Goal: Task Accomplishment & Management: Complete application form

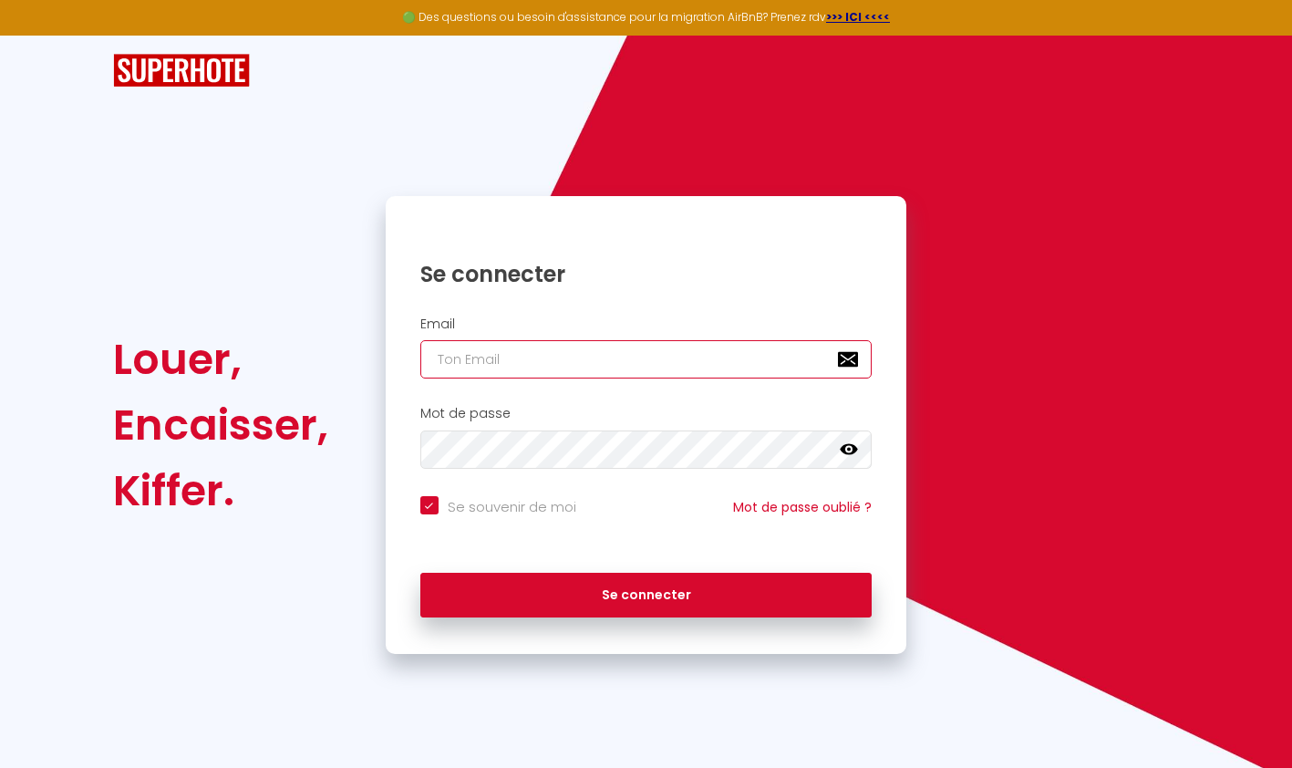
type input "[EMAIL_ADDRESS][DOMAIN_NAME]"
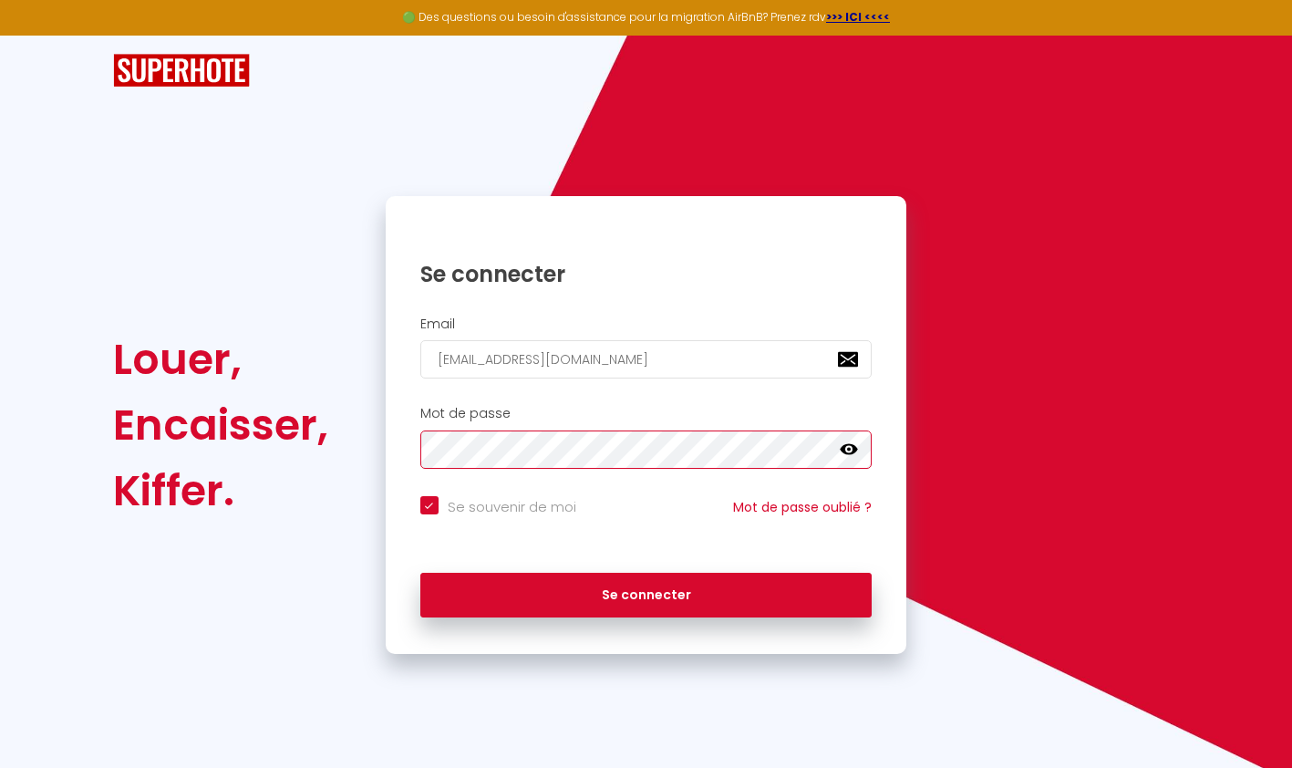
click at [646, 592] on button "Se connecter" at bounding box center [646, 596] width 452 height 46
checkbox input "true"
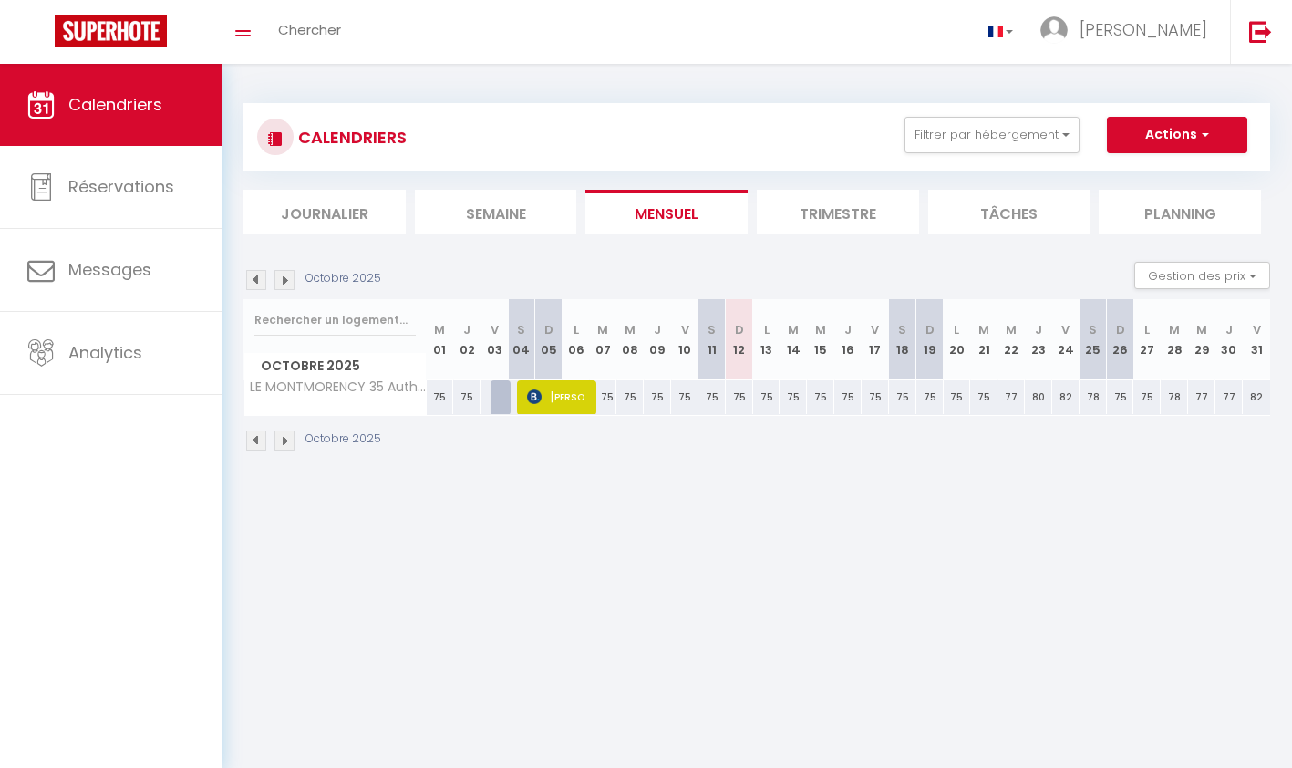
click at [574, 403] on span "[PERSON_NAME] [PERSON_NAME]" at bounding box center [559, 396] width 64 height 35
select select "OK"
select select "0"
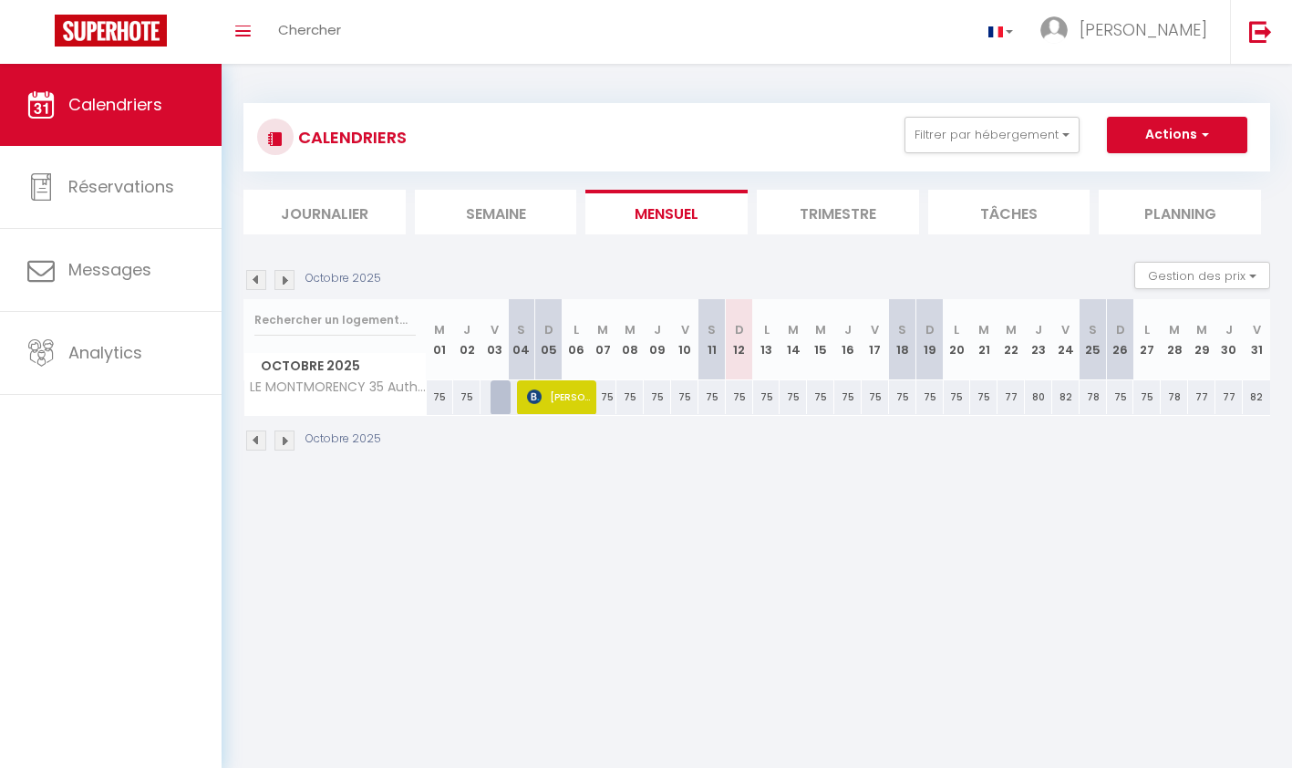
select select "1"
select select
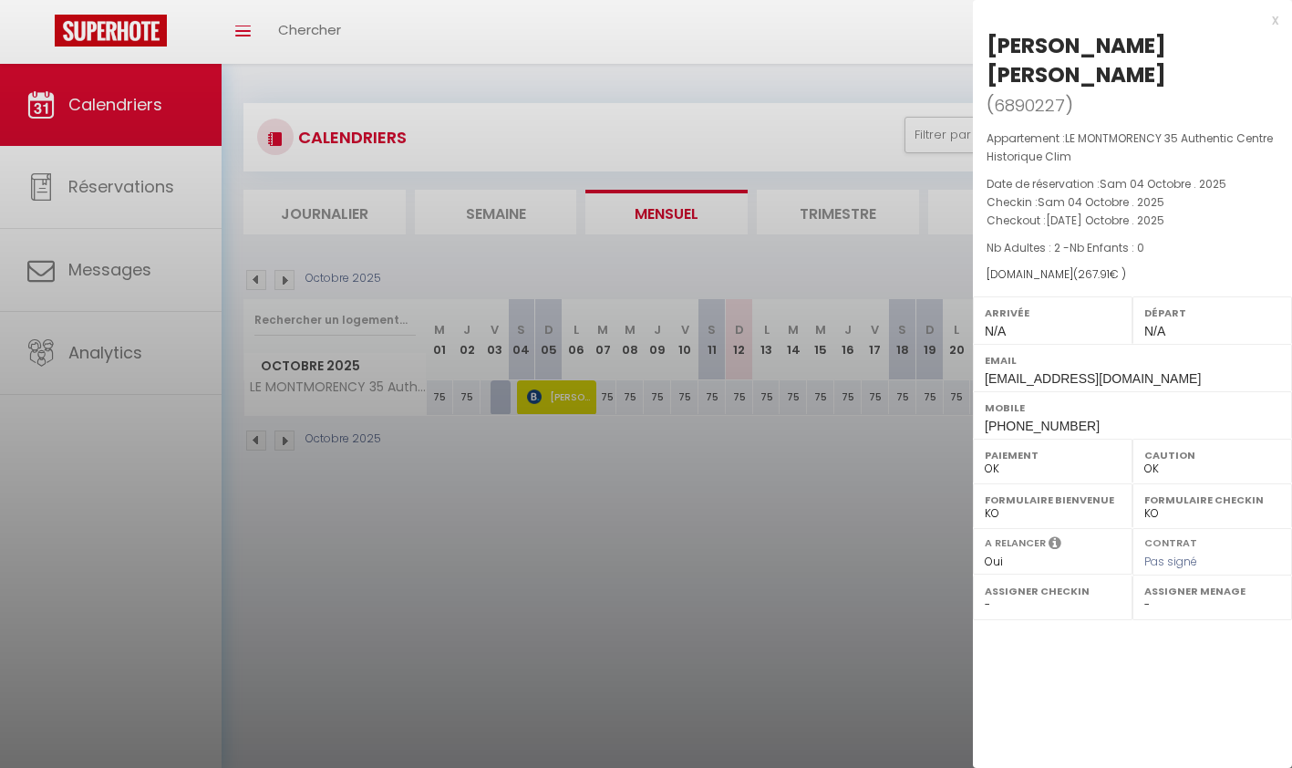
select select "25610"
click at [1276, 17] on div "x" at bounding box center [1126, 20] width 306 height 22
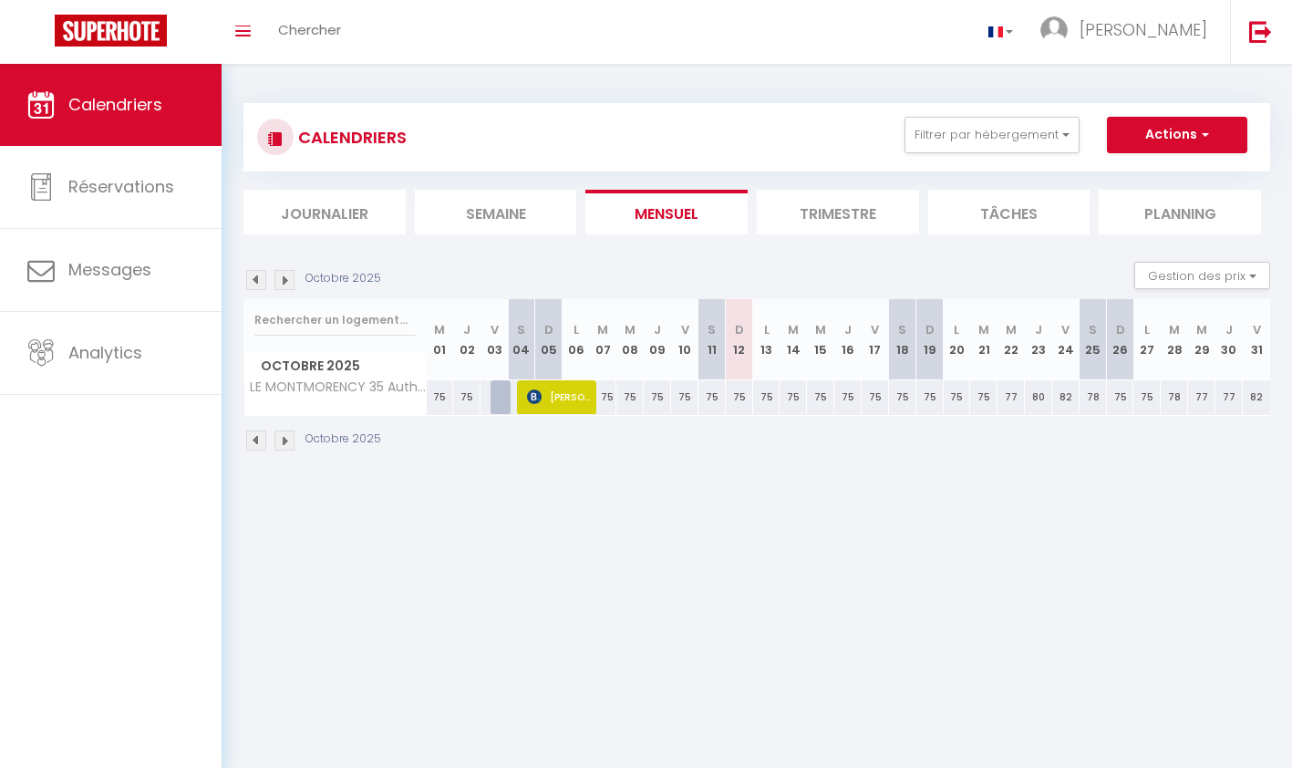
click at [257, 279] on img at bounding box center [256, 280] width 20 height 20
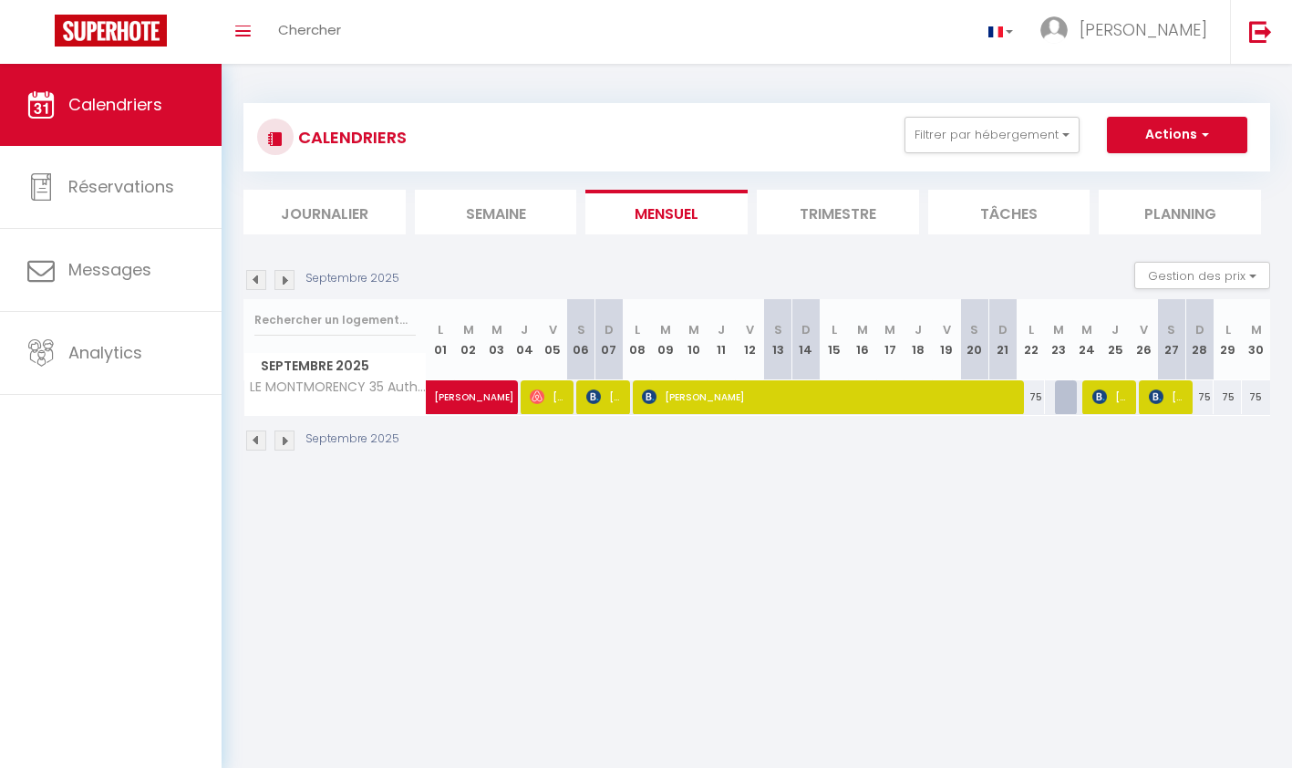
click at [1120, 404] on span "[PERSON_NAME]" at bounding box center [1111, 396] width 37 height 35
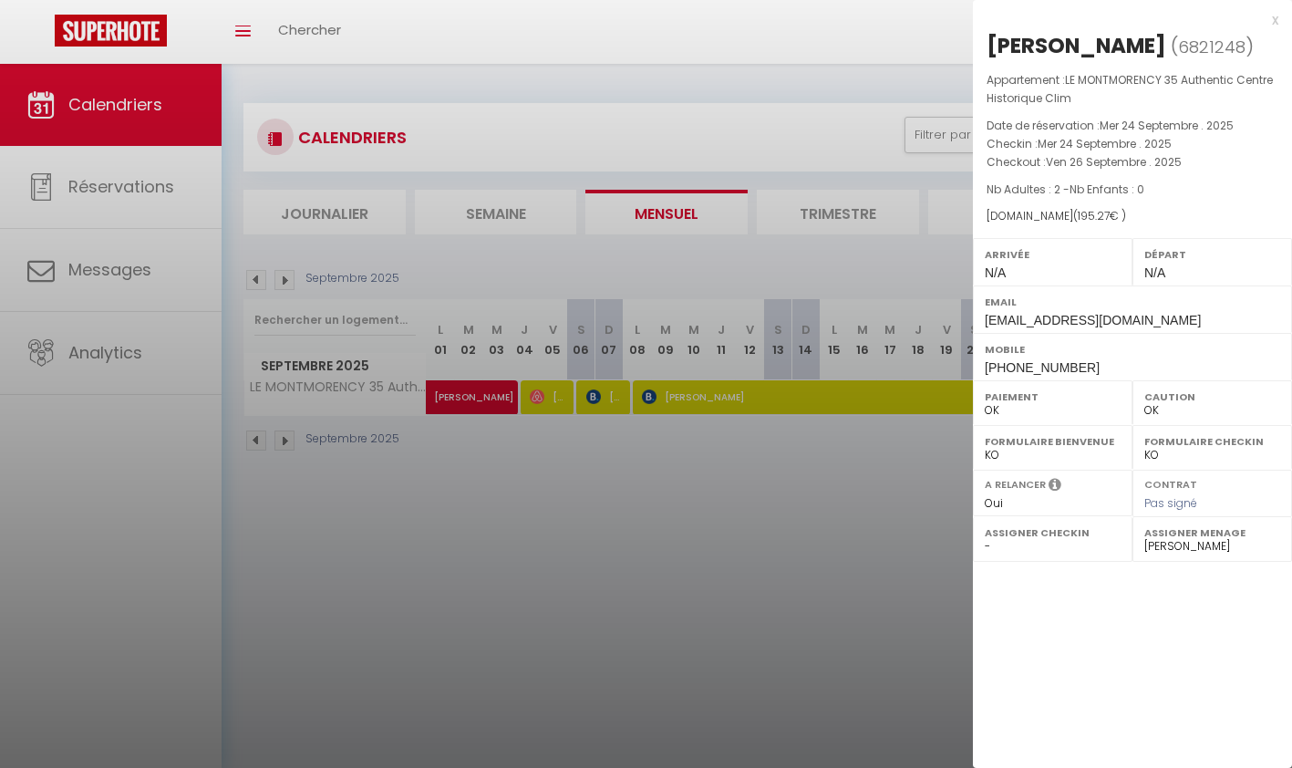
click at [1275, 20] on div "x" at bounding box center [1126, 20] width 306 height 22
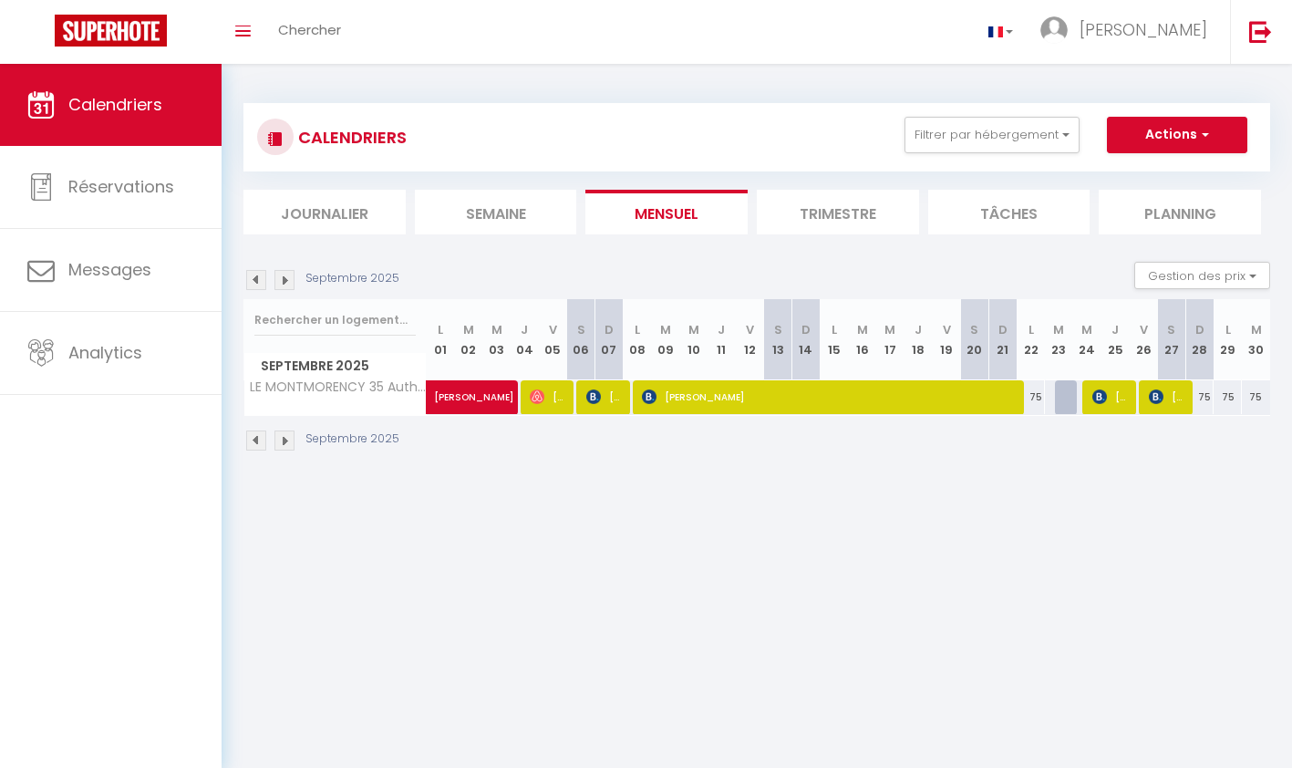
click at [1162, 390] on img at bounding box center [1156, 396] width 15 height 15
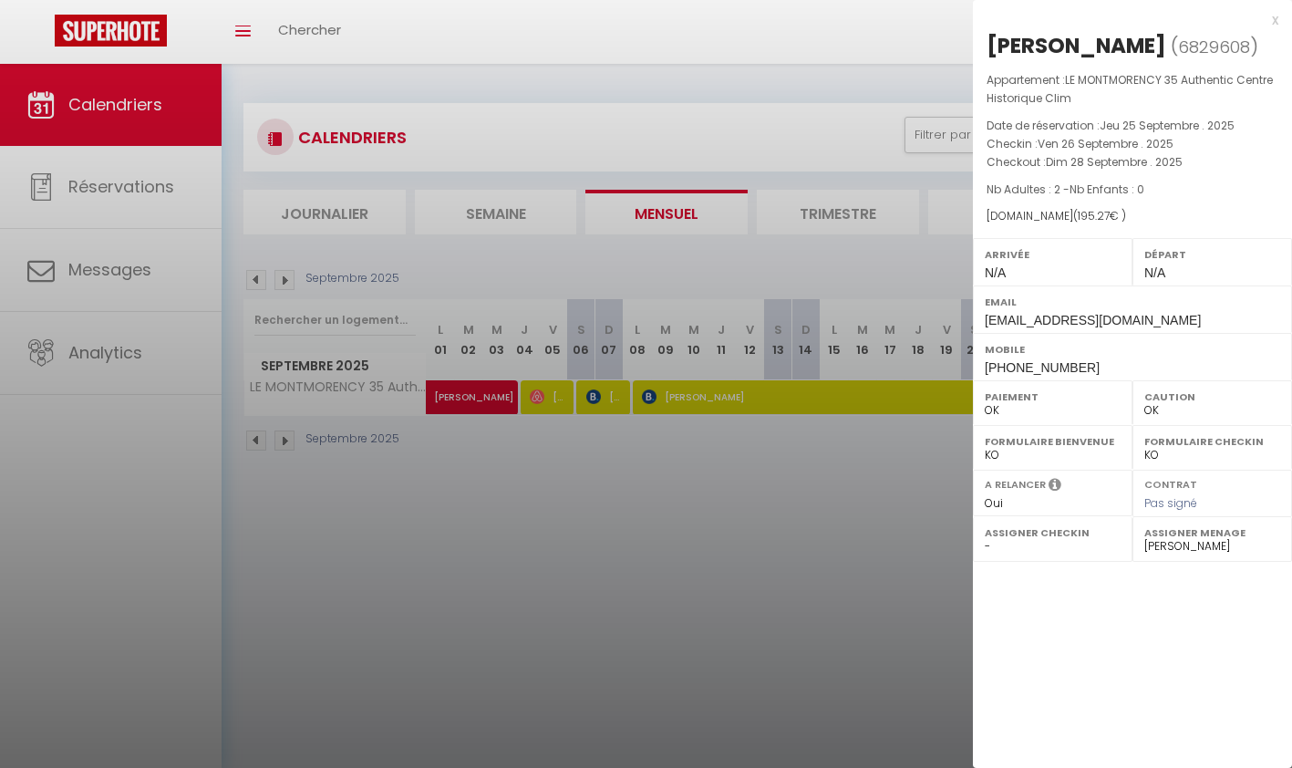
click at [1279, 24] on div "x CHRISTINE Wynen ( 6829608 ) Appartement : LE MONTMORENCY 35 Authentic Centre …" at bounding box center [1132, 194] width 319 height 389
click at [1276, 16] on div "x" at bounding box center [1126, 20] width 306 height 22
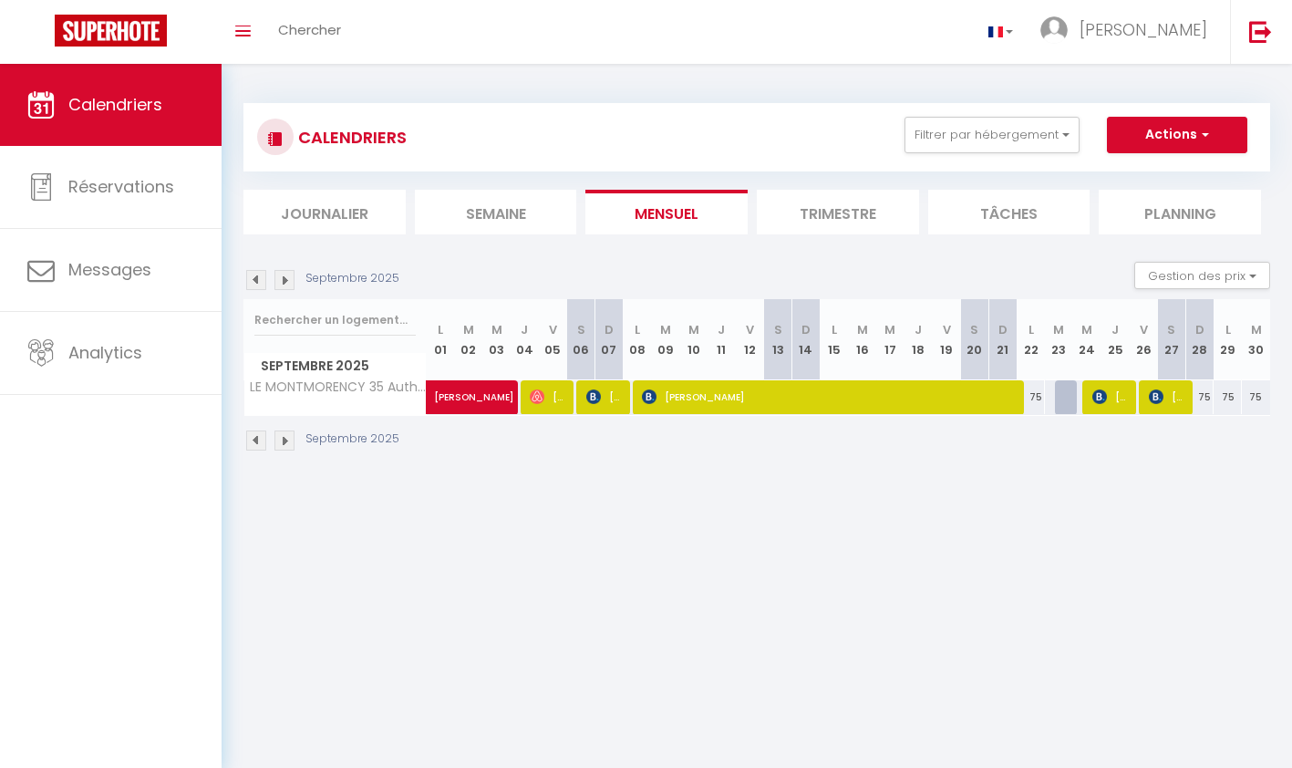
click at [284, 277] on img at bounding box center [285, 280] width 20 height 20
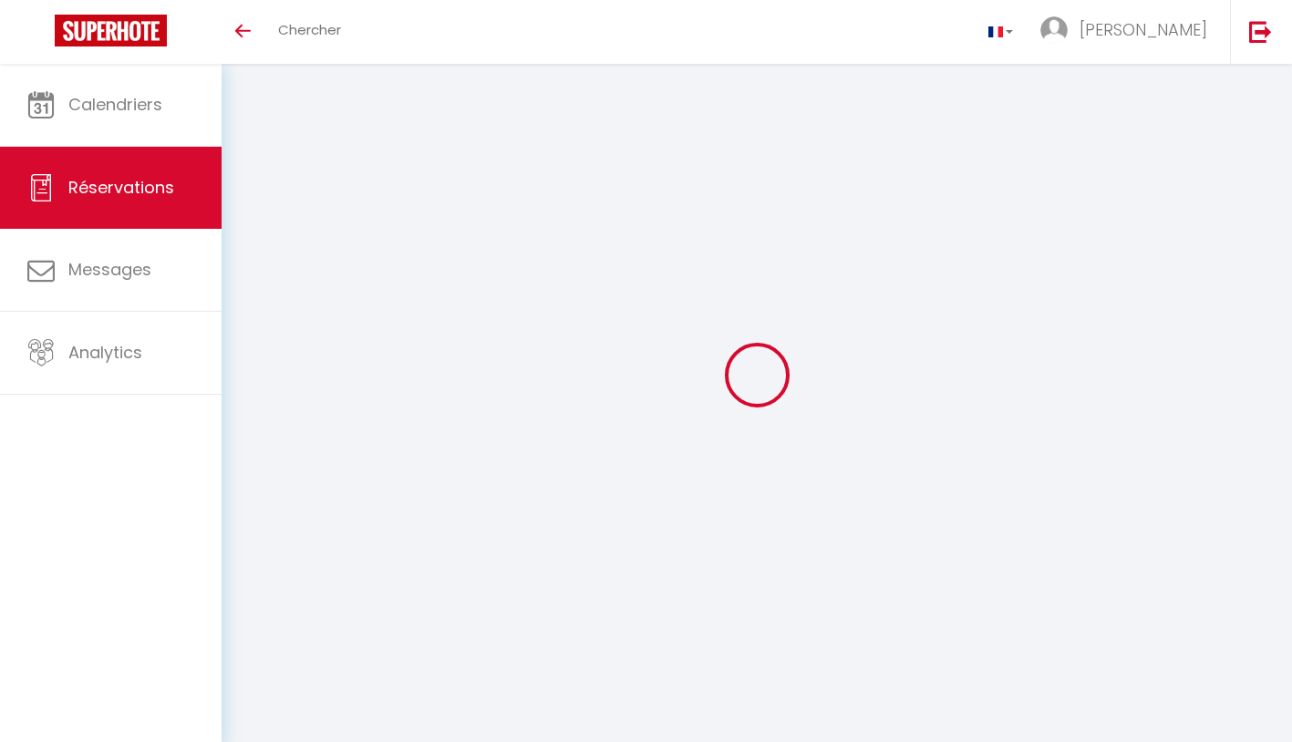
select select "not_cancelled"
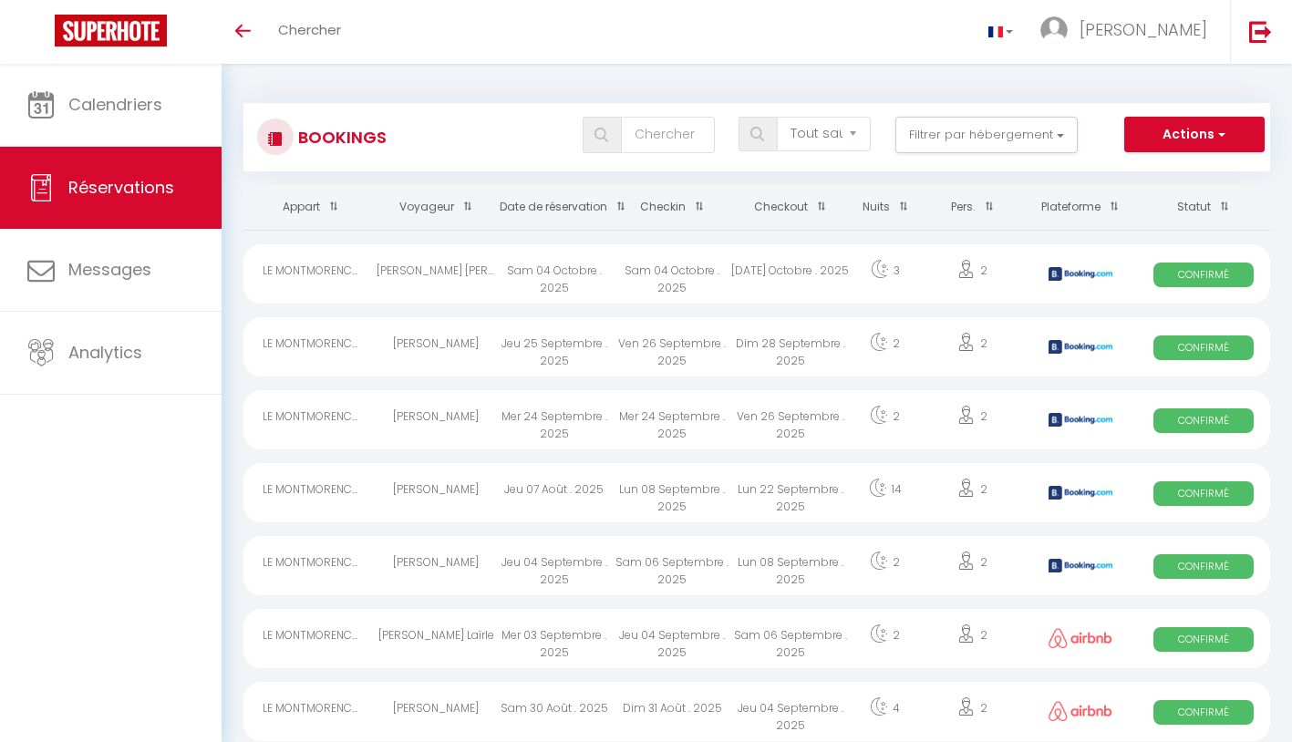
click at [1228, 127] on button "Actions" at bounding box center [1195, 135] width 140 height 36
click at [1171, 172] on link "Nouvelle Réservation" at bounding box center [1166, 174] width 195 height 24
select select
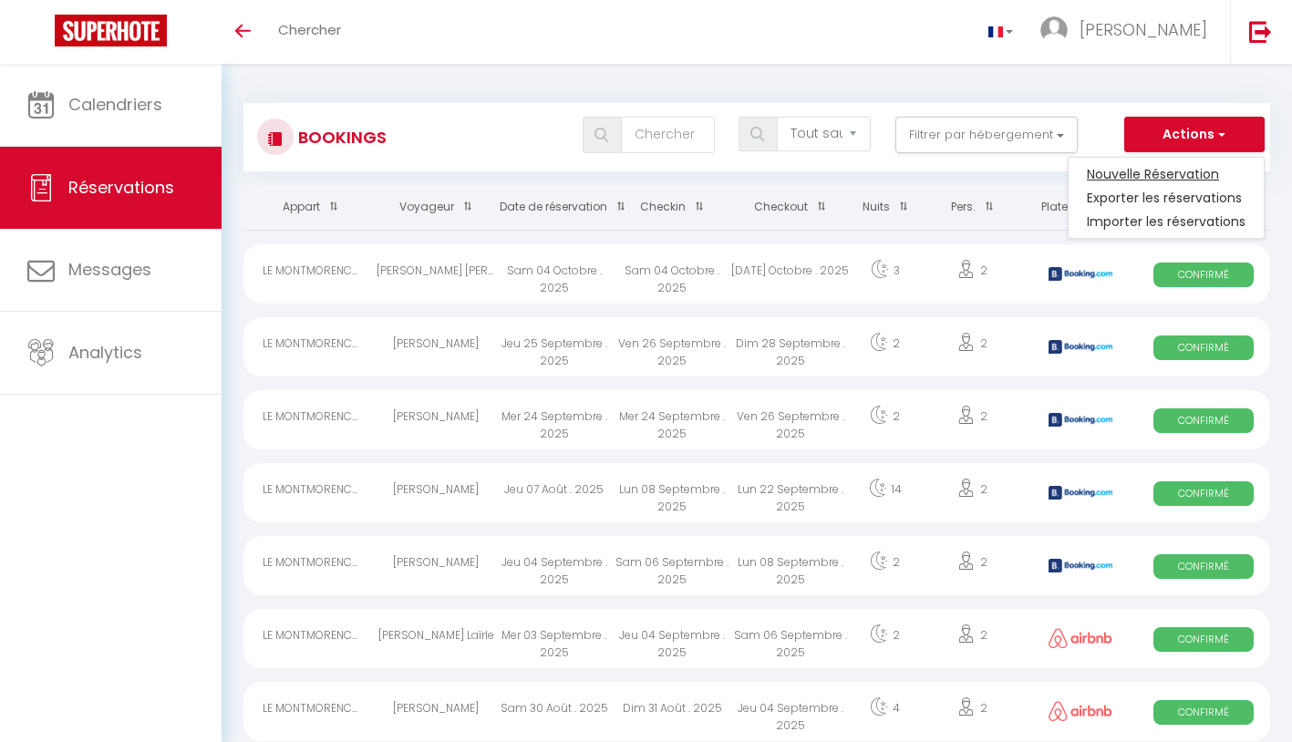
select select
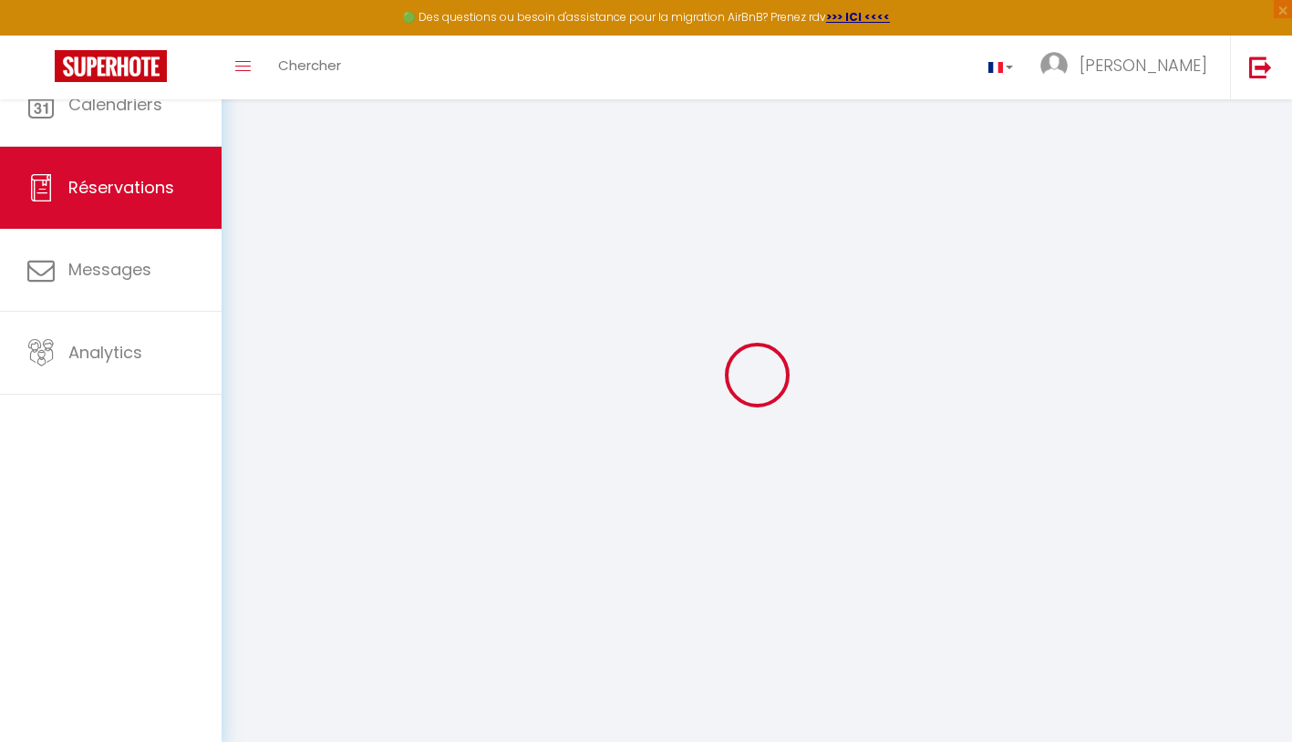
select select
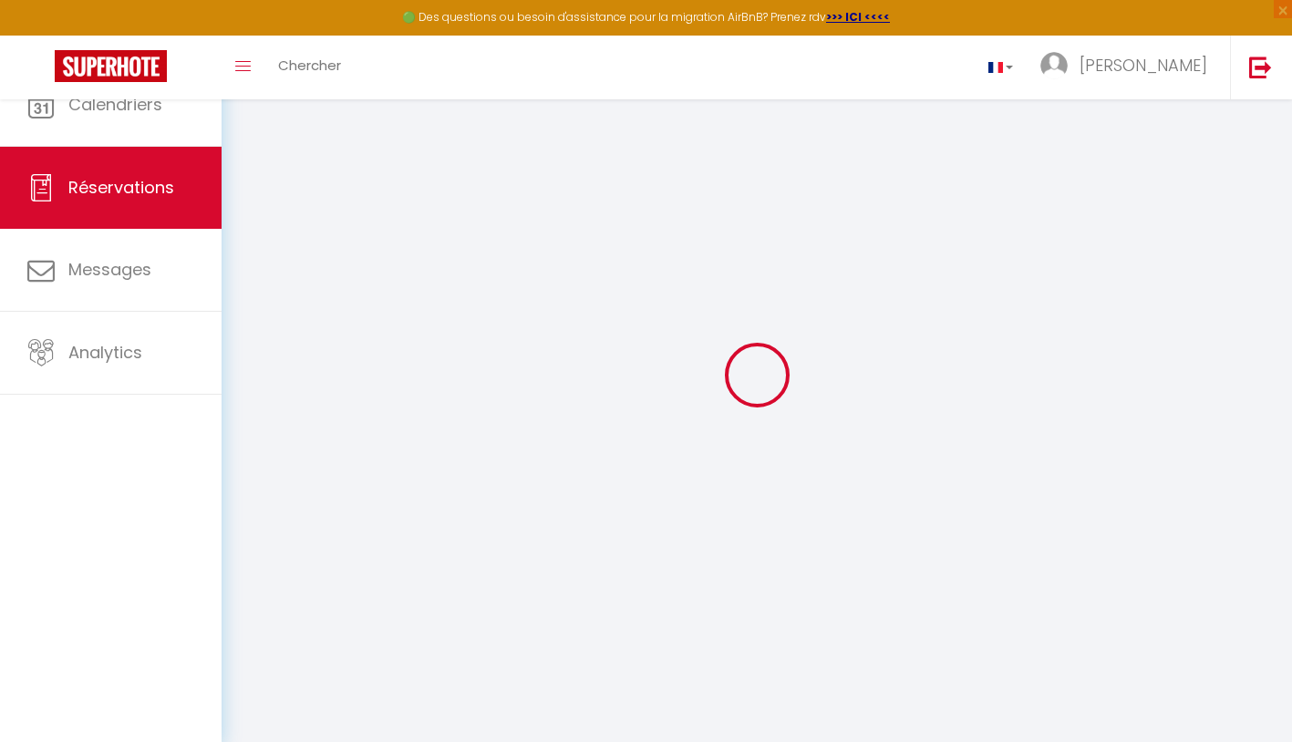
select select
checkbox input "false"
select select
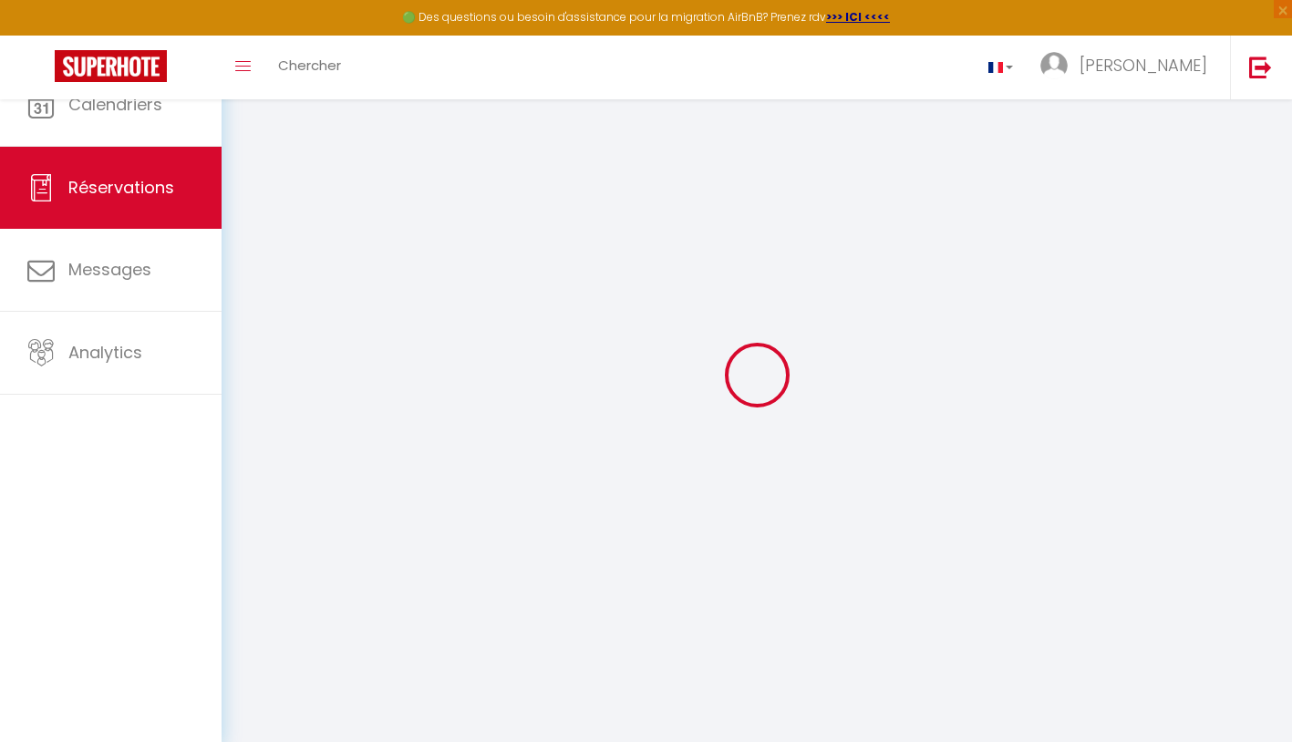
select select
checkbox input "false"
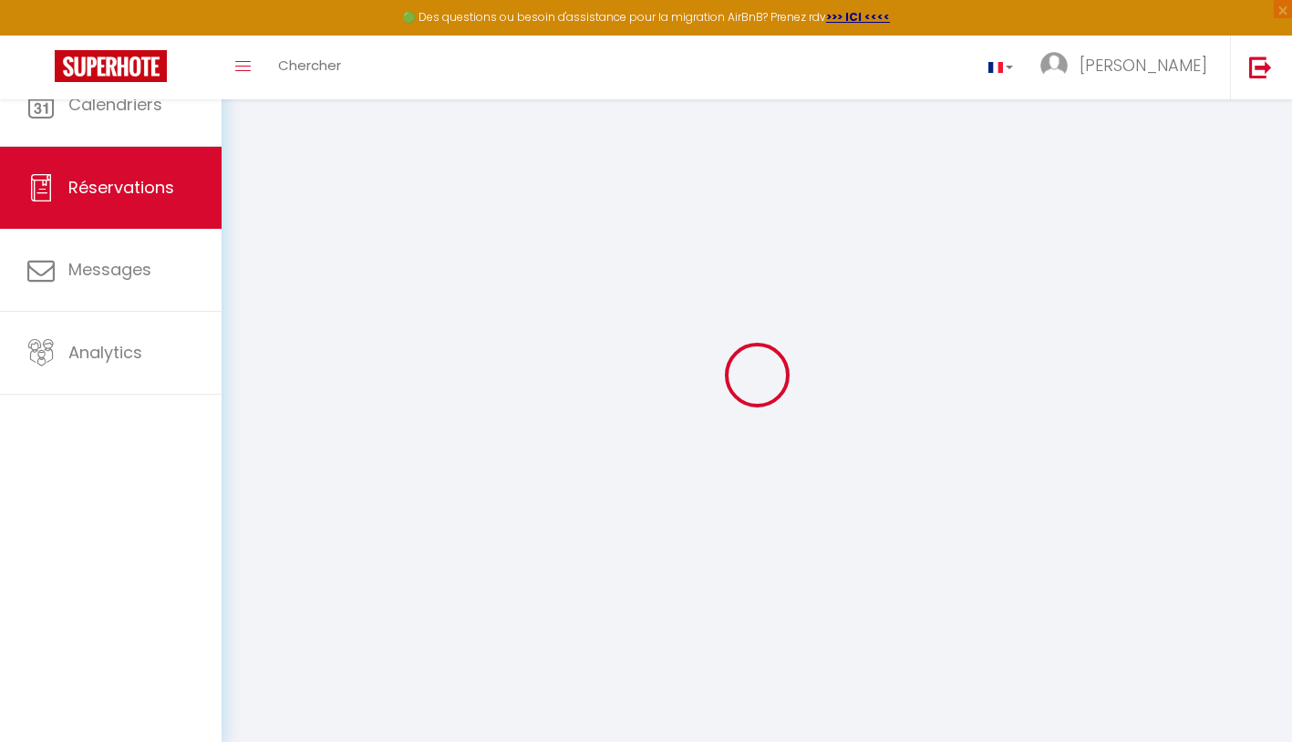
select select
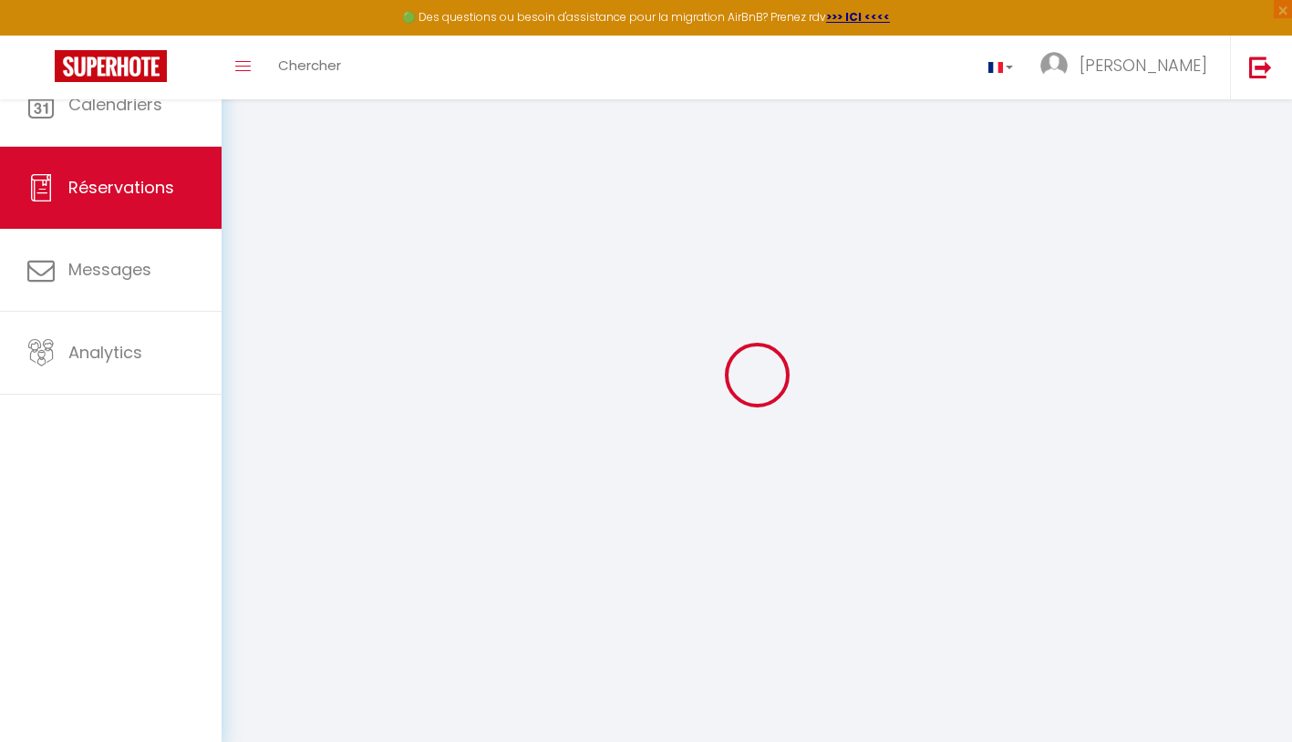
select select
checkbox input "false"
select select
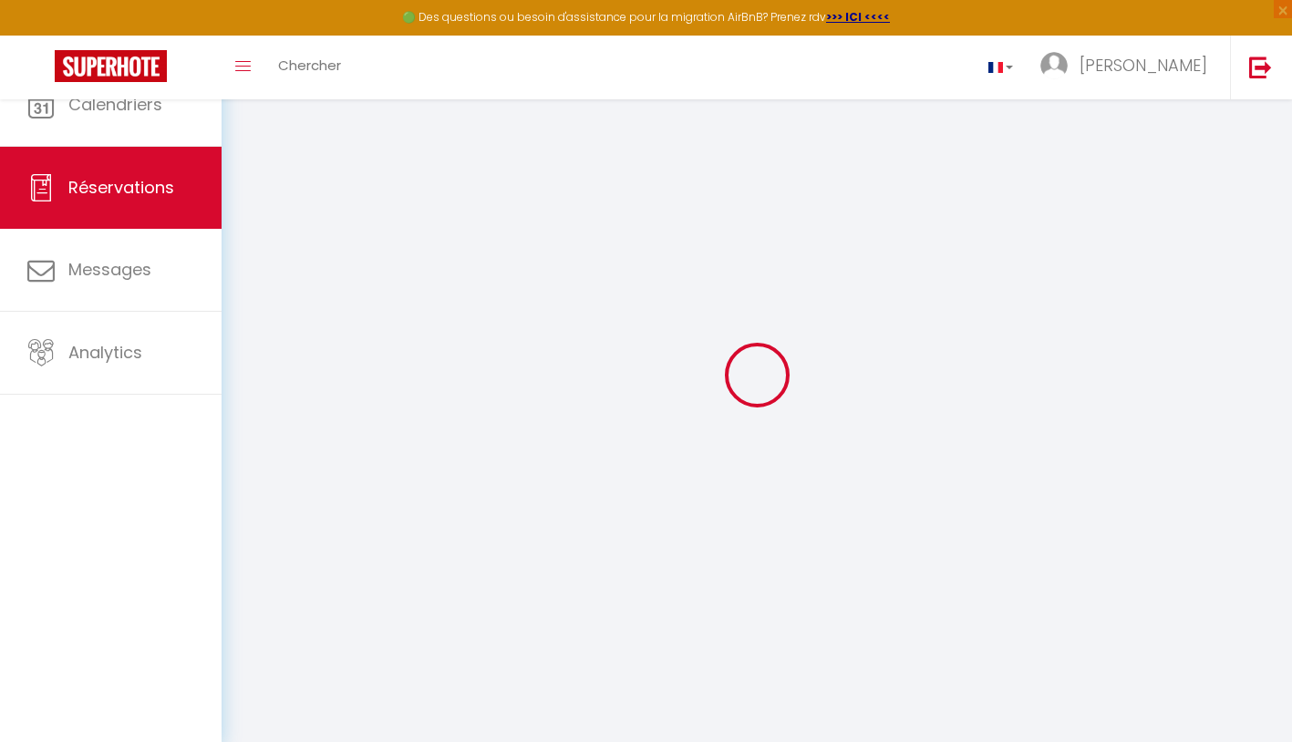
select select
checkbox input "false"
select select
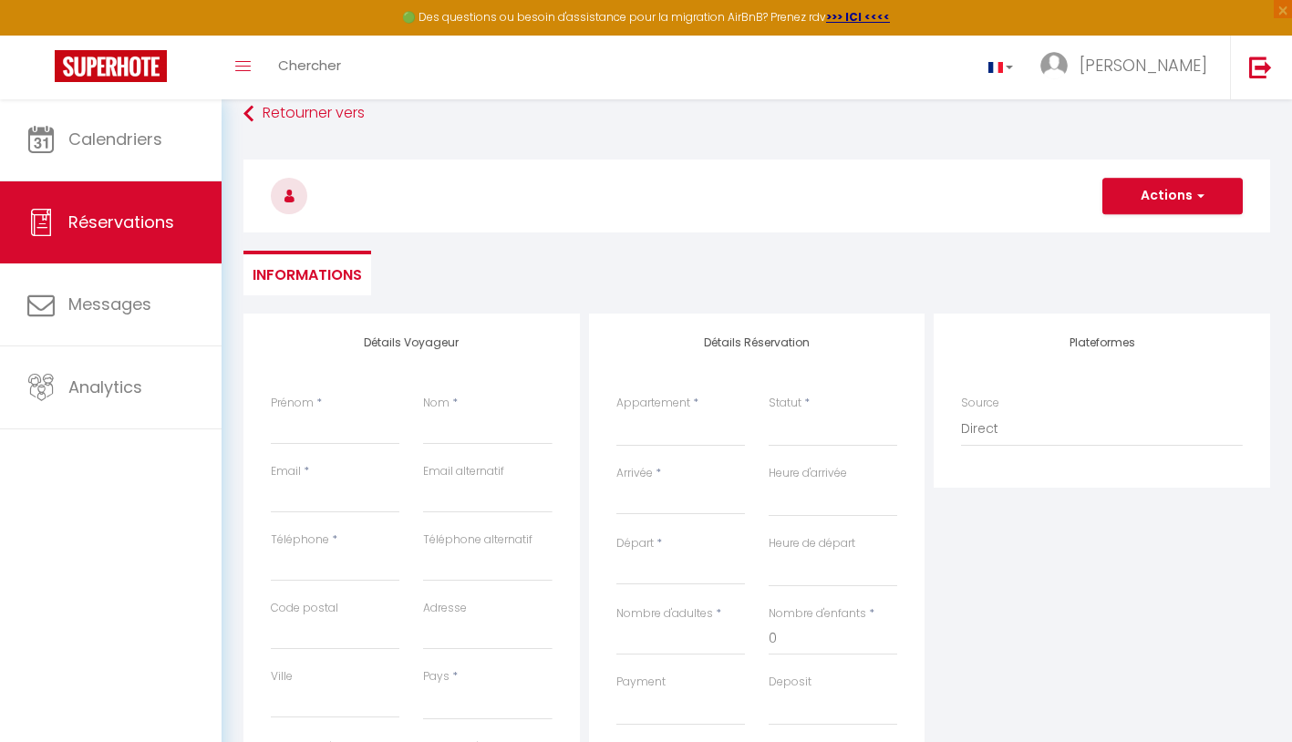
scroll to position [44, 0]
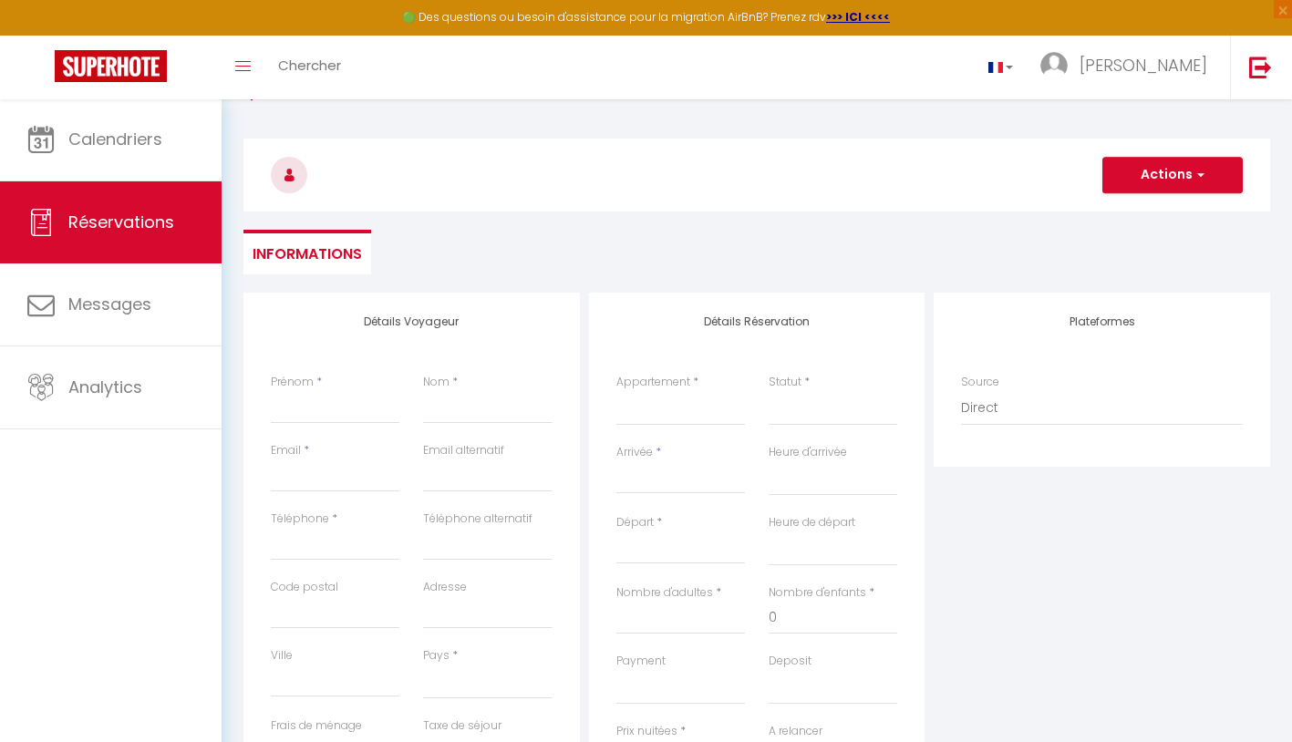
click at [1202, 172] on span "button" at bounding box center [1198, 175] width 11 height 16
click at [848, 222] on div "Retourner vers Actions Enregistrer Actions Enregistrer [PERSON_NAME] et éditer …" at bounding box center [757, 185] width 1051 height 216
type input "A"
select select
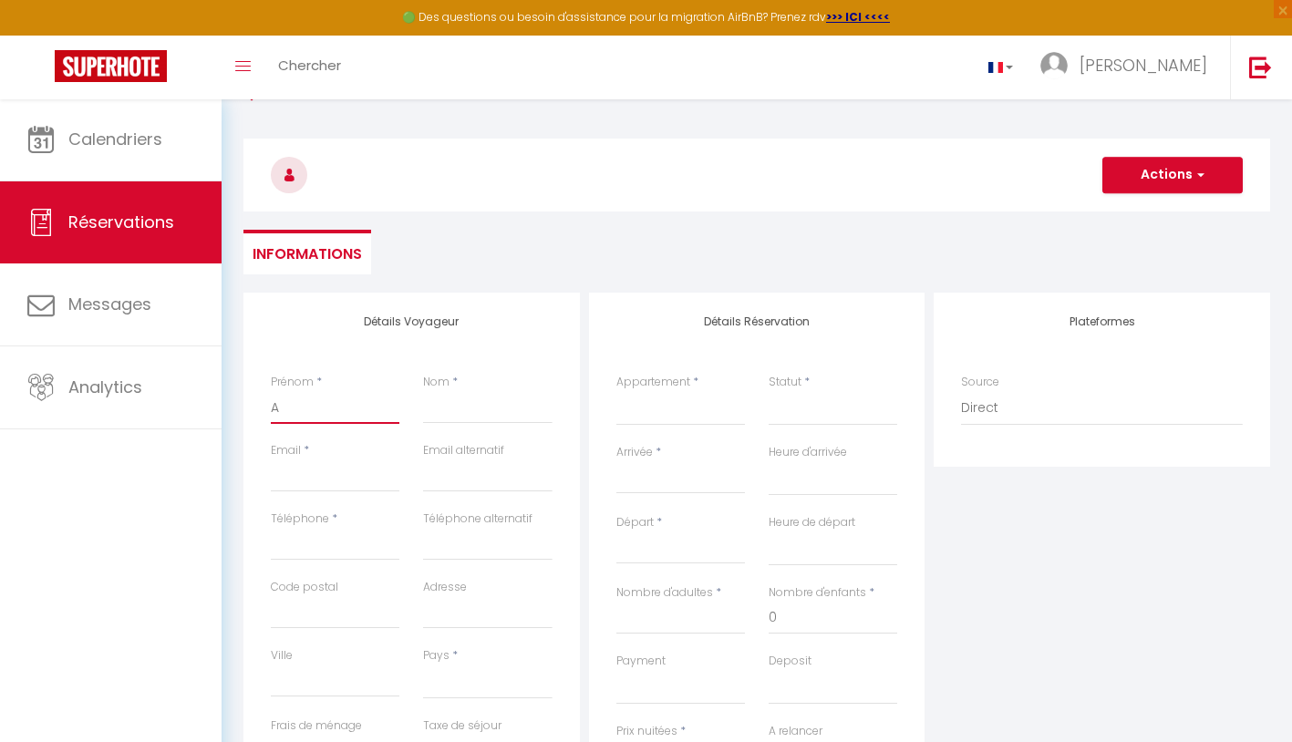
select select
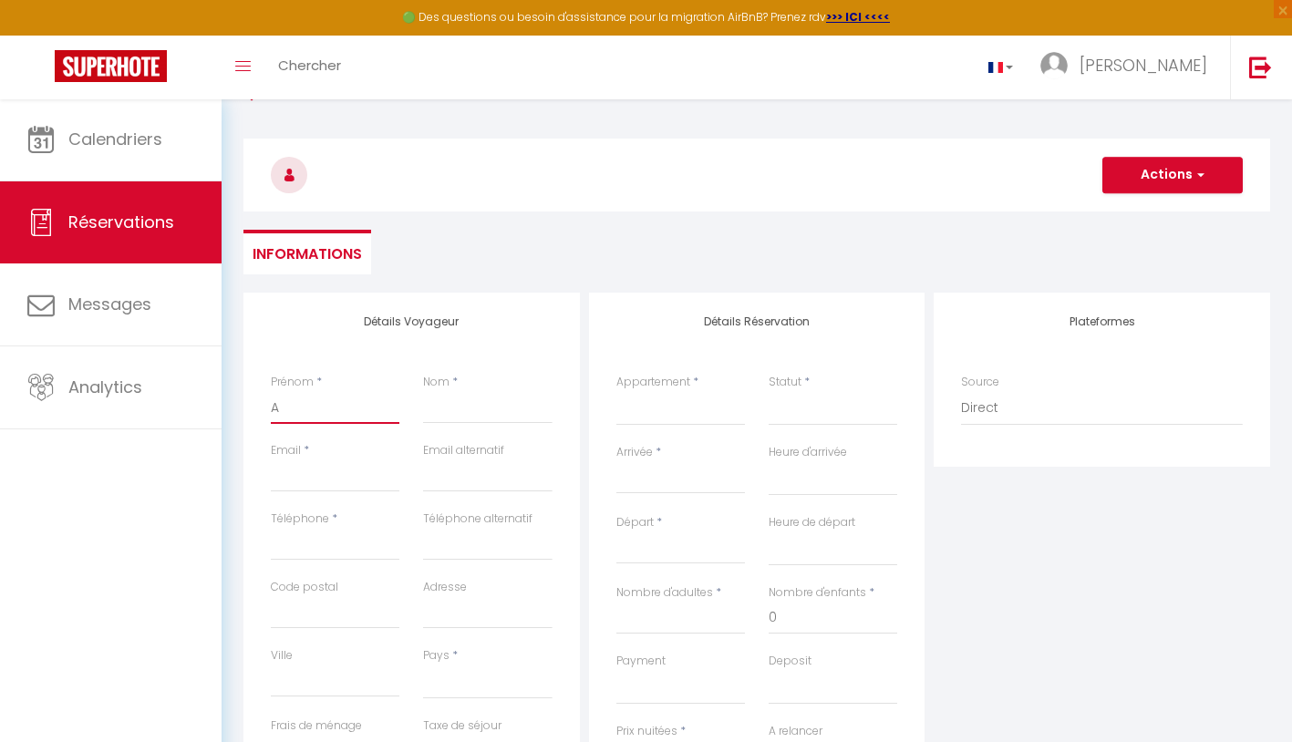
checkbox input "false"
type input "An"
select select
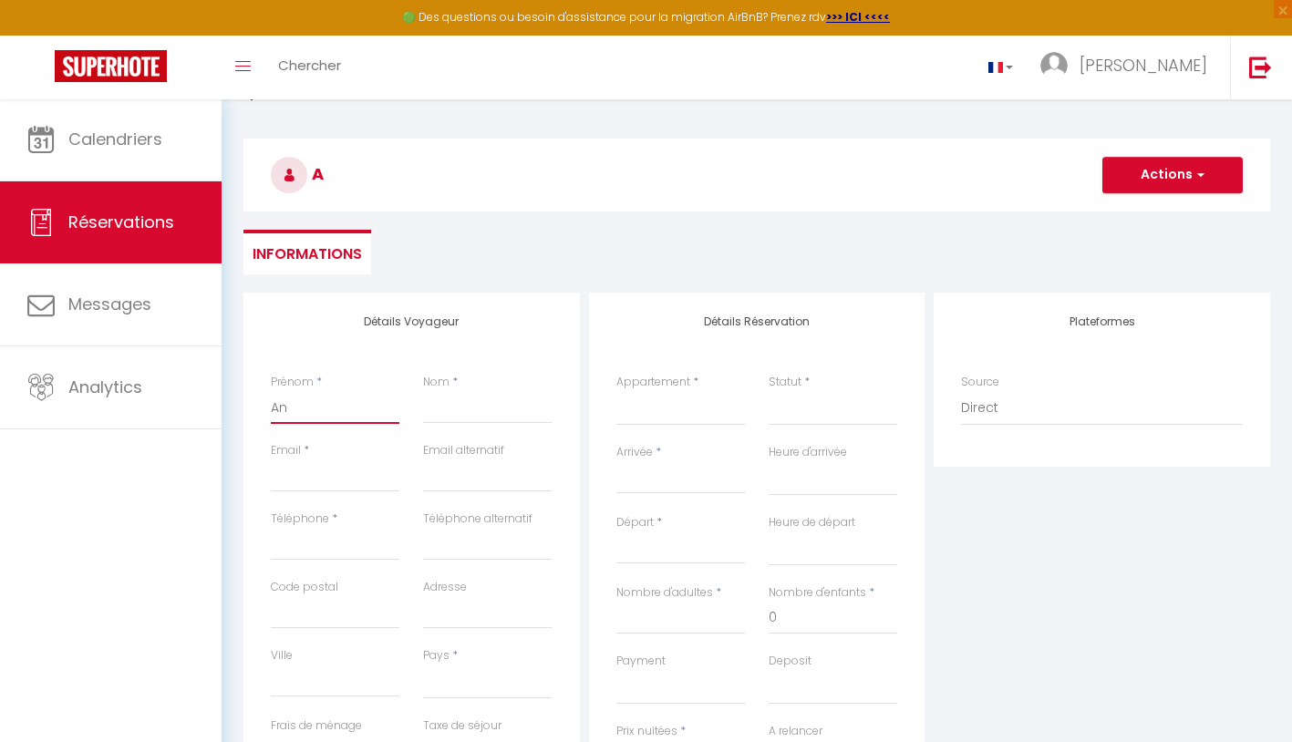
select select
checkbox input "false"
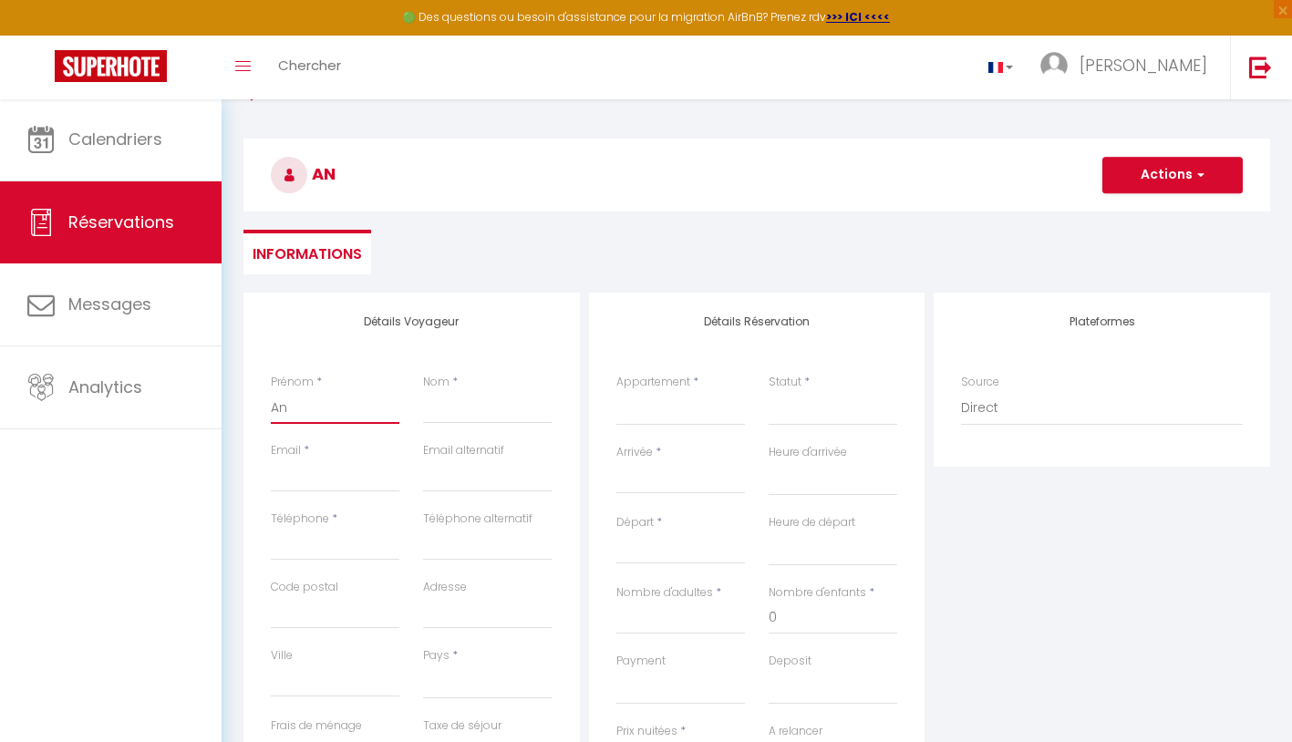
type input "And"
select select
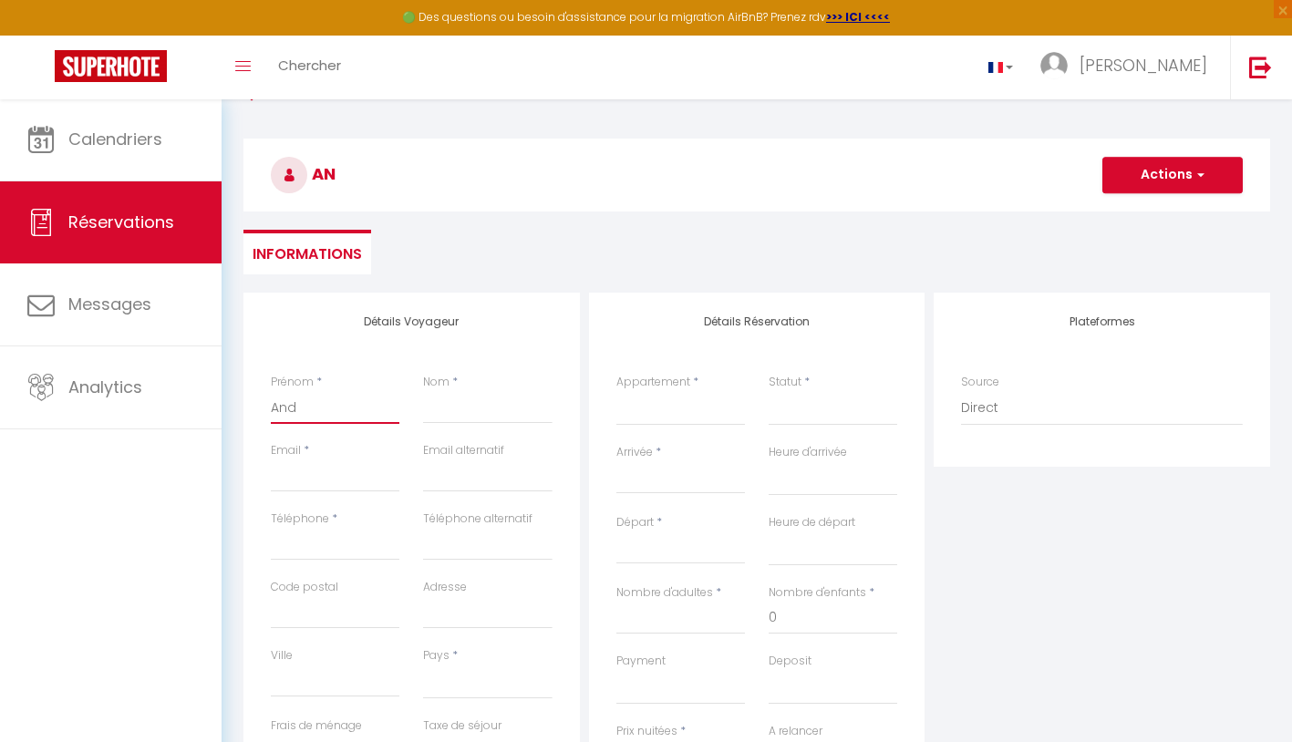
select select
checkbox input "false"
type input "Andr"
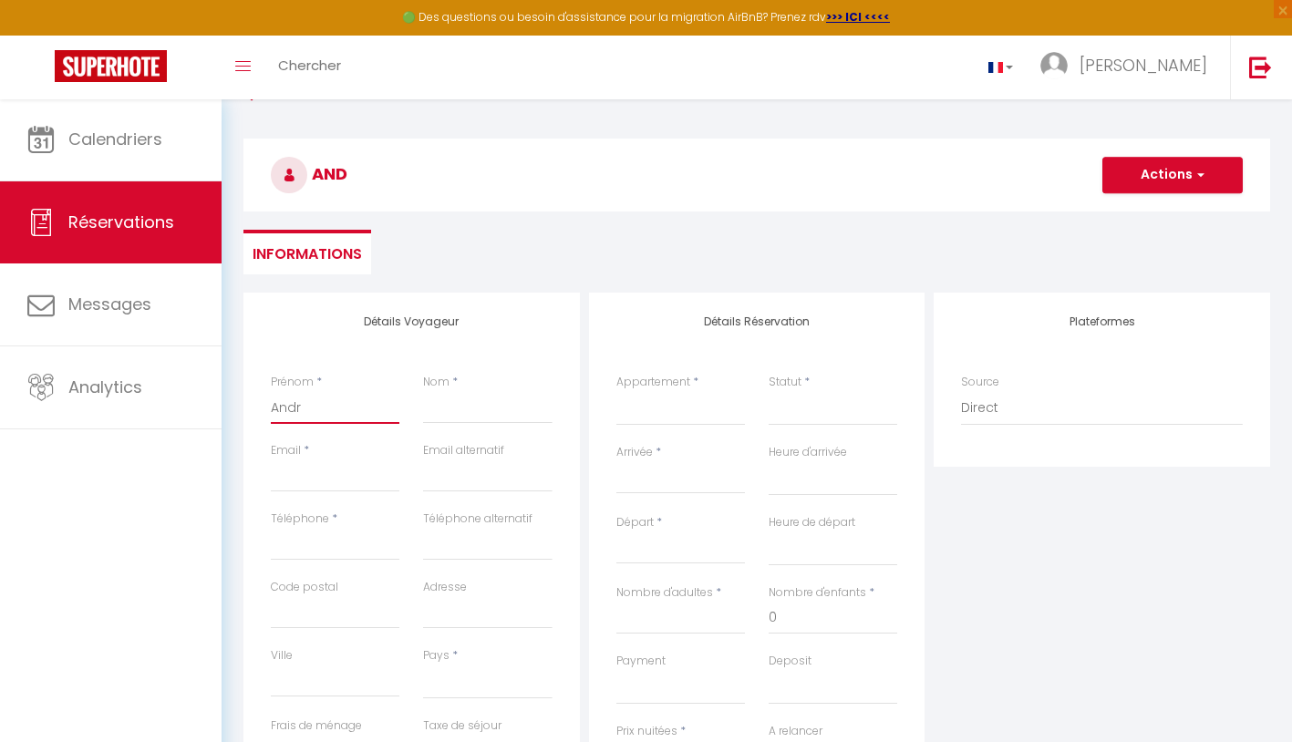
select select
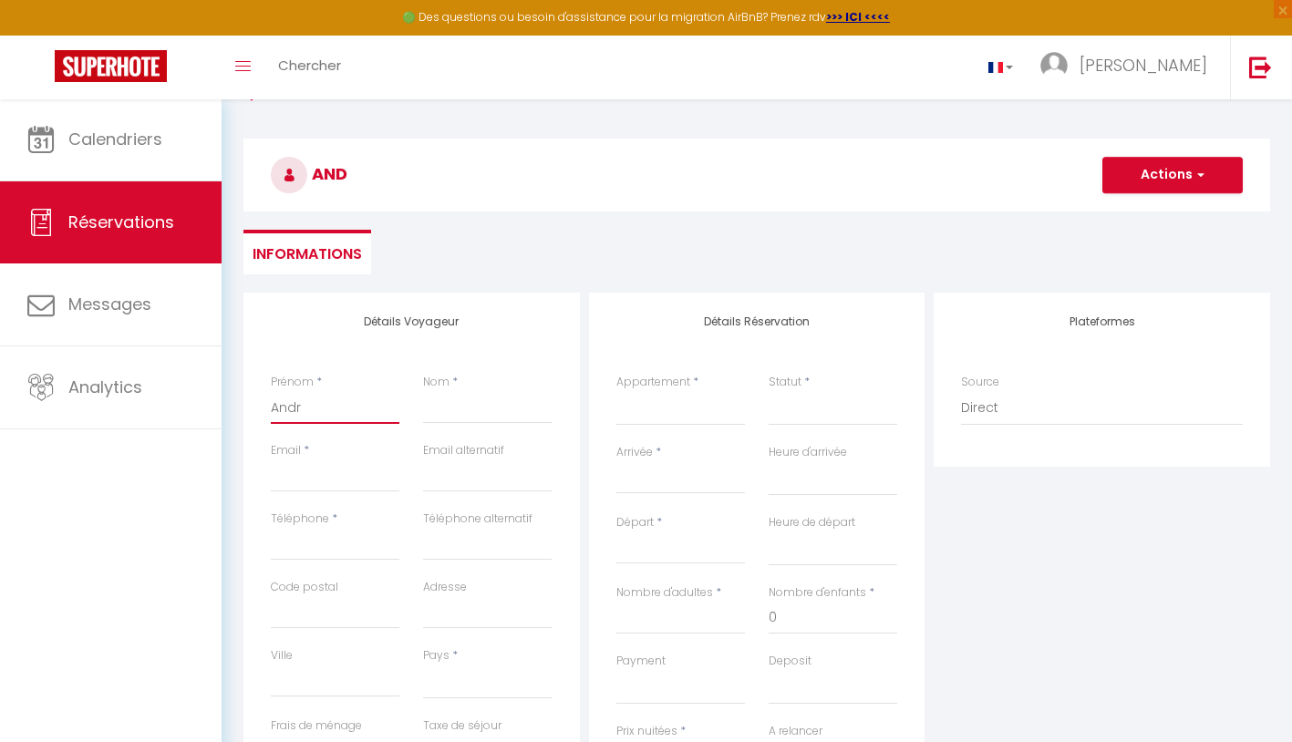
select select
checkbox input "false"
type input "[PERSON_NAME]"
select select
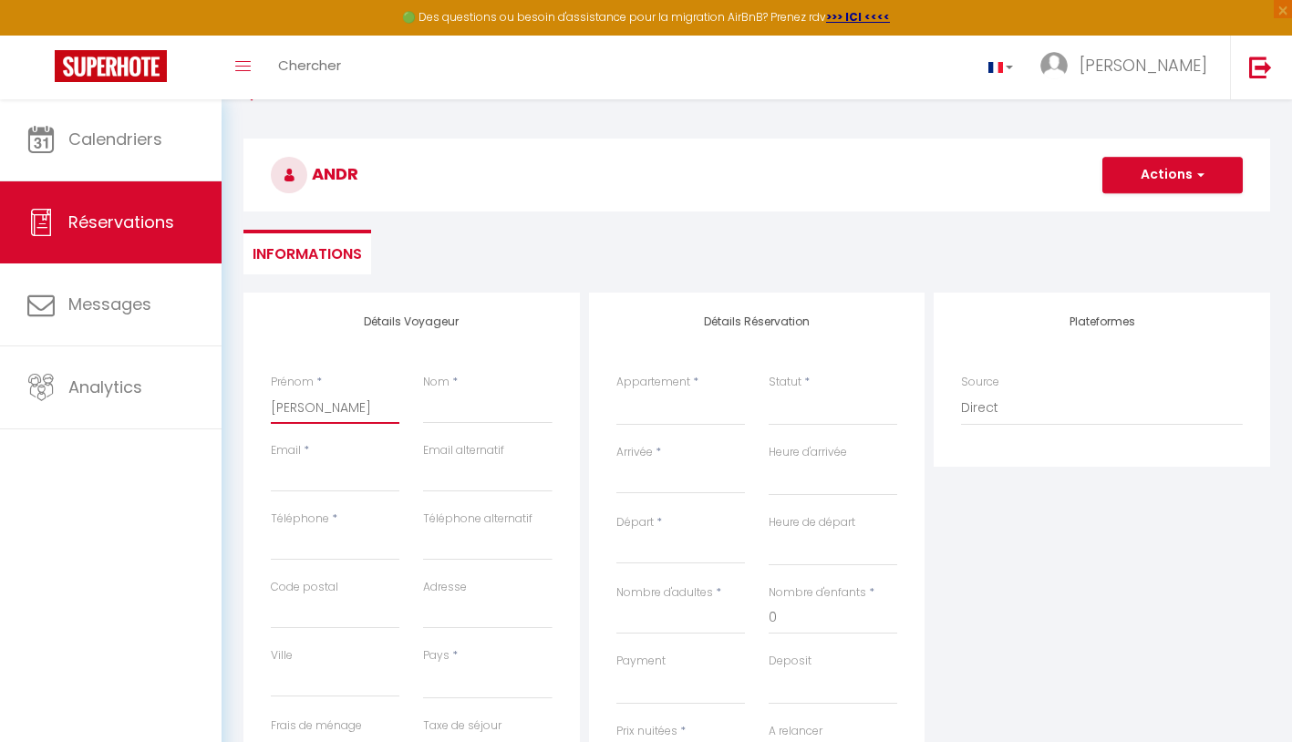
select select
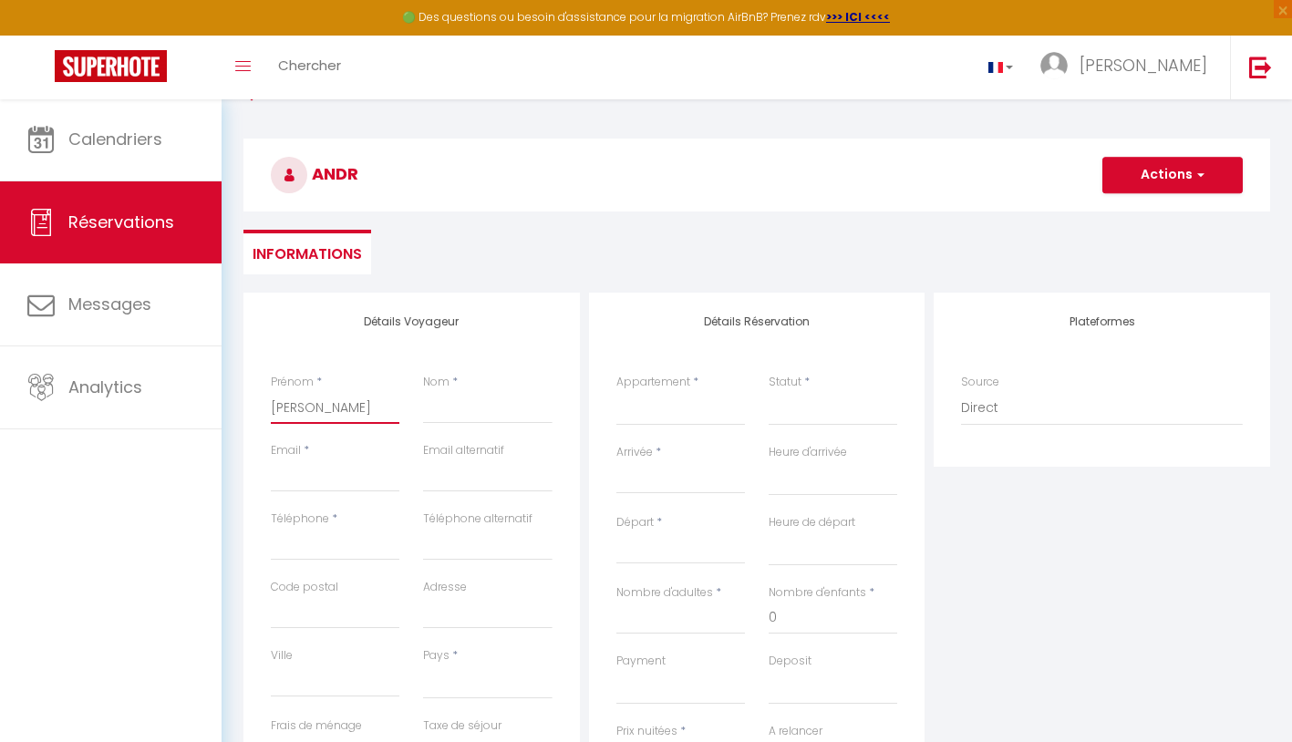
select select
checkbox input "false"
type input "[PERSON_NAME]"
type input "P"
select select
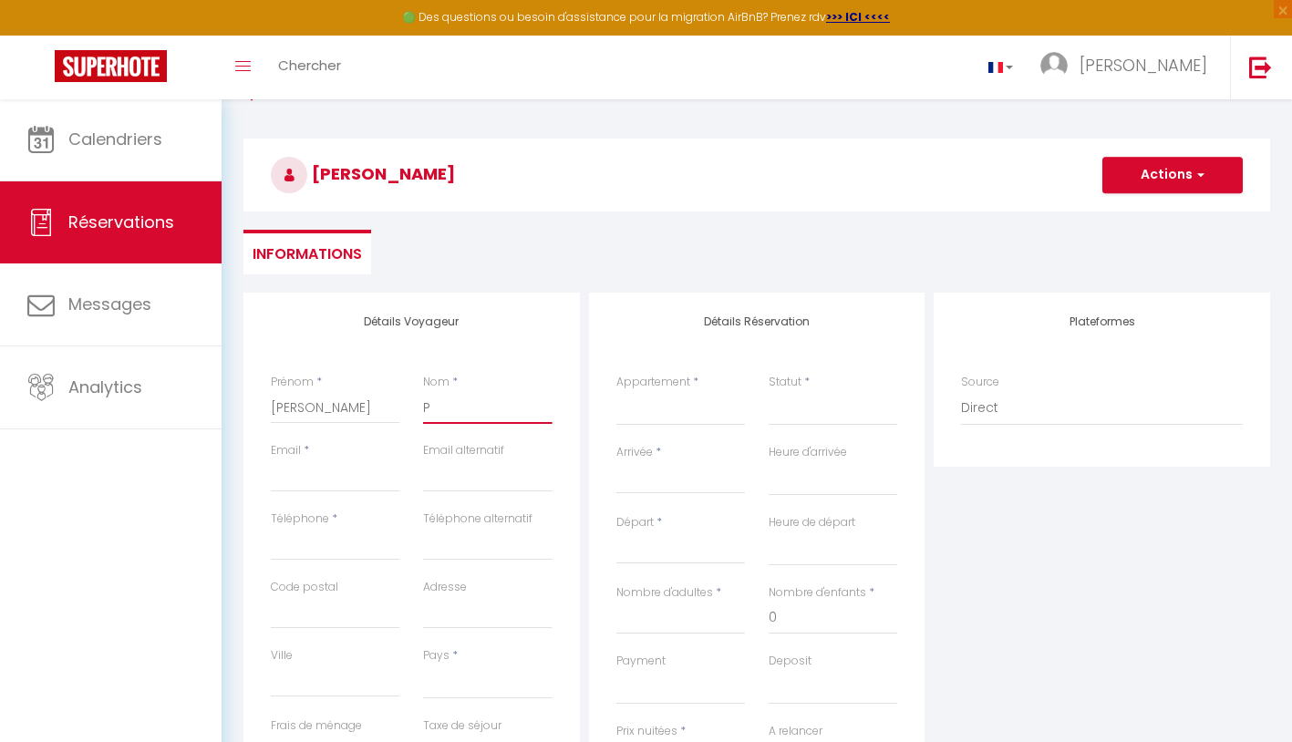
select select
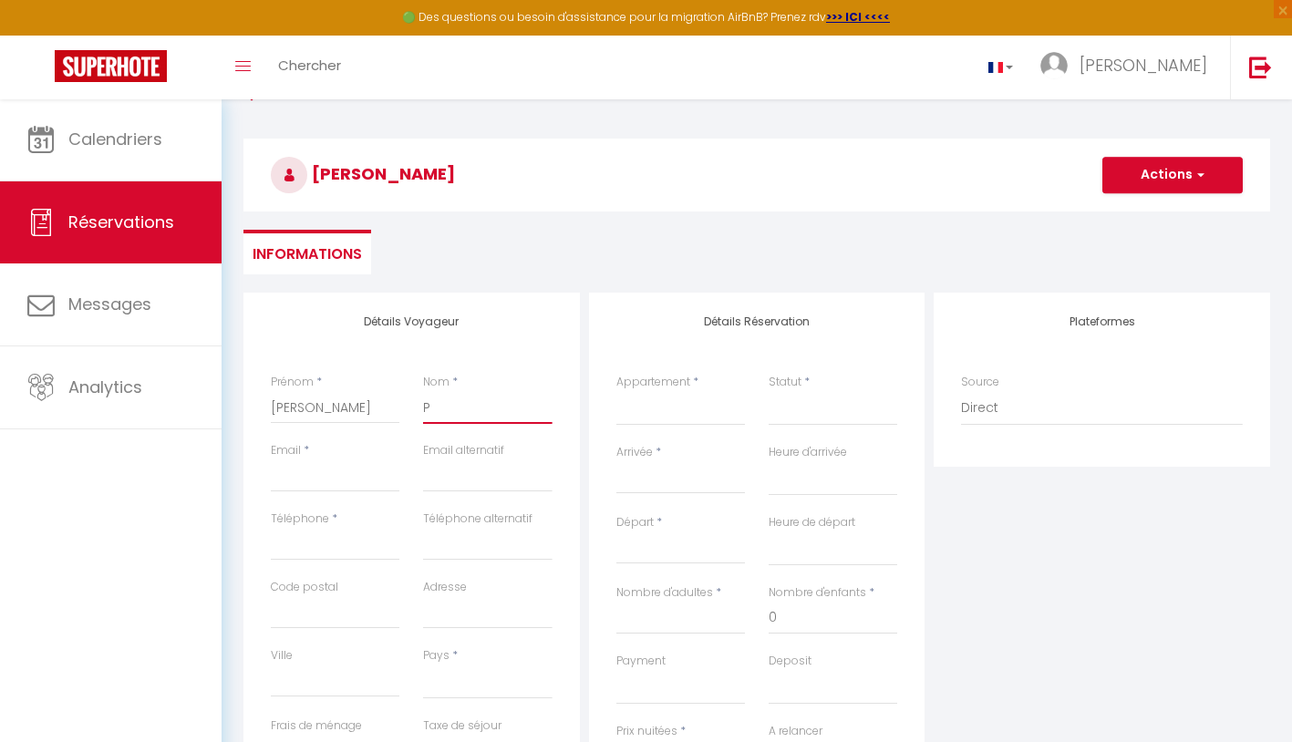
select select
checkbox input "false"
type input "Po"
select select
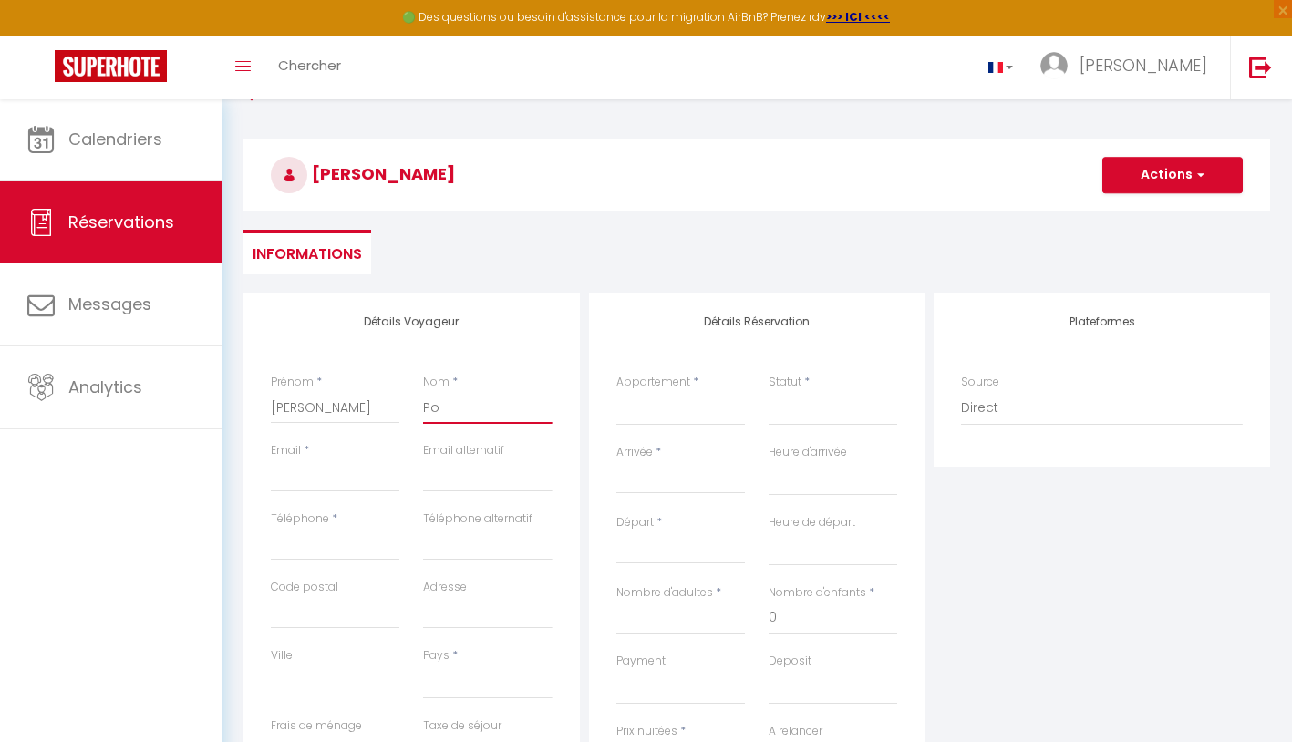
select select
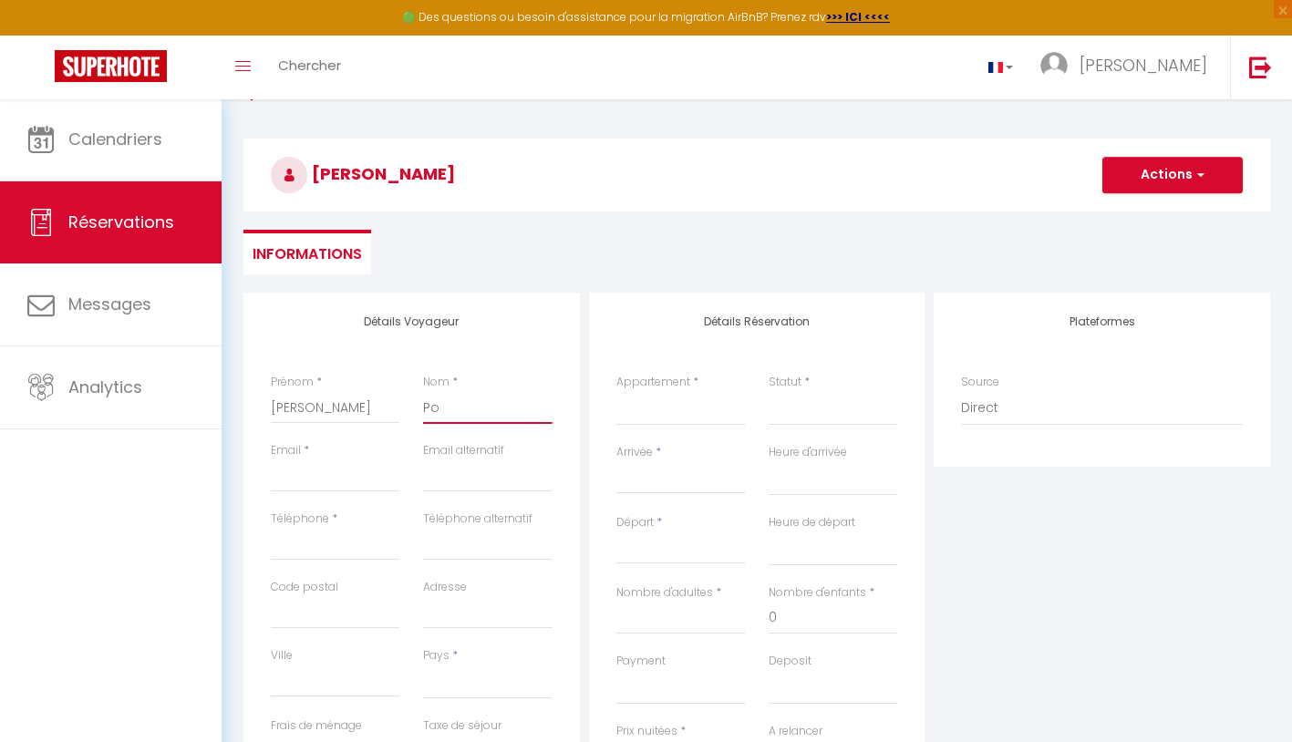
checkbox input "false"
type input "Pop"
select select
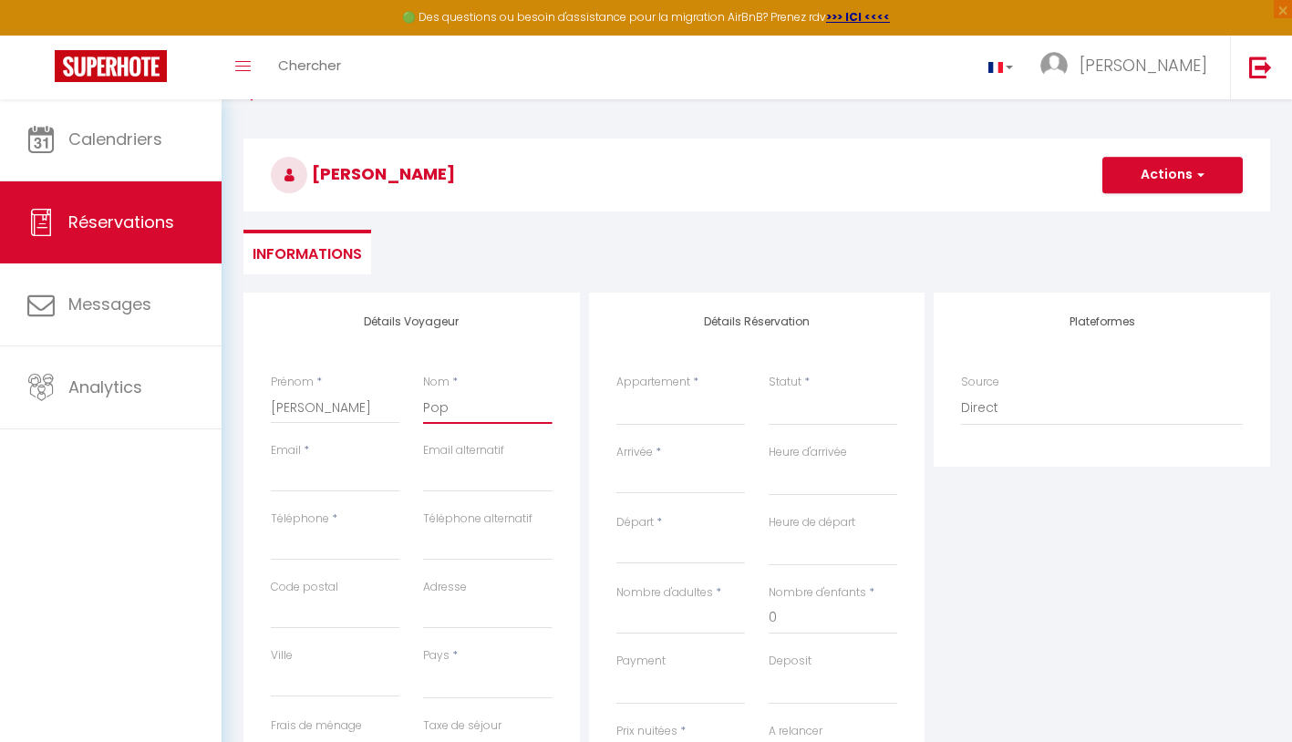
select select
checkbox input "false"
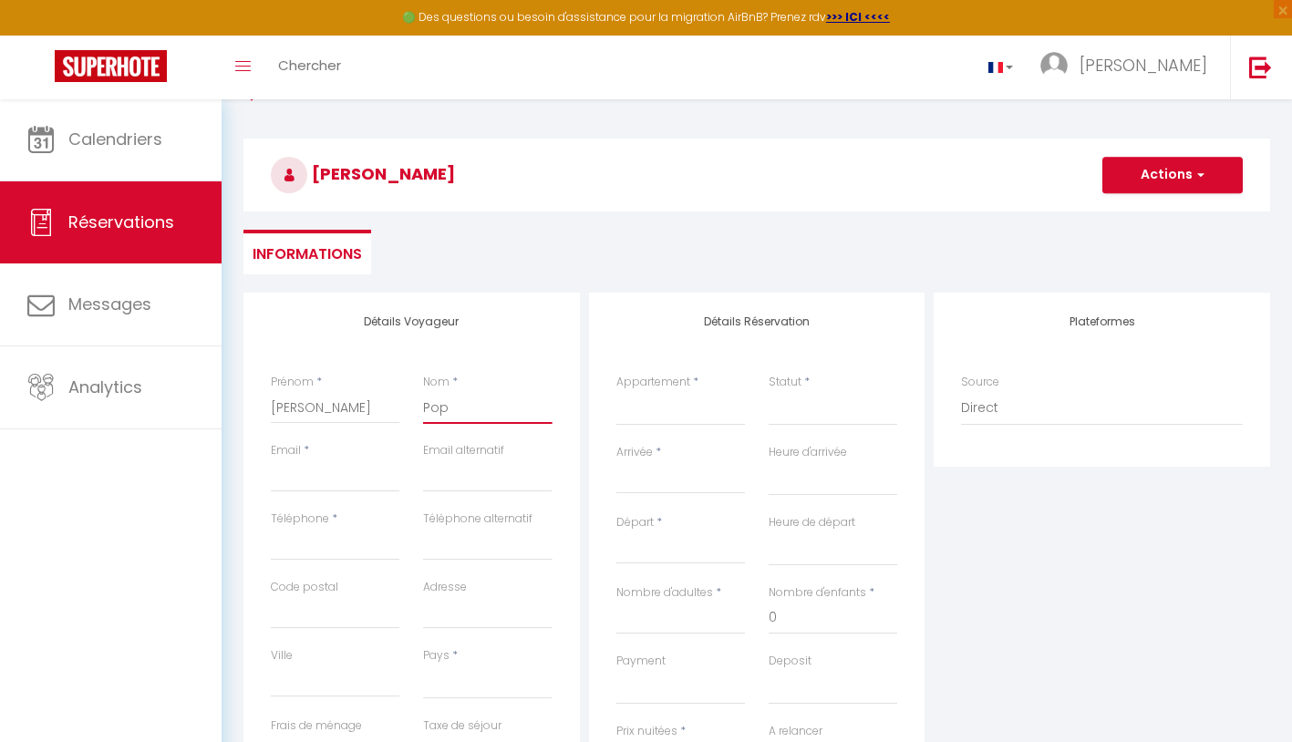
type input "Popo"
select select
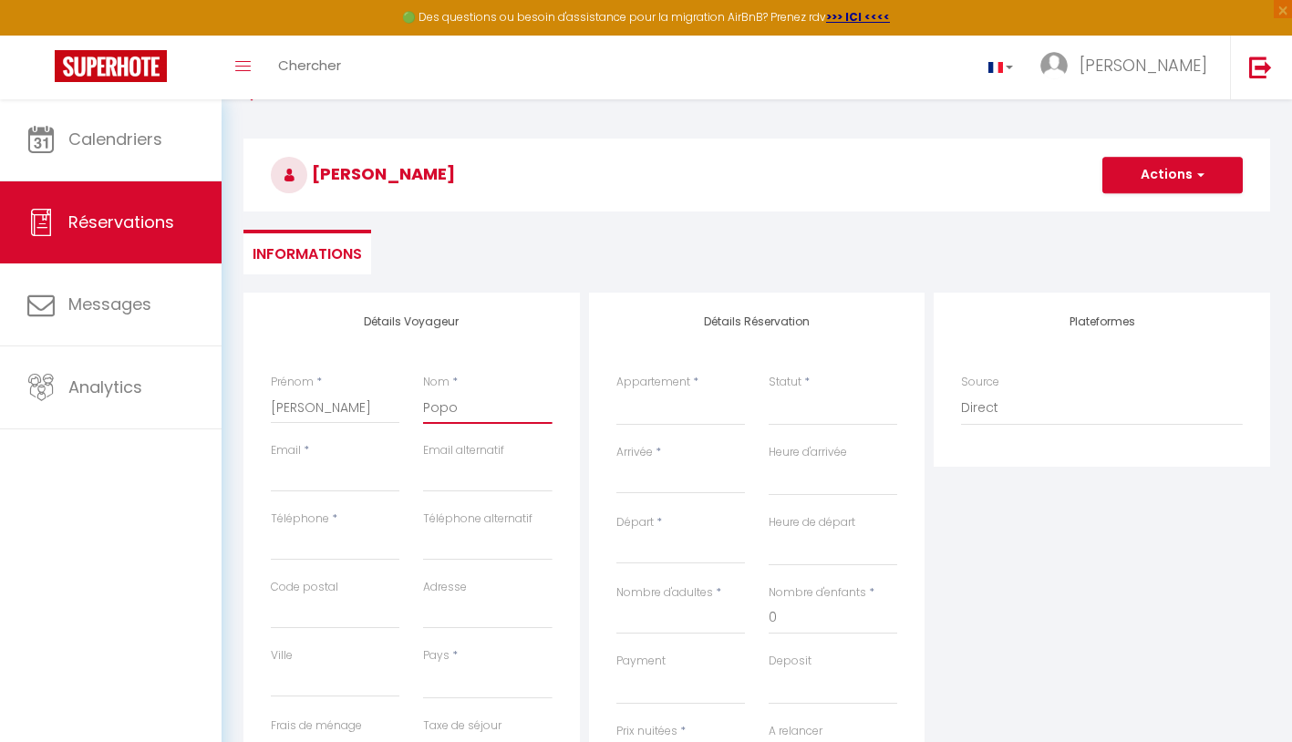
select select
checkbox input "false"
type input "Popov"
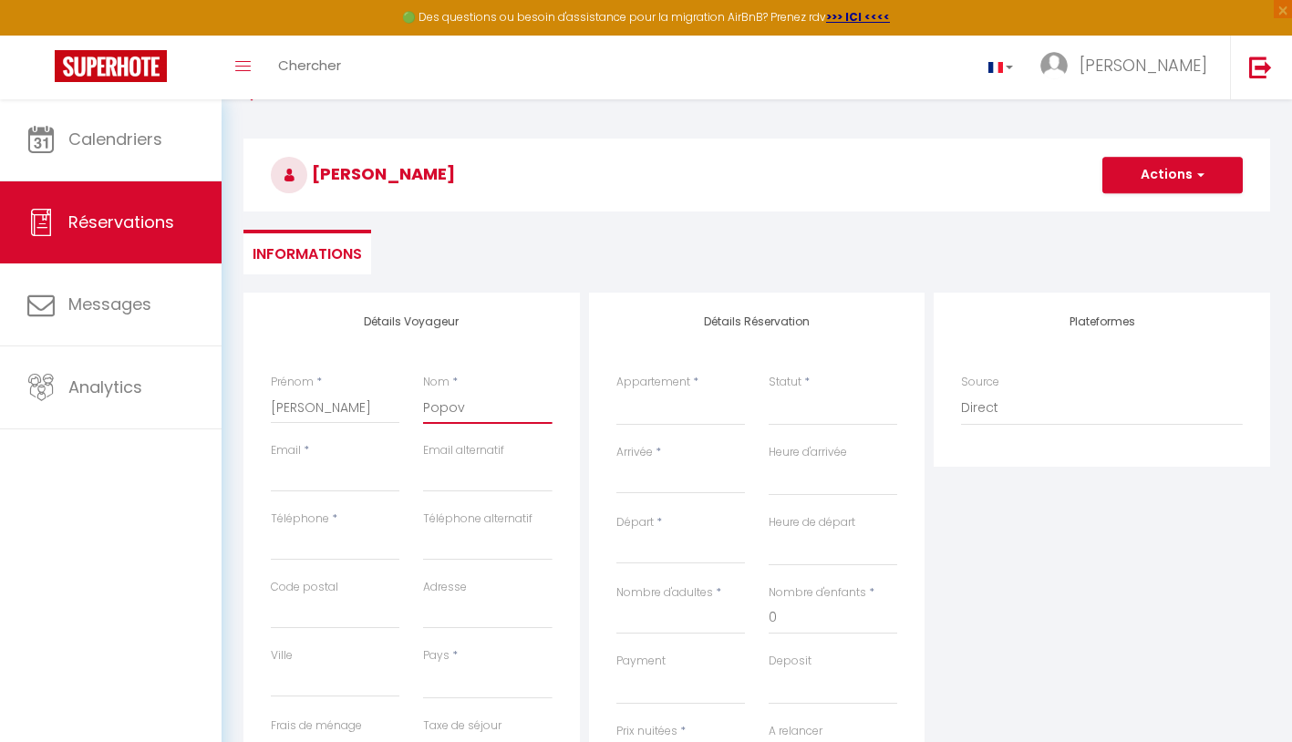
select select
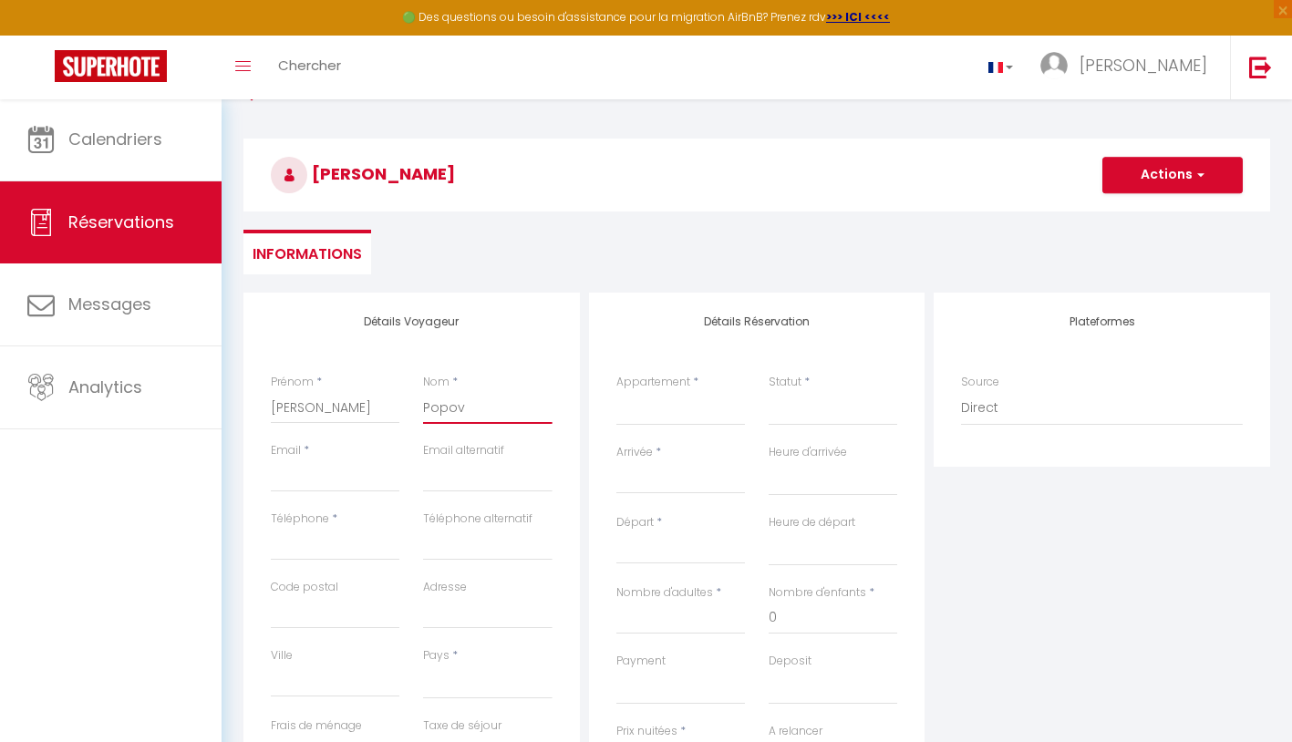
select select
checkbox input "false"
type input "Popov"
paste input "[EMAIL_ADDRESS][DOMAIN_NAME]"
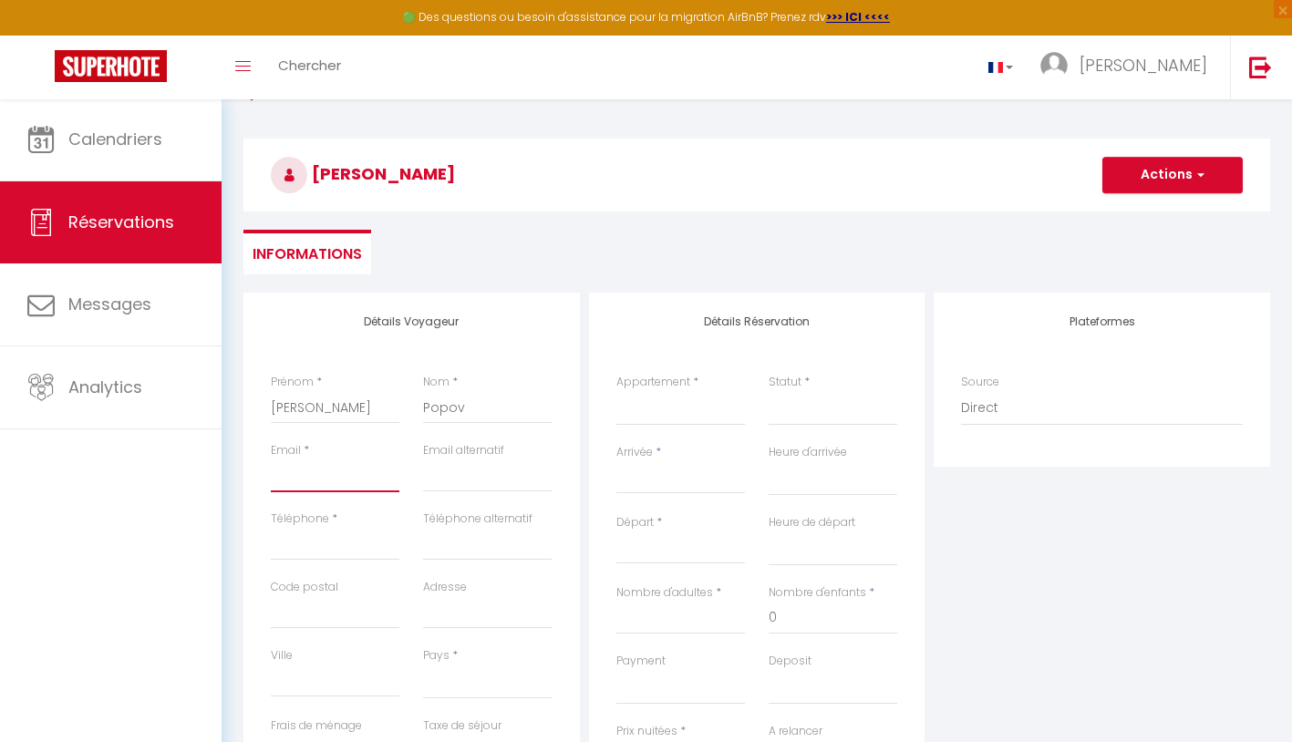
type input "[EMAIL_ADDRESS][DOMAIN_NAME]"
select select
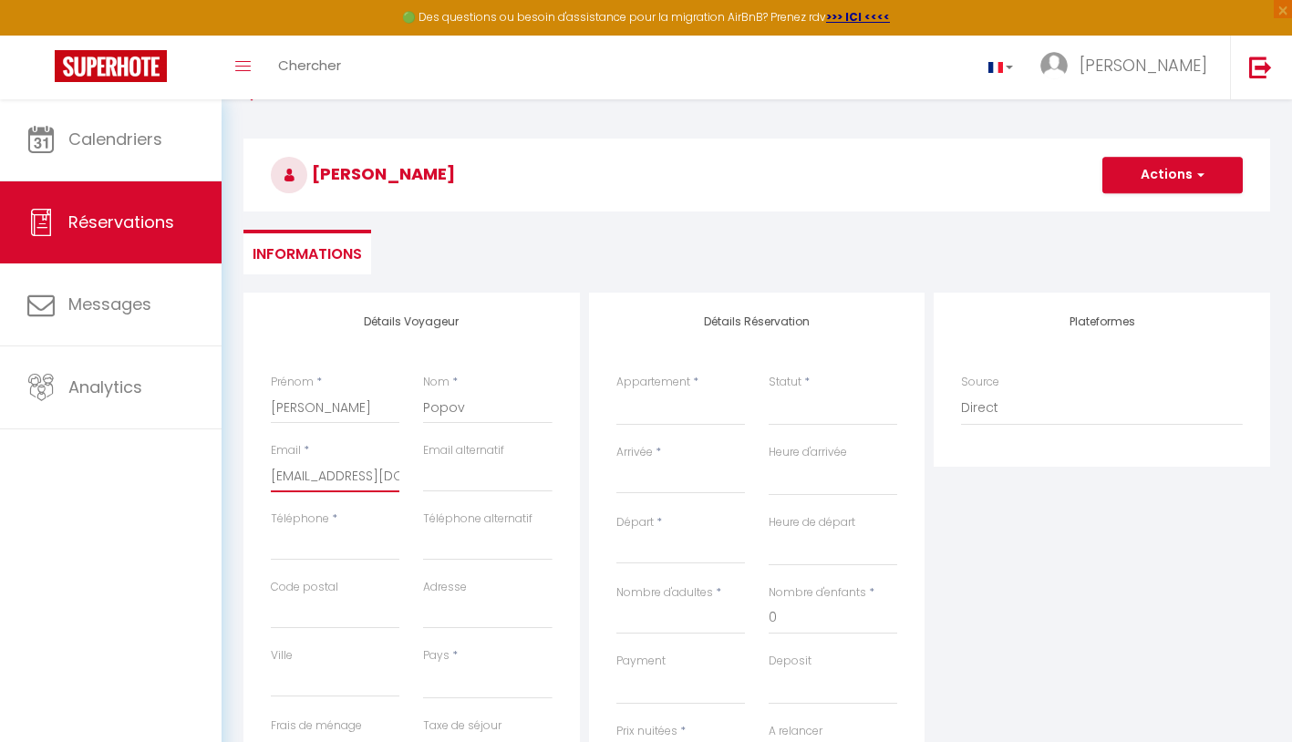
select select
checkbox input "false"
type input "[EMAIL_ADDRESS][DOMAIN_NAME]"
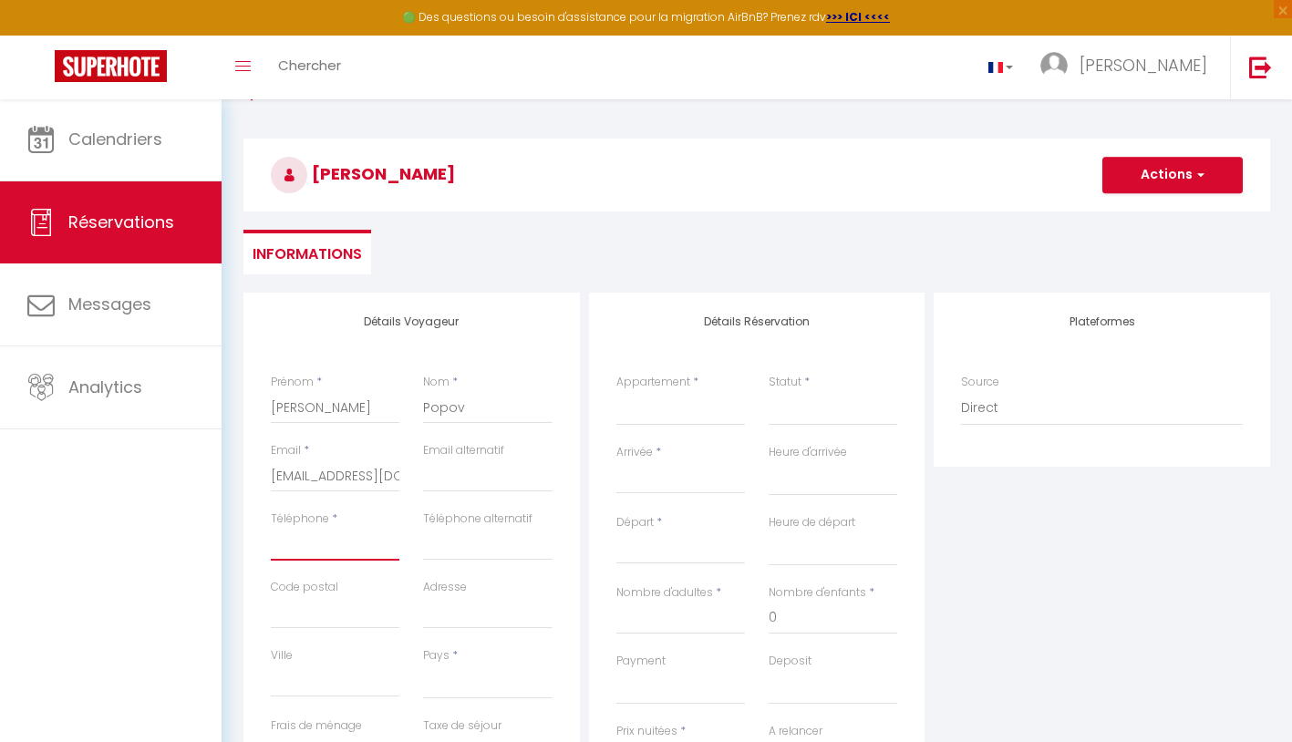
paste input "[PHONE_NUMBER]"
type input "[PHONE_NUMBER]"
select select
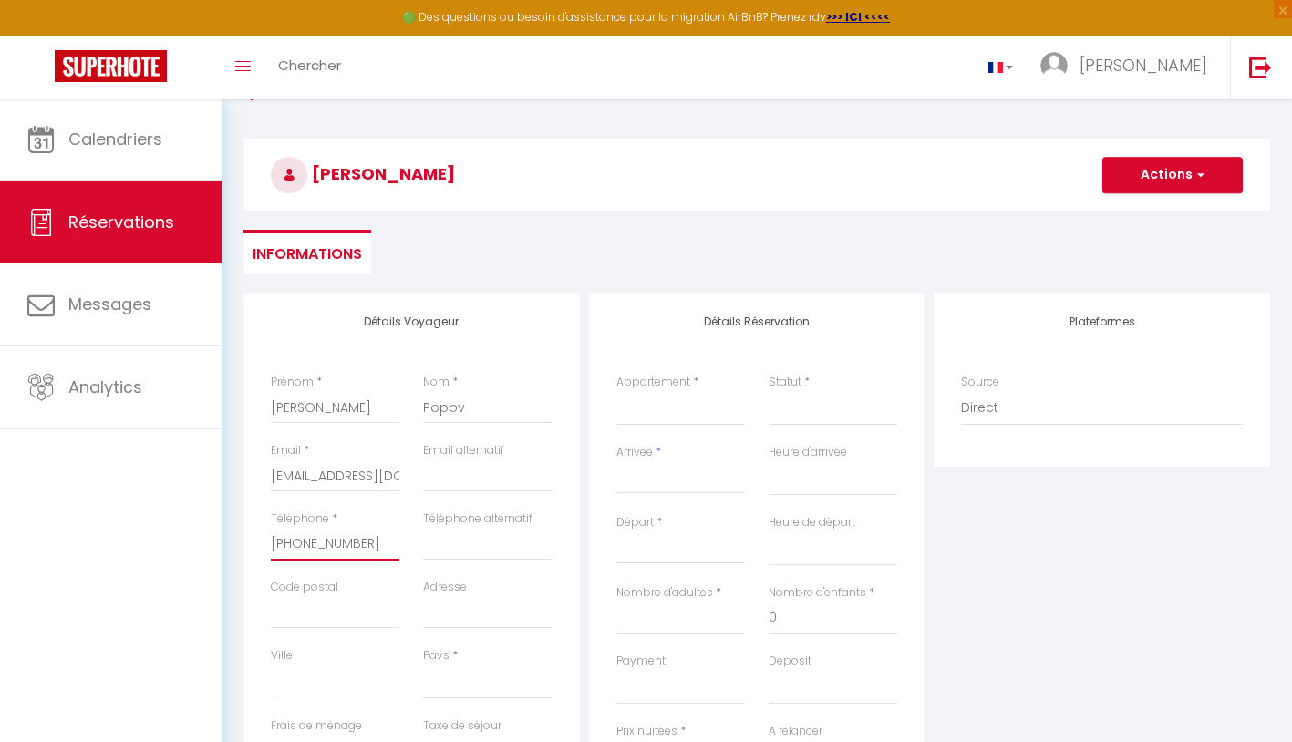
select select
checkbox input "false"
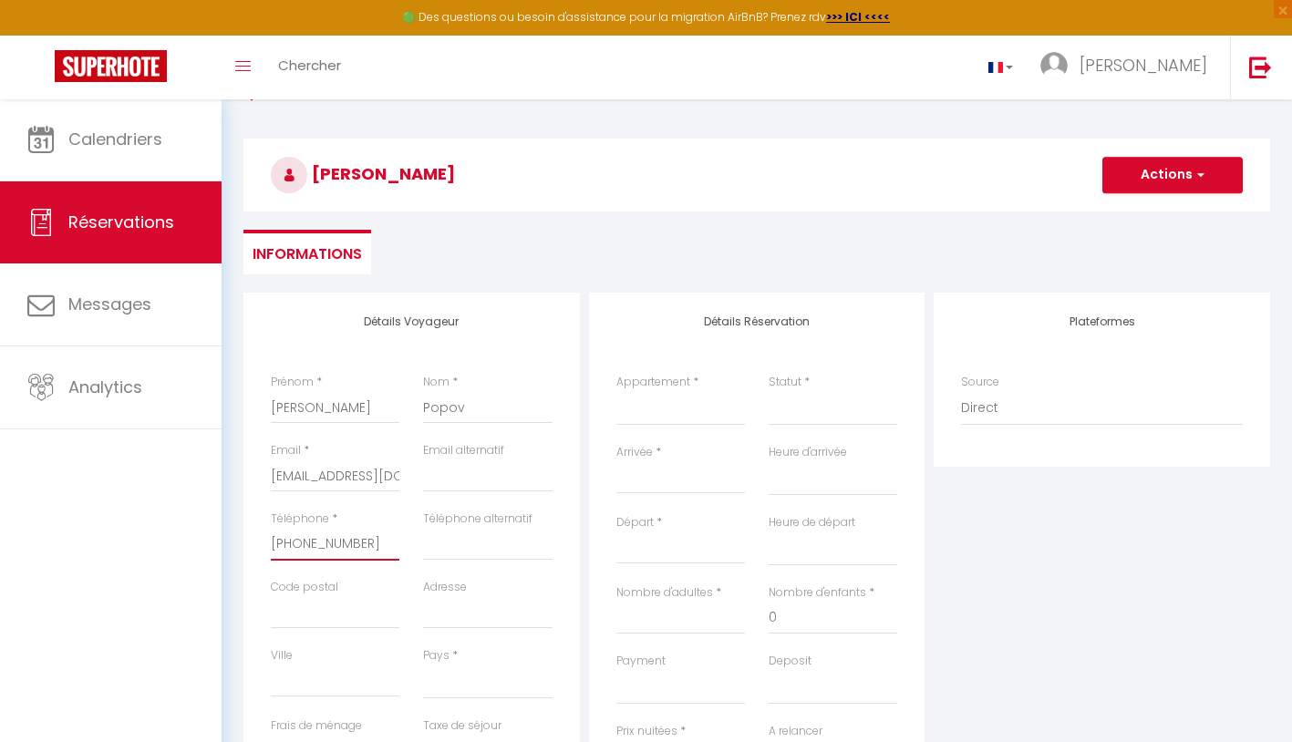
type input "[PHONE_NUMBER]"
select select
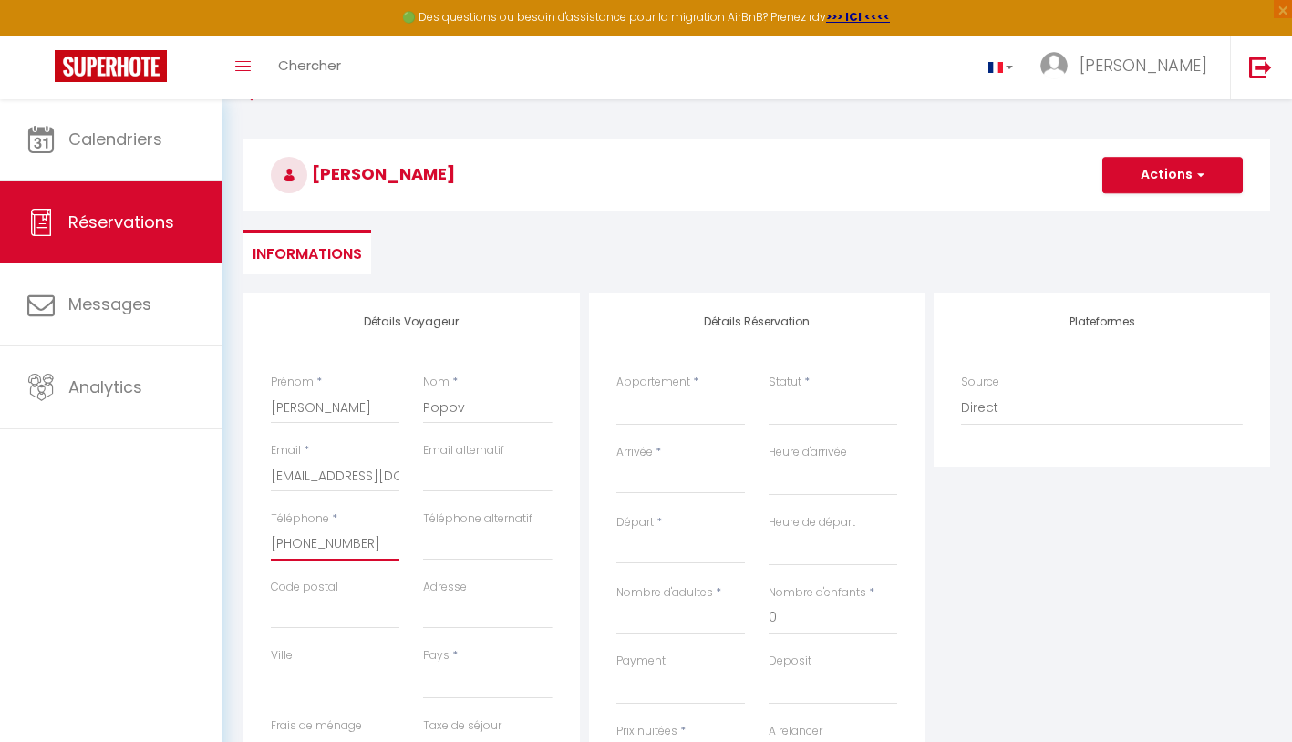
select select
checkbox input "false"
type input "[PHONE_NUMBER]"
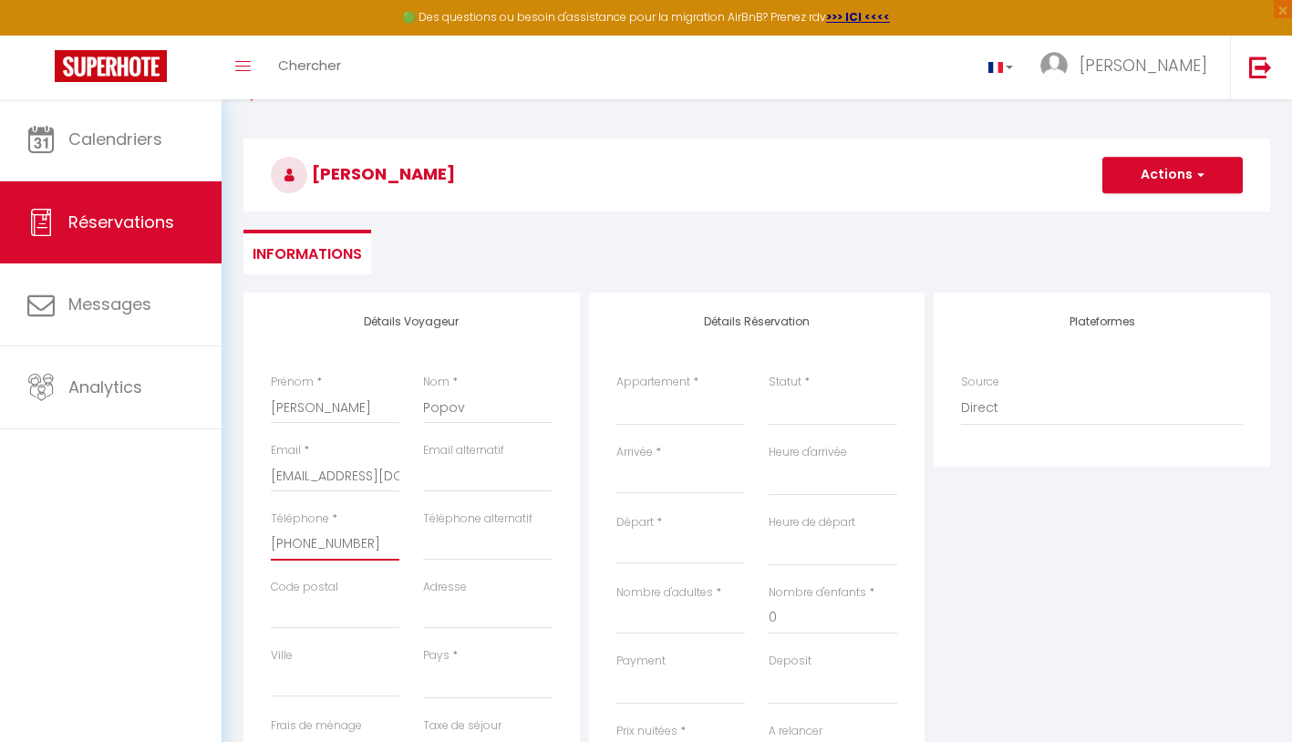
select select
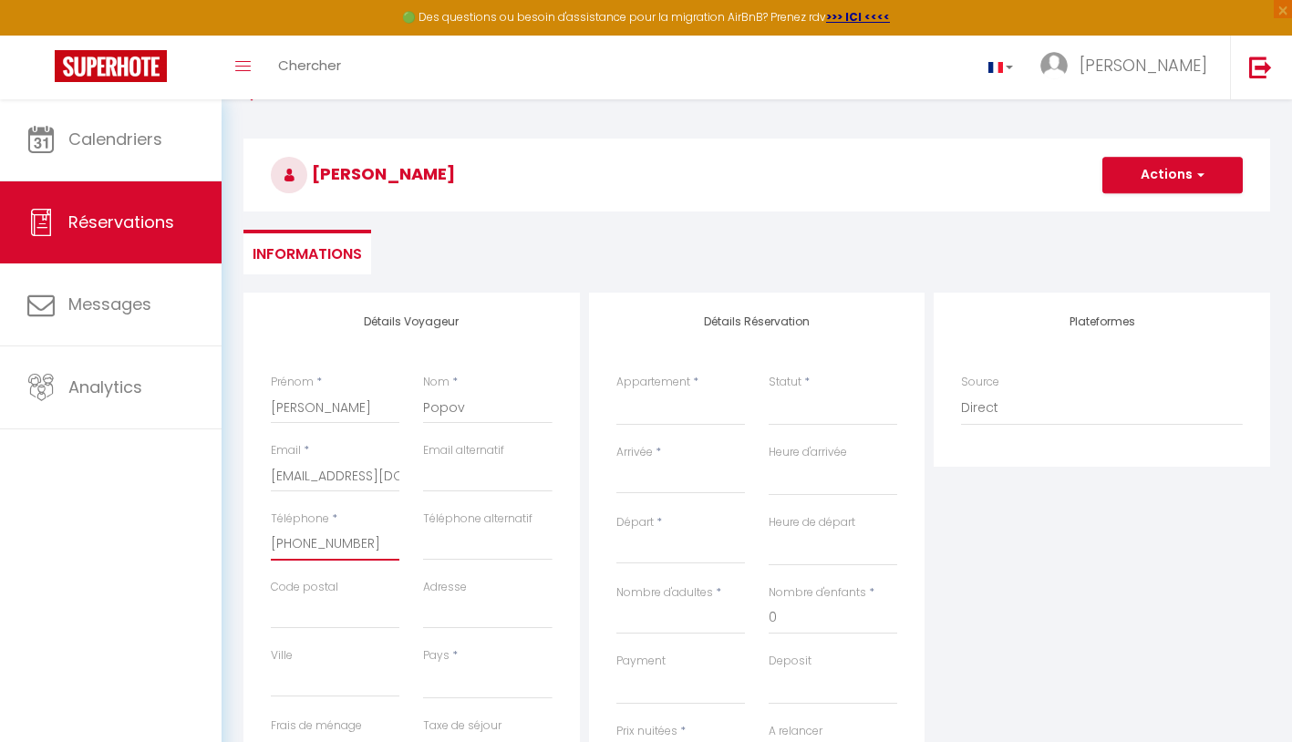
select select
checkbox input "false"
type input "[PHONE_NUMBER]"
select select
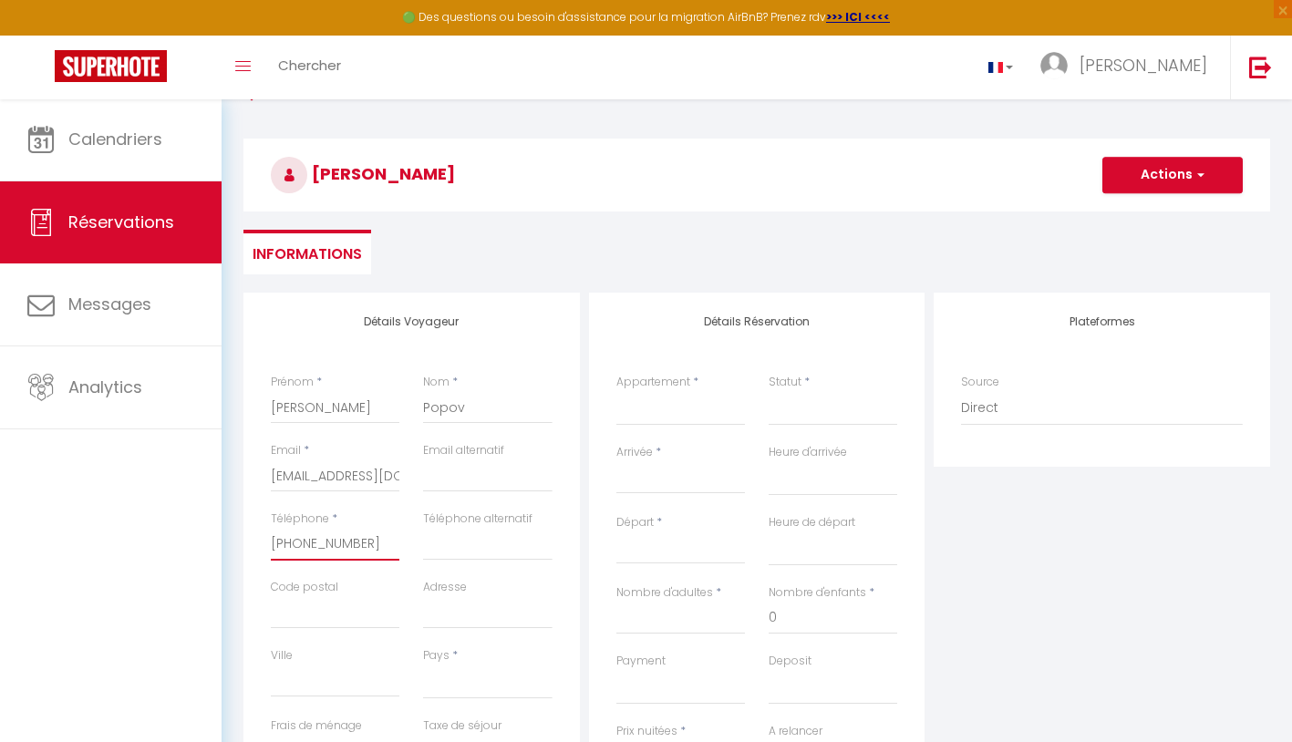
select select
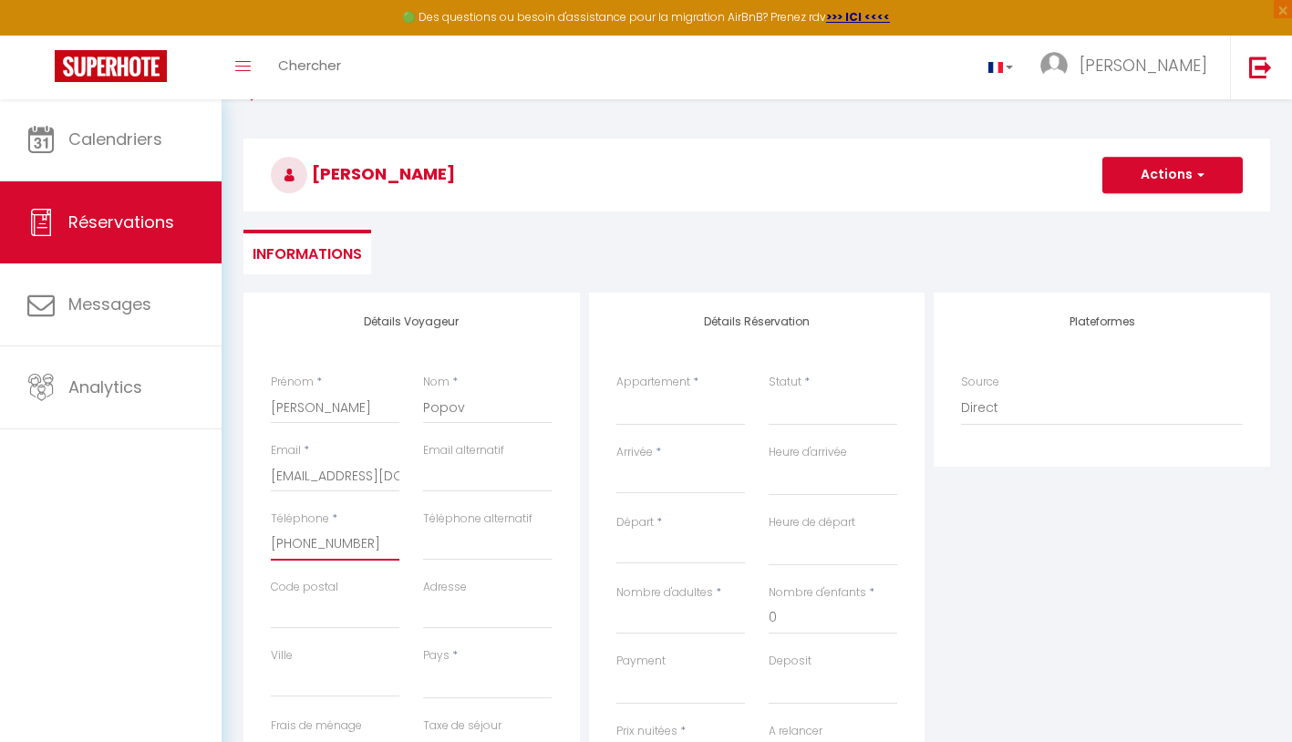
select select
checkbox input "false"
type input "[PHONE_NUMBER]"
select select
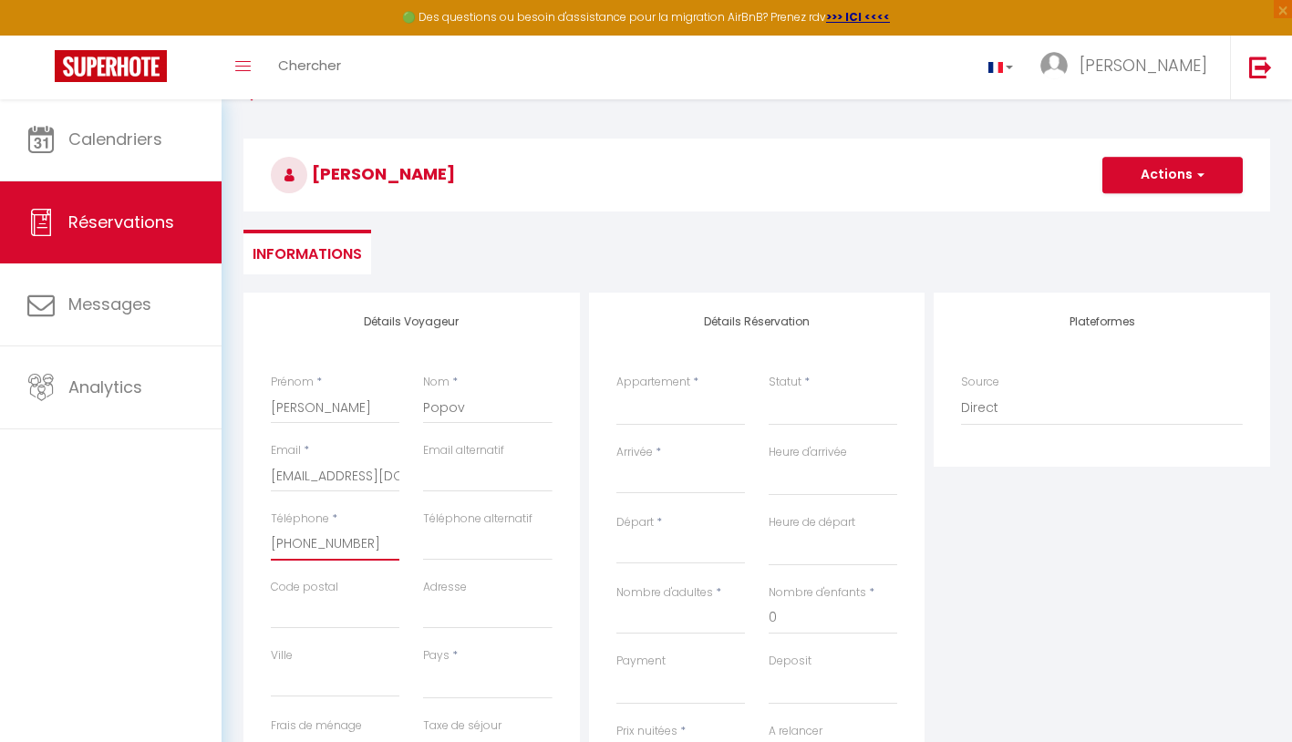
select select
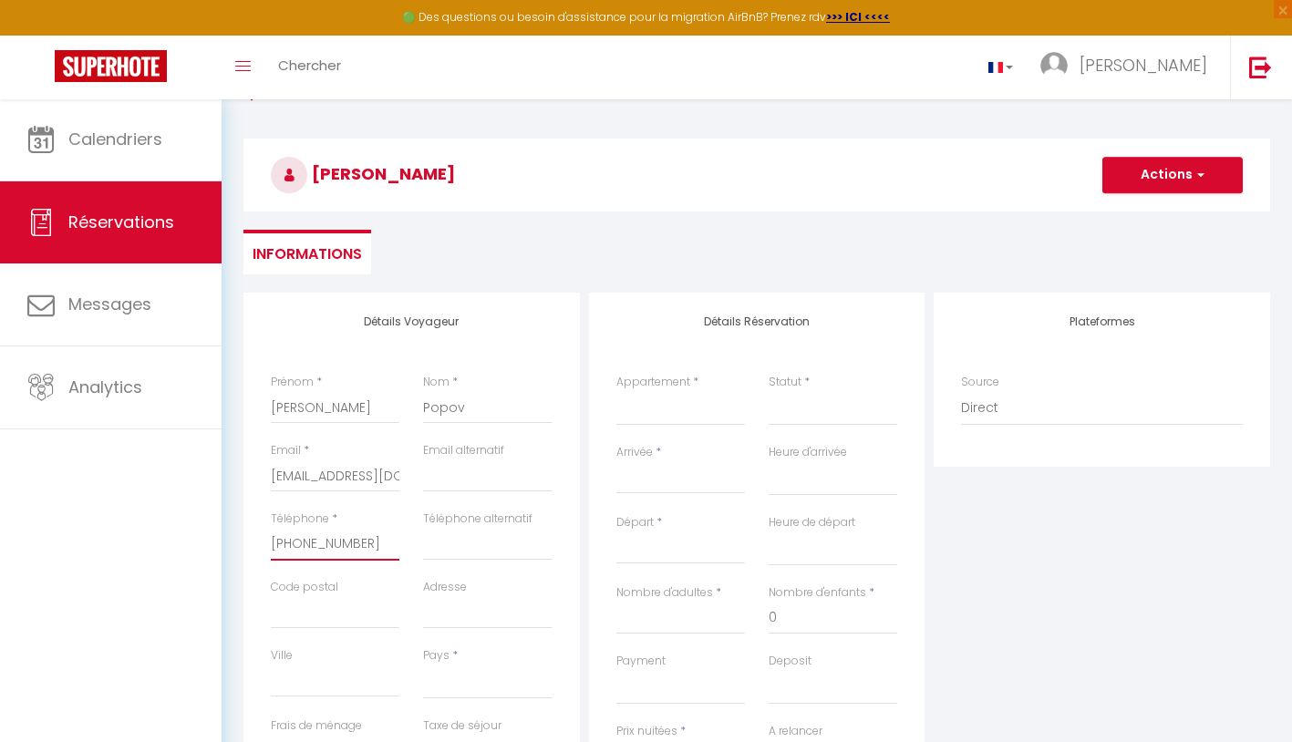
checkbox input "false"
type input "[PHONE_NUMBER]"
select select
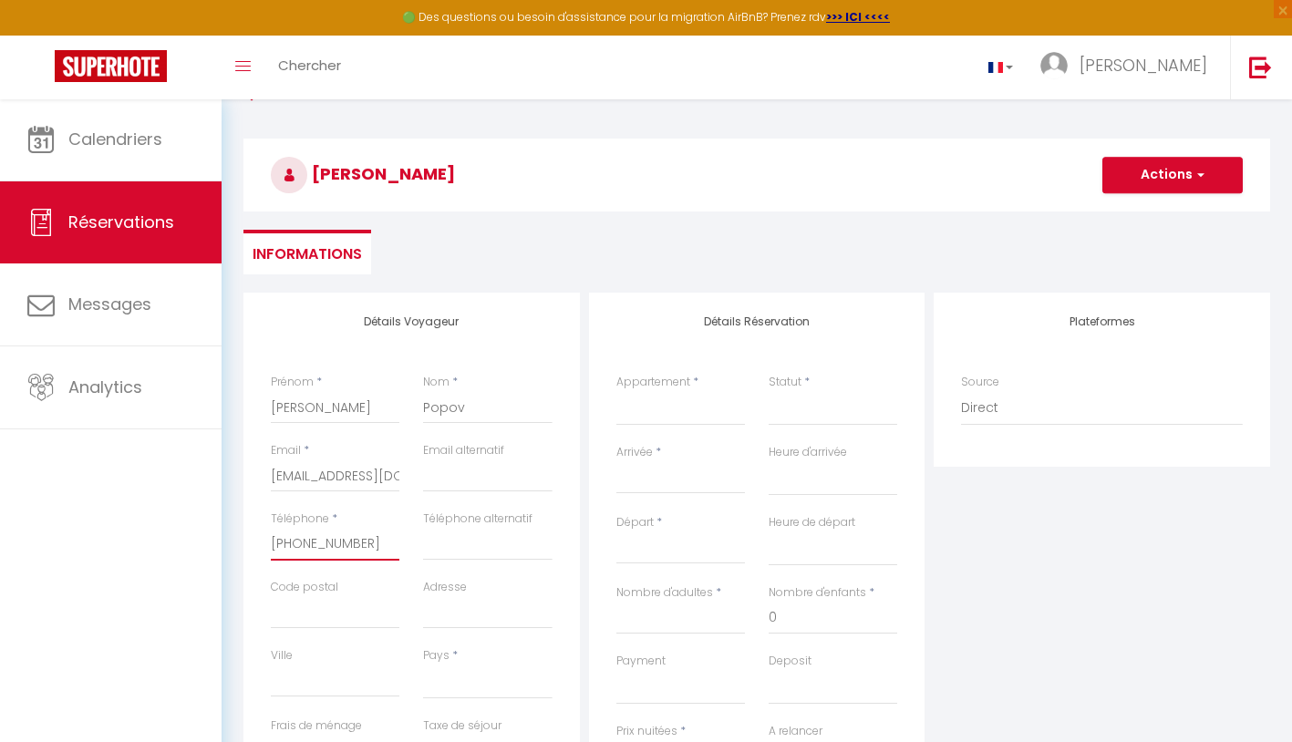
select select
checkbox input "false"
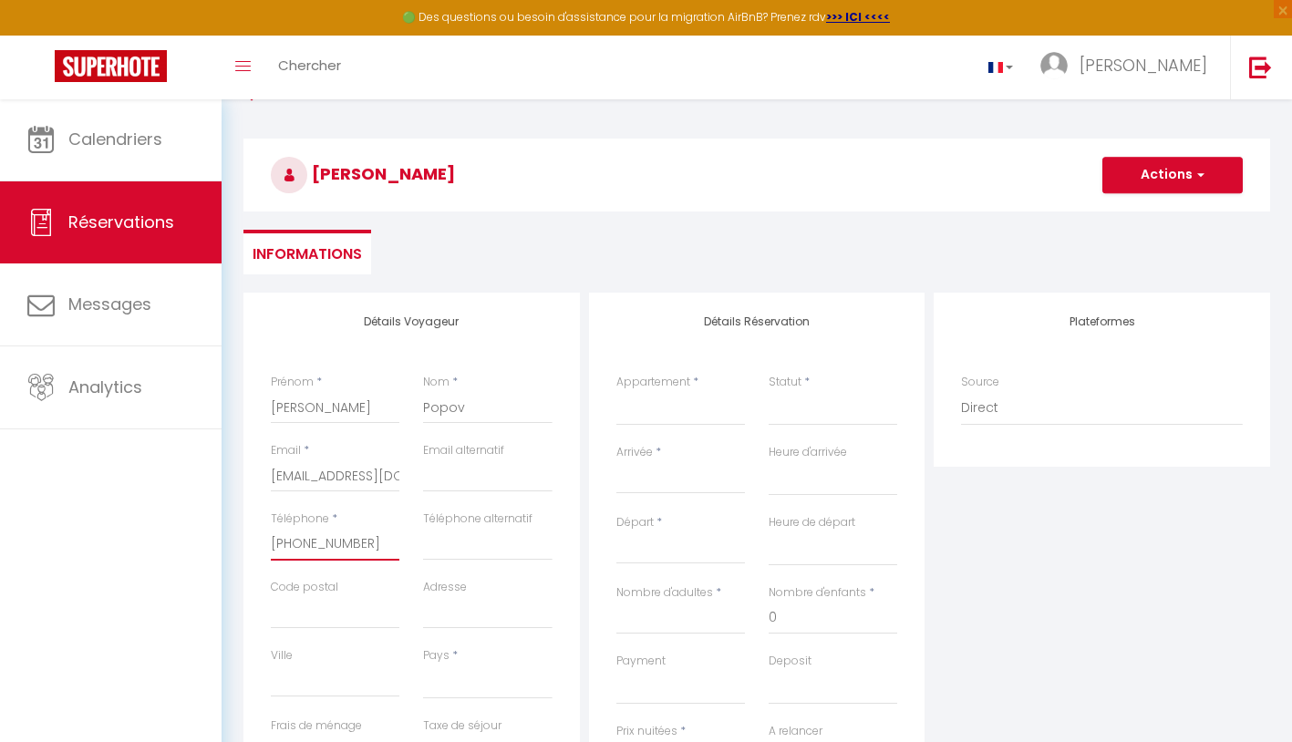
type input "[PHONE_NUMBER]"
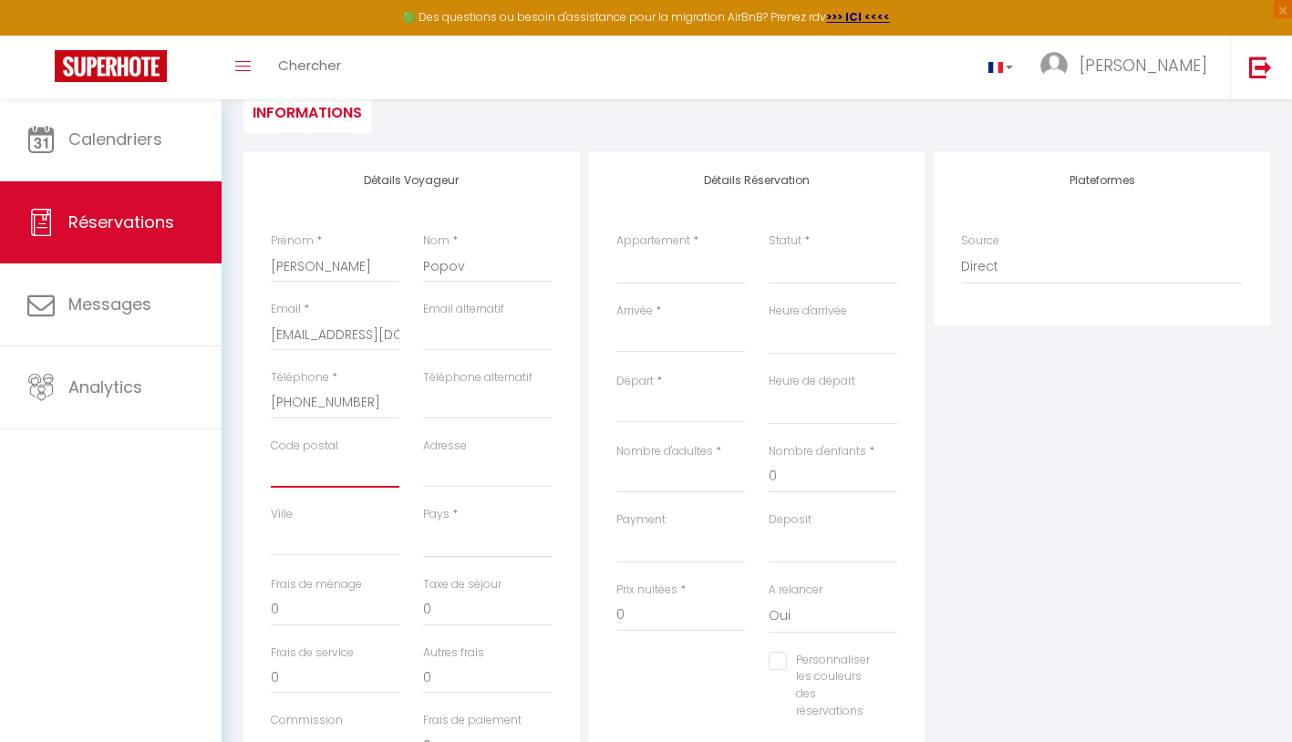
scroll to position [189, 0]
select select "FR"
select select
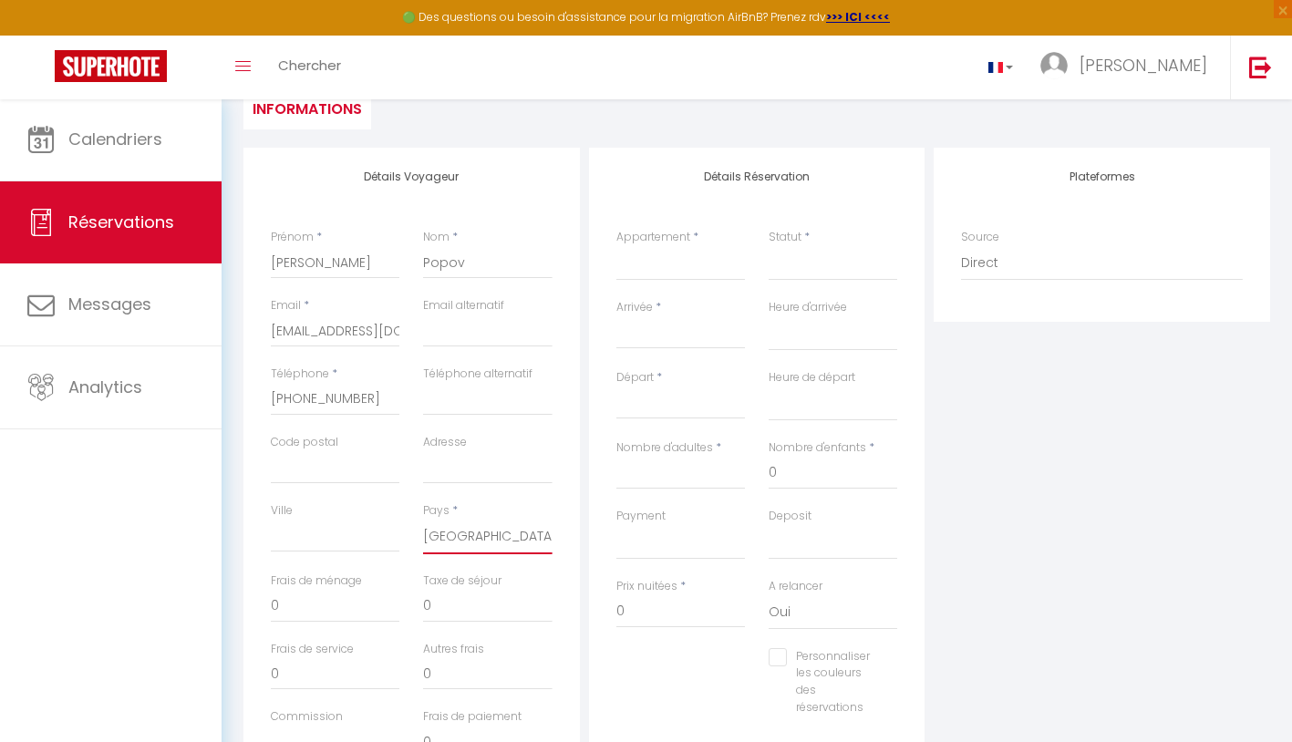
select select
checkbox input "false"
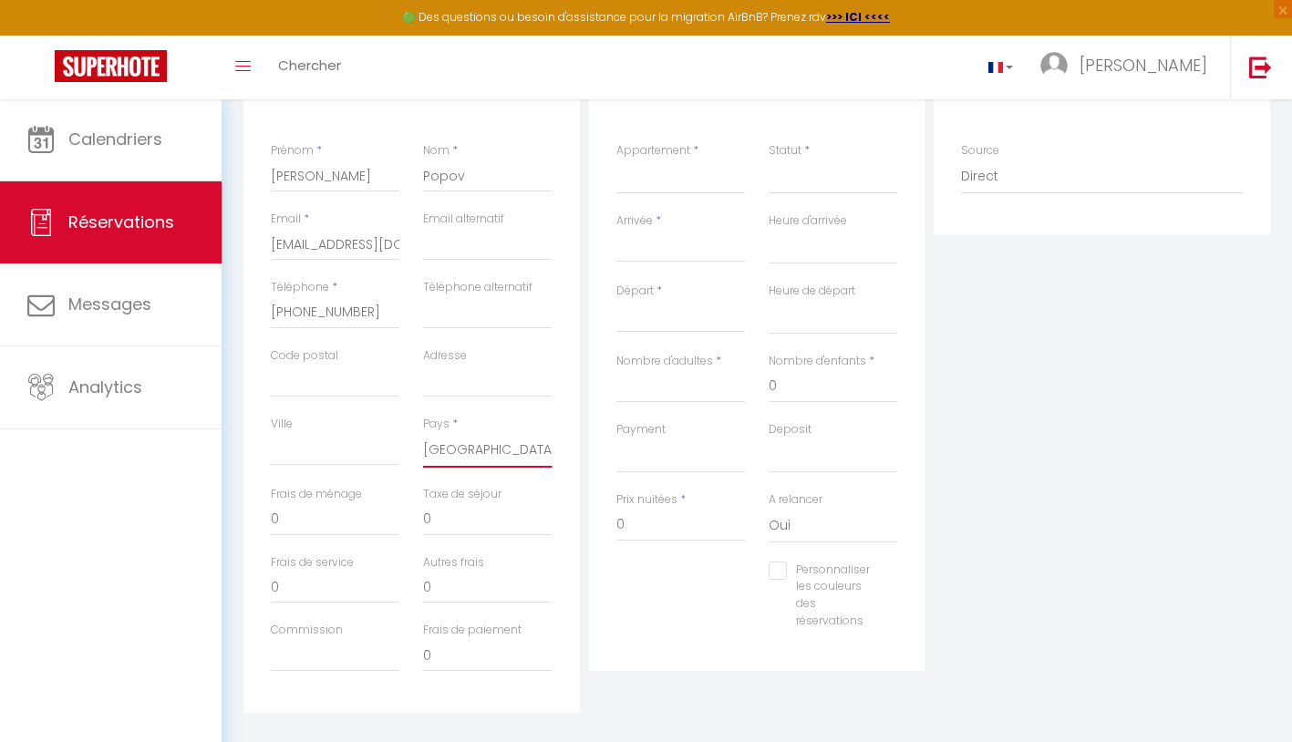
scroll to position [277, 0]
click at [343, 518] on input "0" at bounding box center [335, 518] width 129 height 33
click at [316, 564] on label "Frais de service" at bounding box center [312, 561] width 83 height 17
click at [316, 569] on input "0" at bounding box center [335, 585] width 129 height 33
click at [316, 645] on input "Commission" at bounding box center [335, 654] width 129 height 33
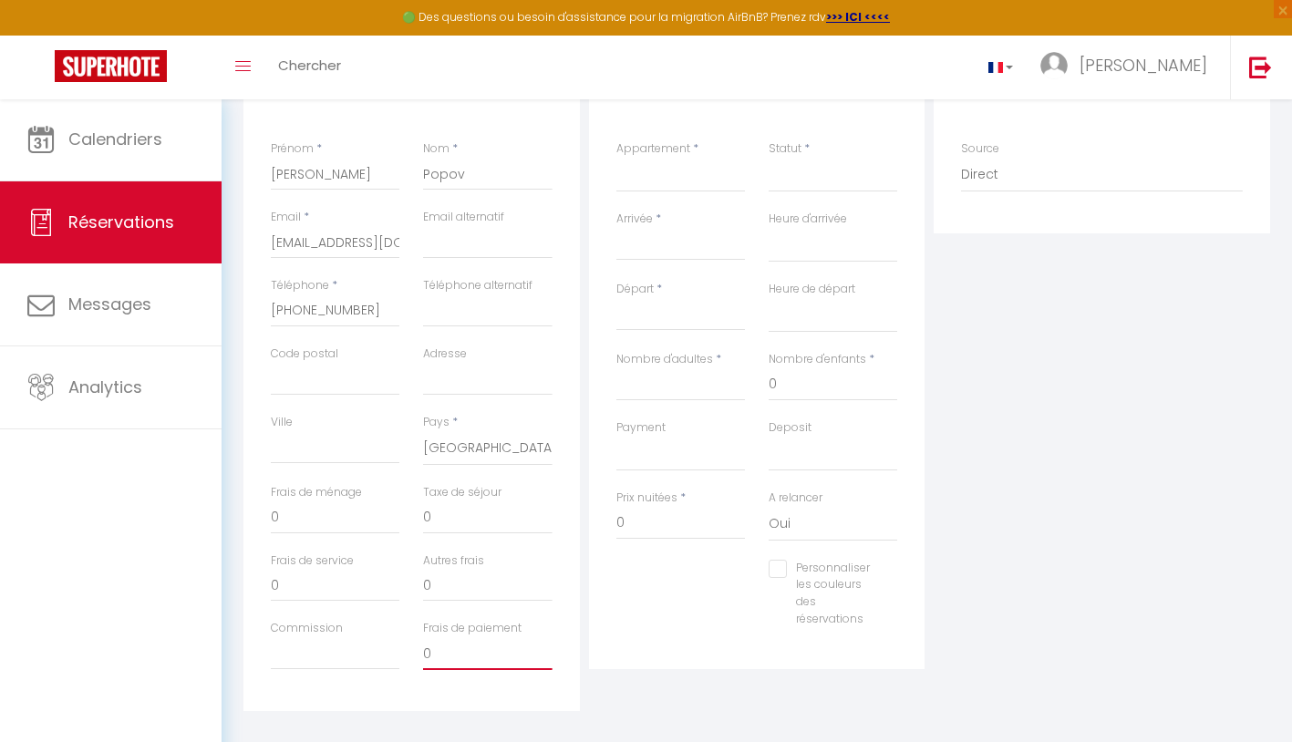
click at [490, 649] on input "0" at bounding box center [487, 654] width 129 height 33
click at [1064, 471] on div "Plateformes Source Direct [DOMAIN_NAME] [DOMAIN_NAME] Chalet montagne Expedia G…" at bounding box center [1102, 385] width 346 height 652
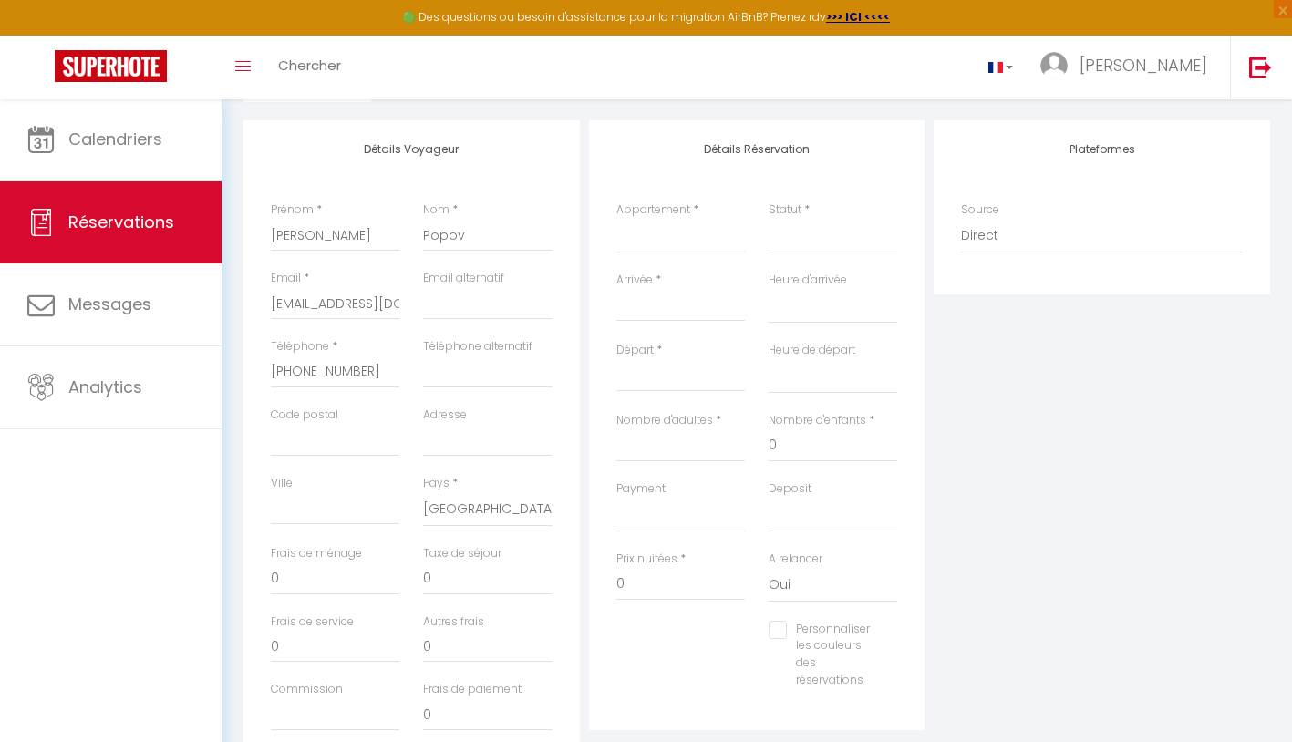
scroll to position [214, 0]
click at [328, 441] on input "Code postal" at bounding box center [335, 442] width 129 height 33
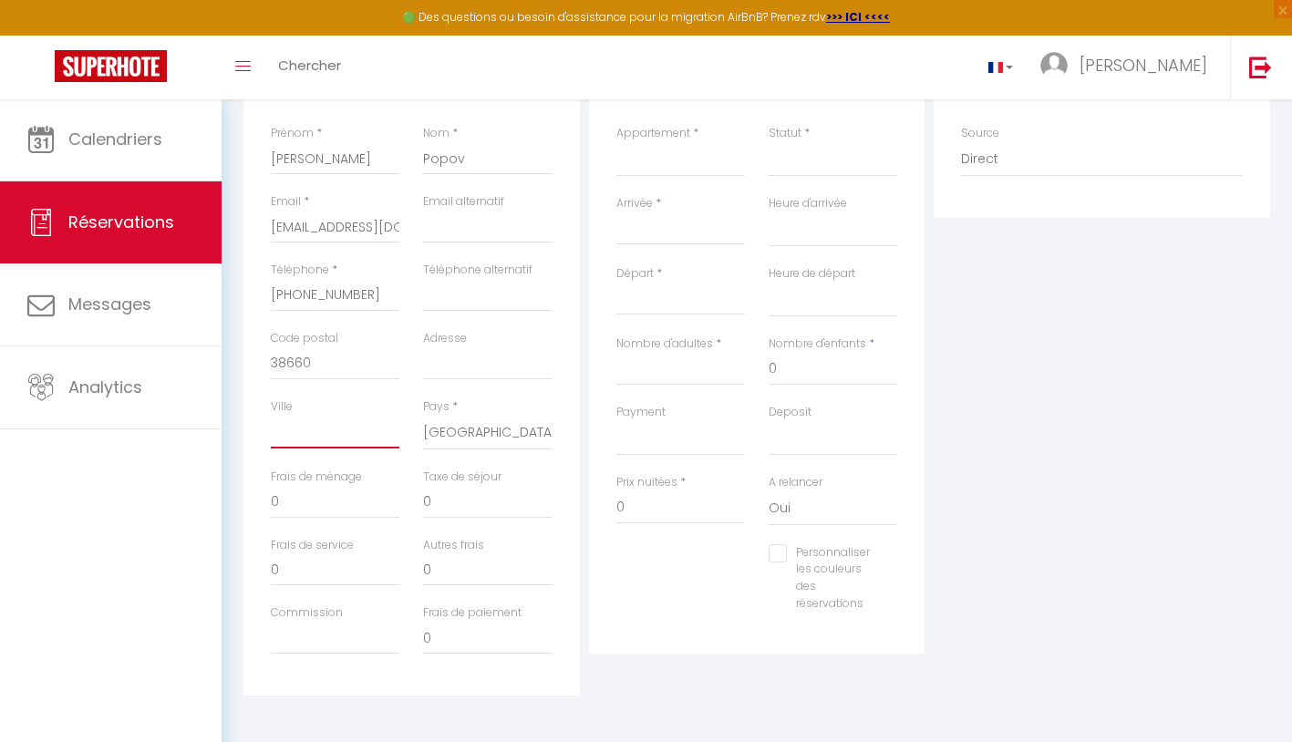
scroll to position [295, 0]
click at [340, 499] on input "0" at bounding box center [335, 500] width 129 height 33
click at [487, 491] on input "0" at bounding box center [487, 500] width 129 height 33
click at [325, 561] on input "0" at bounding box center [335, 568] width 129 height 33
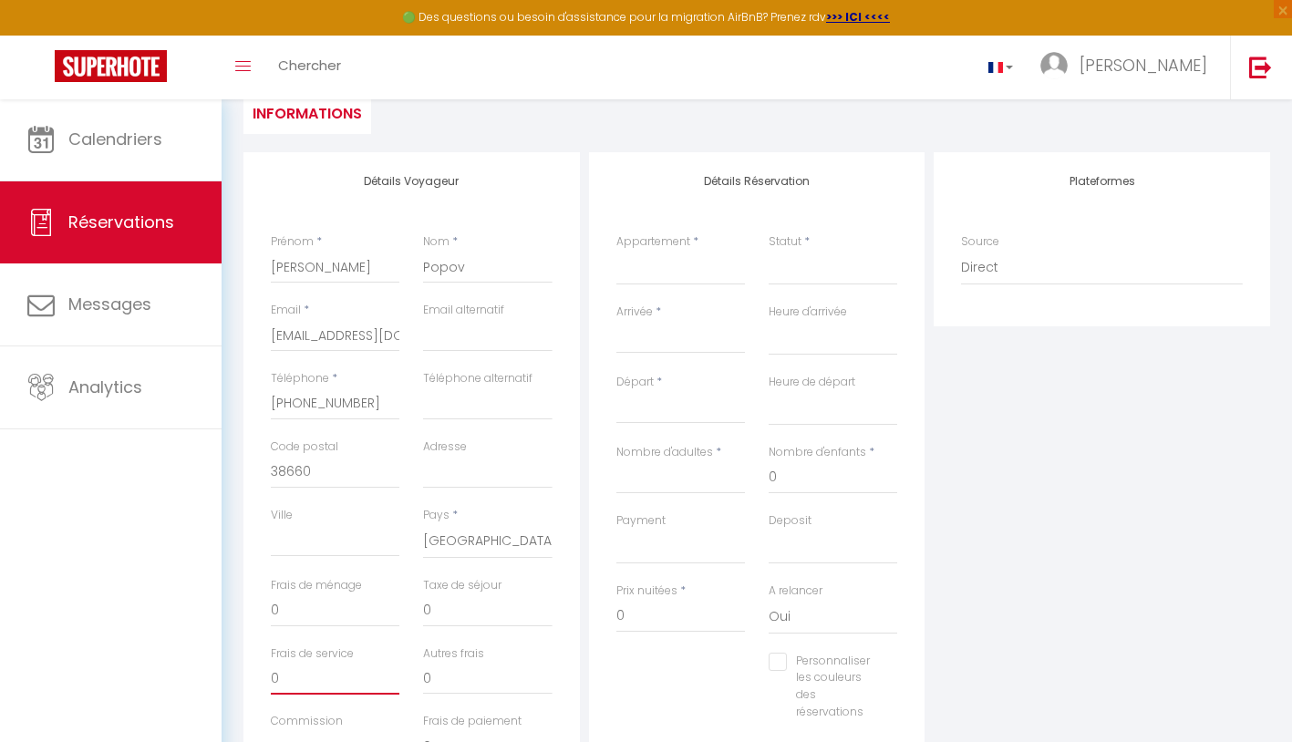
scroll to position [107, 0]
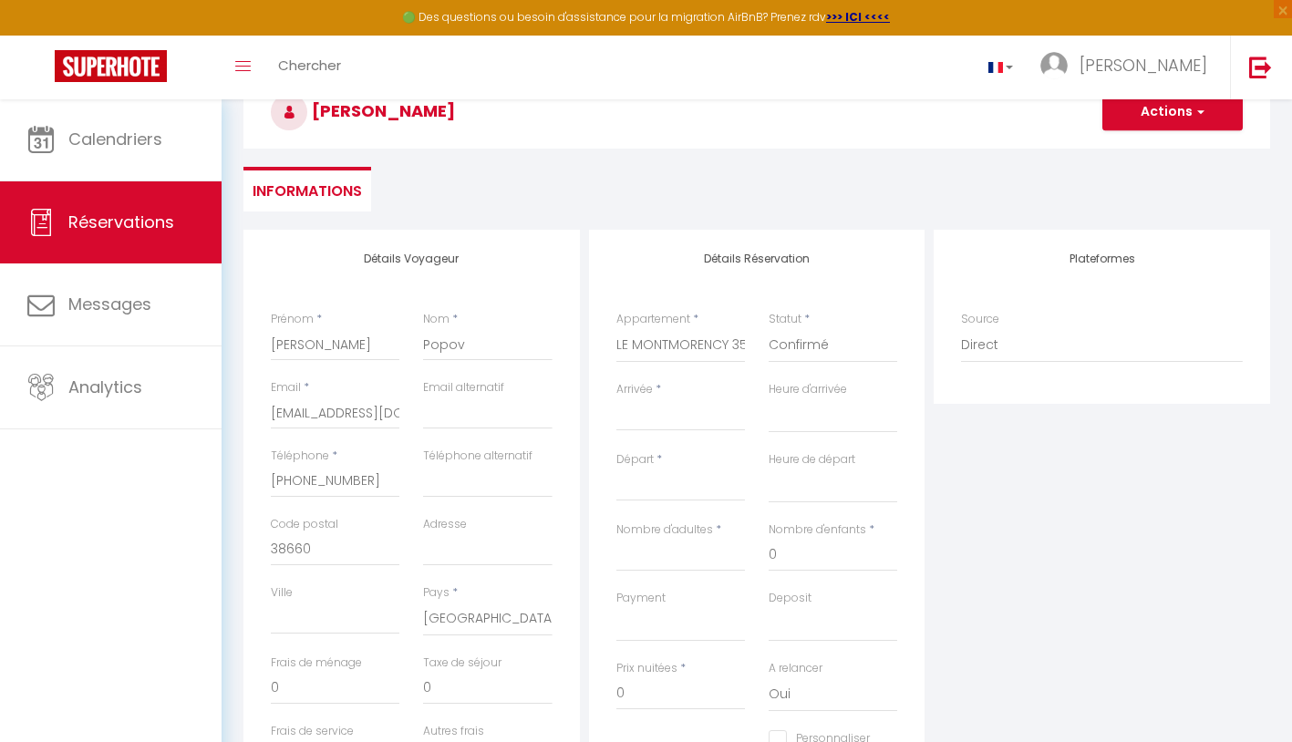
click at [700, 411] on input "Arrivée" at bounding box center [681, 417] width 129 height 24
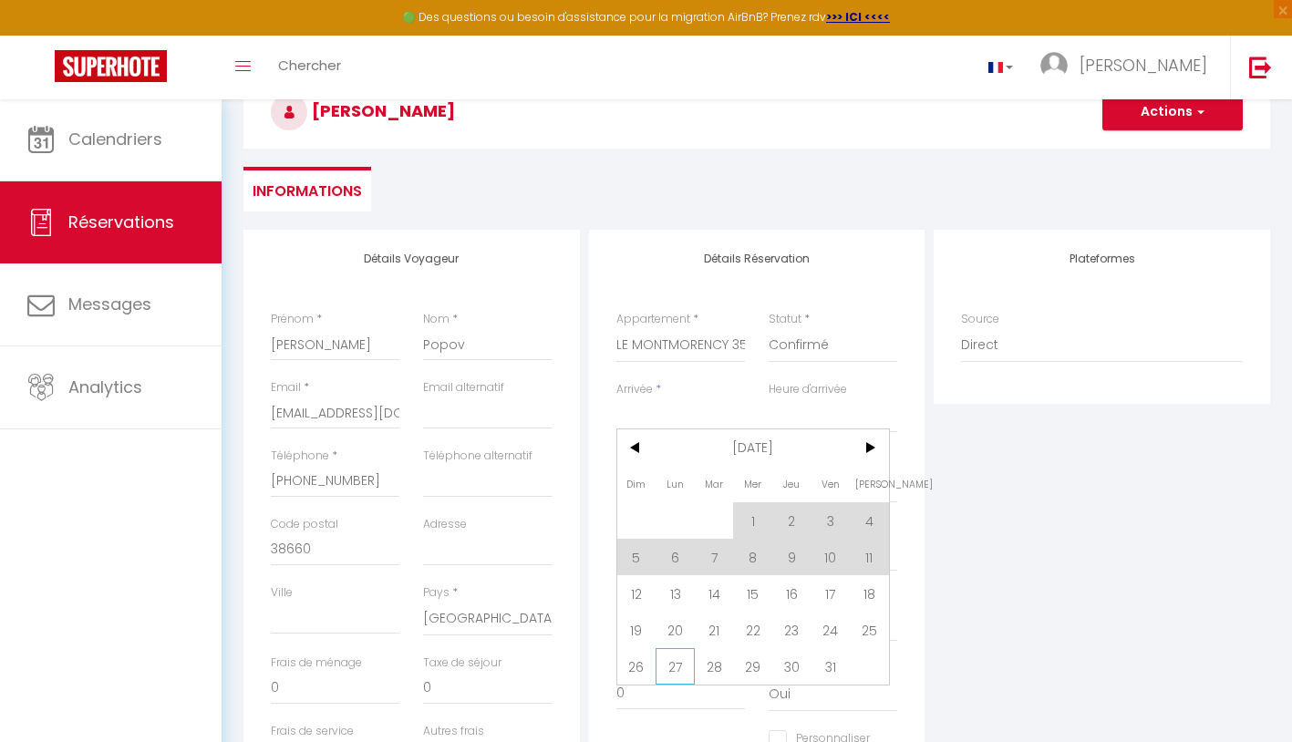
click at [680, 672] on span "27" at bounding box center [675, 666] width 39 height 36
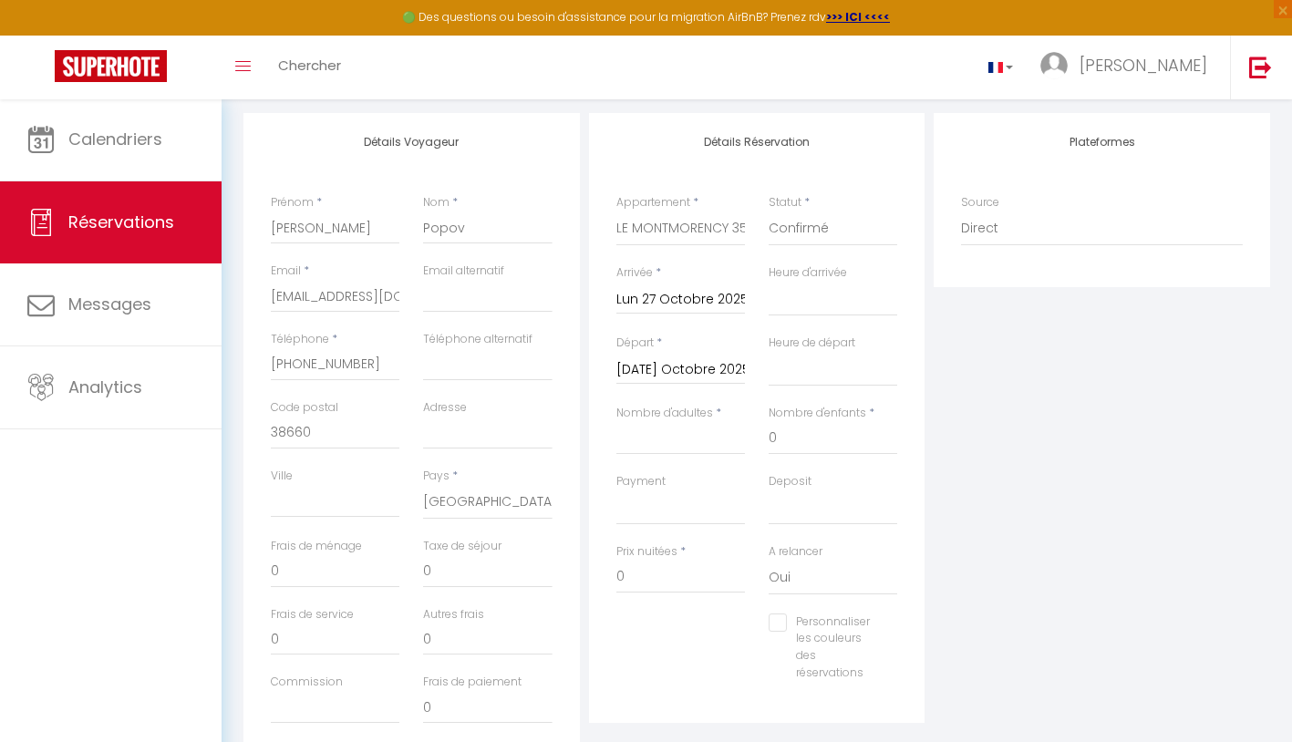
scroll to position [227, 0]
click at [947, 513] on div "Plateformes Source Direct [DOMAIN_NAME] [DOMAIN_NAME] Chalet montagne Expedia G…" at bounding box center [1102, 435] width 346 height 652
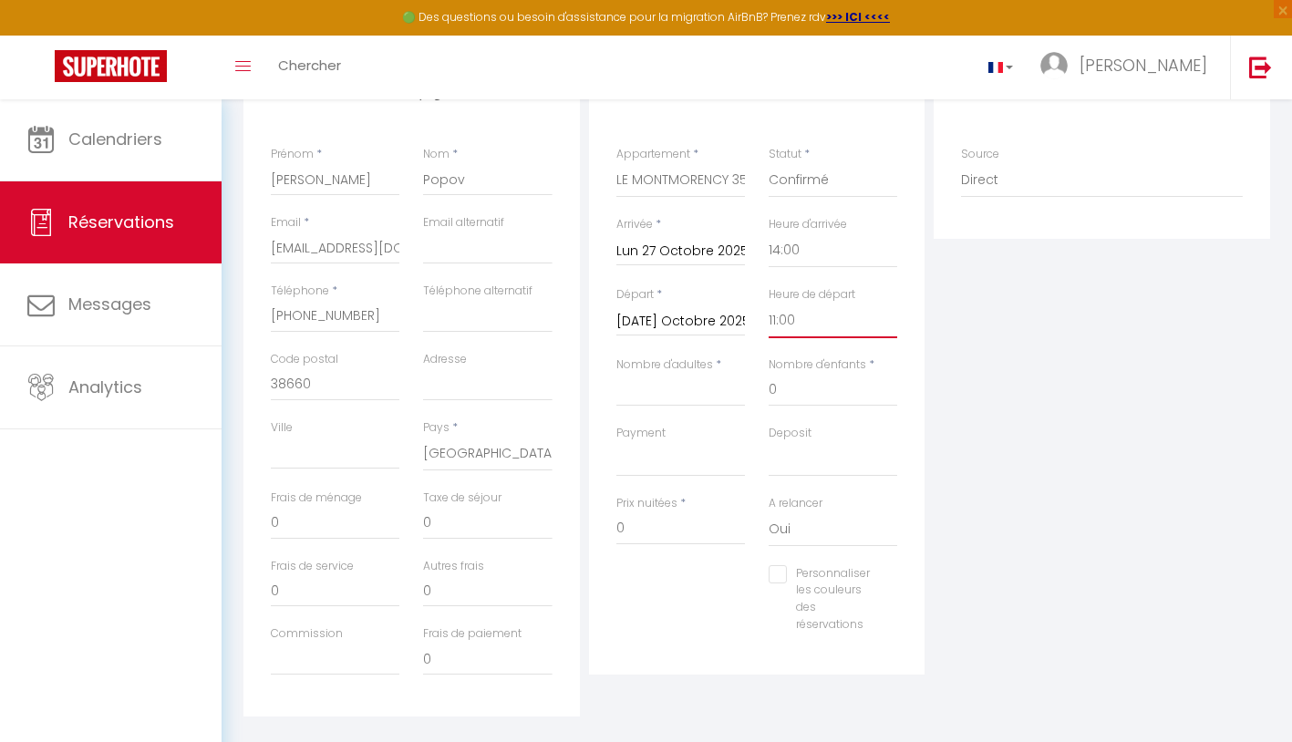
scroll to position [275, 0]
click at [1001, 399] on div "Plateformes Source Direct [DOMAIN_NAME] [DOMAIN_NAME] Chalet montagne Expedia G…" at bounding box center [1102, 387] width 346 height 652
click at [680, 245] on input "Lun 27 Octobre 2025" at bounding box center [681, 248] width 129 height 24
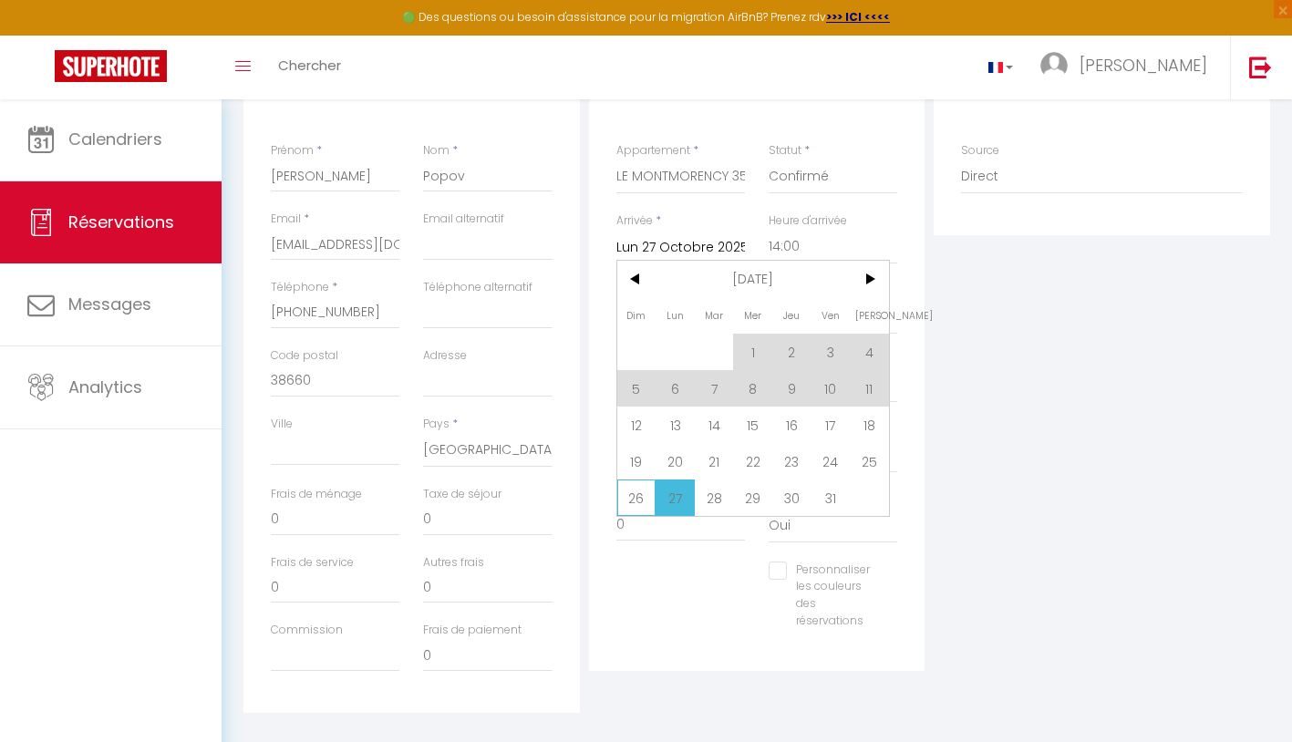
click at [643, 496] on span "26" at bounding box center [636, 498] width 39 height 36
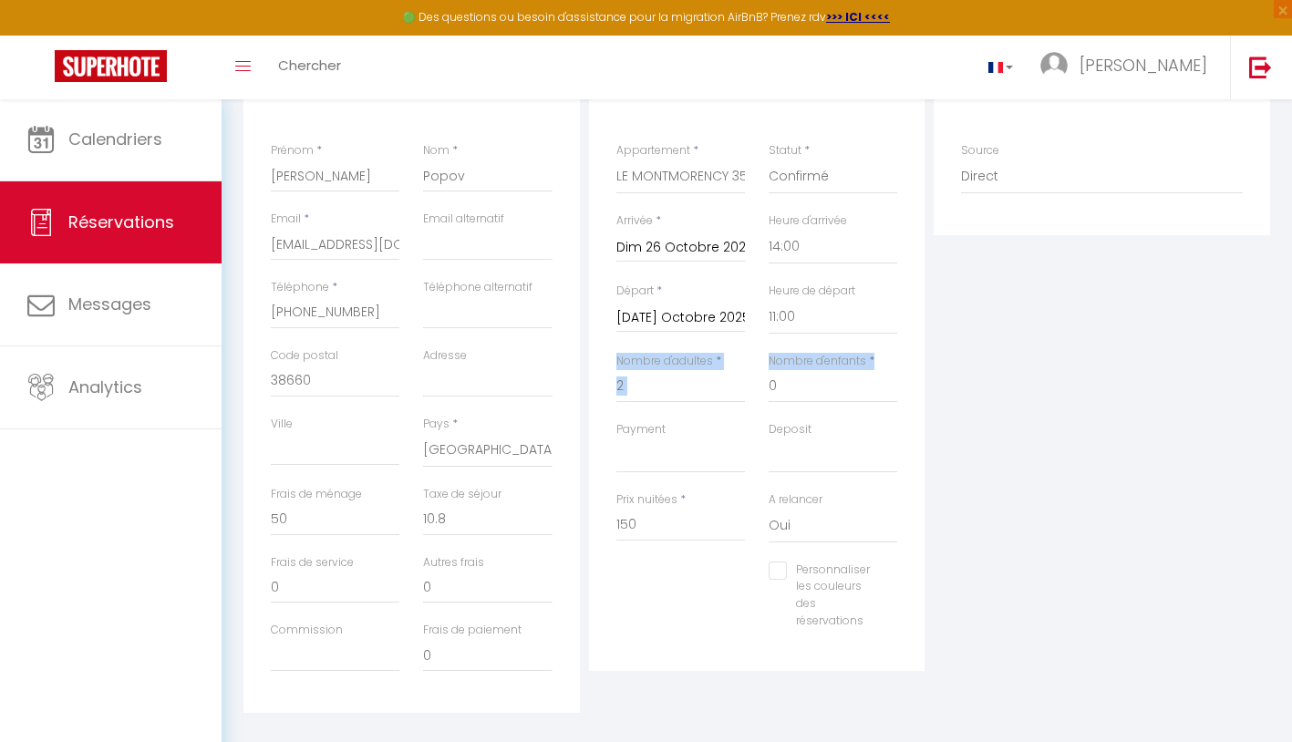
drag, startPoint x: 618, startPoint y: 355, endPoint x: 882, endPoint y: 359, distance: 263.6
click at [882, 359] on div "Nombre d'adultes * 2 Nombre d'enfants * 0" at bounding box center [758, 387] width 306 height 68
copy div "Nombre d'adultes * Nombre d'enfants *"
click at [690, 428] on div "Payment OK KO" at bounding box center [681, 447] width 129 height 52
click at [657, 513] on input "150" at bounding box center [681, 525] width 129 height 33
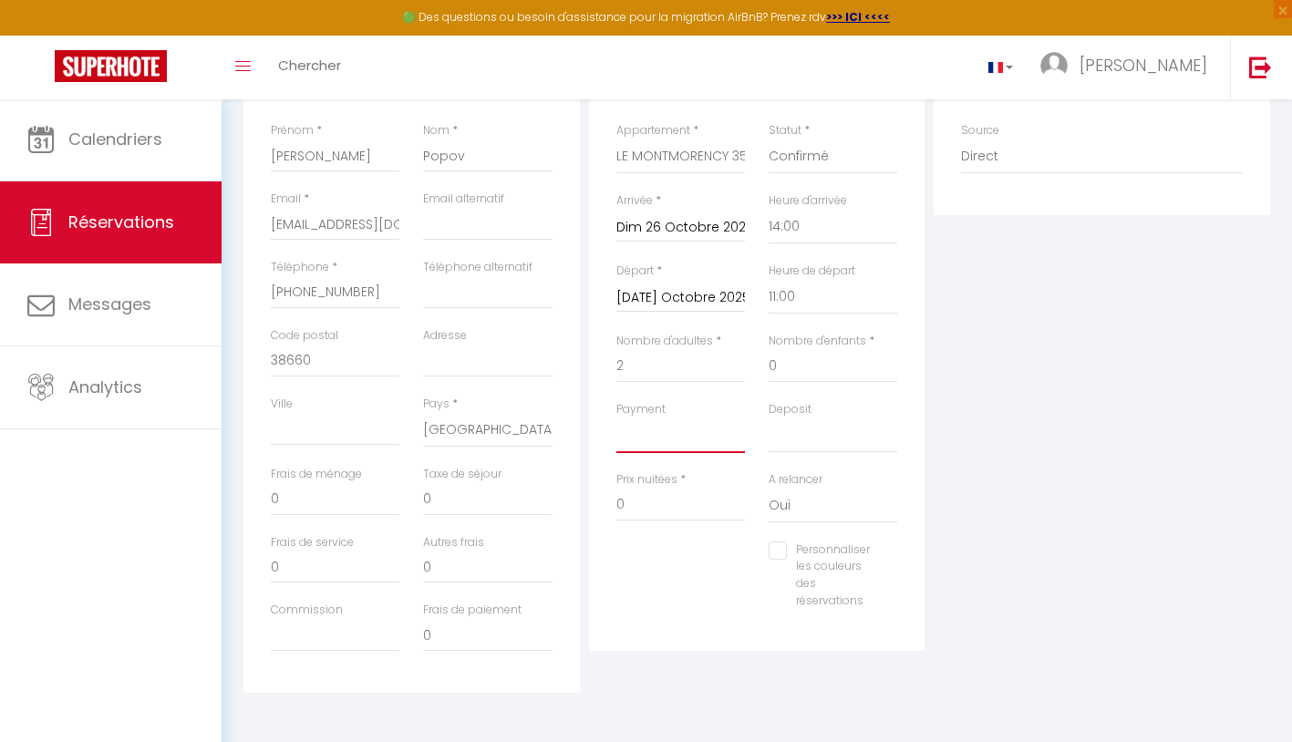
scroll to position [295, 0]
click at [321, 493] on input "0" at bounding box center [335, 500] width 129 height 33
click at [342, 565] on input "0" at bounding box center [335, 568] width 129 height 33
click at [297, 497] on input "50" at bounding box center [335, 500] width 129 height 33
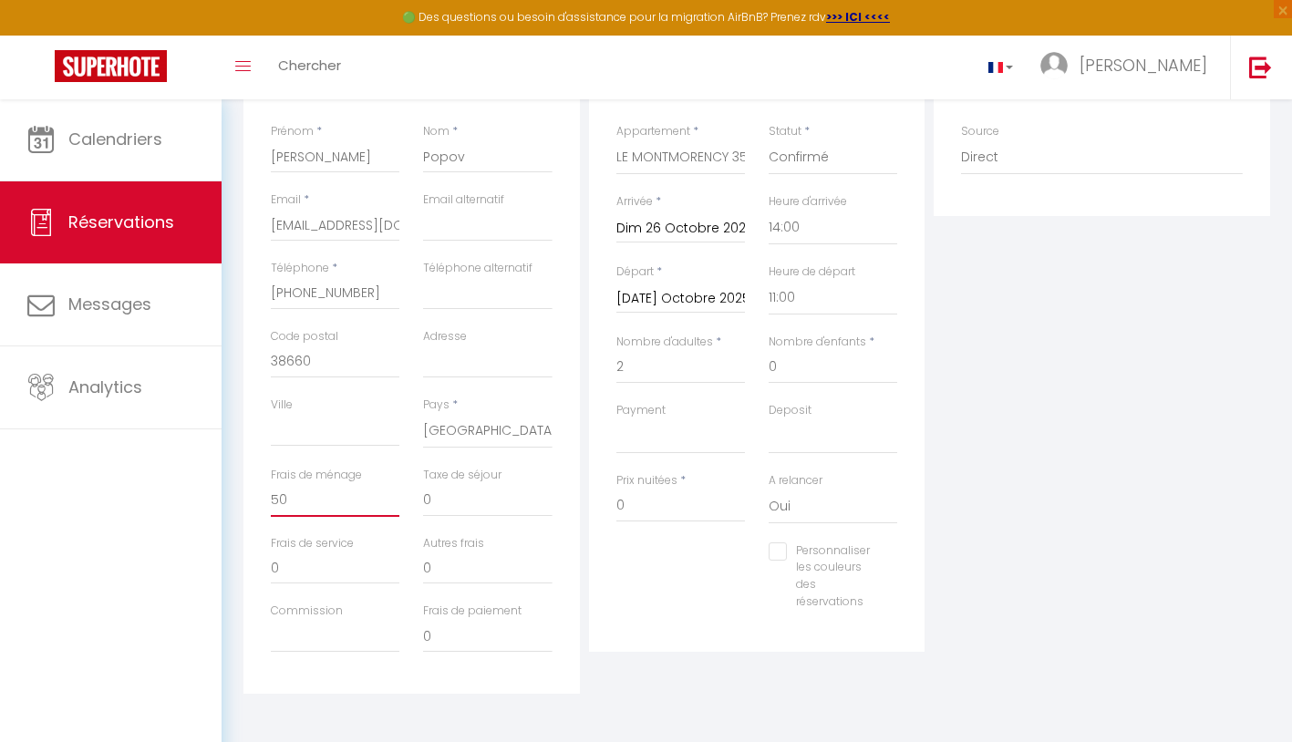
click at [297, 497] on input "50" at bounding box center [335, 500] width 129 height 33
click at [1111, 353] on div "Plateformes Source Direct [DOMAIN_NAME] [DOMAIN_NAME] Chalet montagne Expedia G…" at bounding box center [1102, 368] width 346 height 652
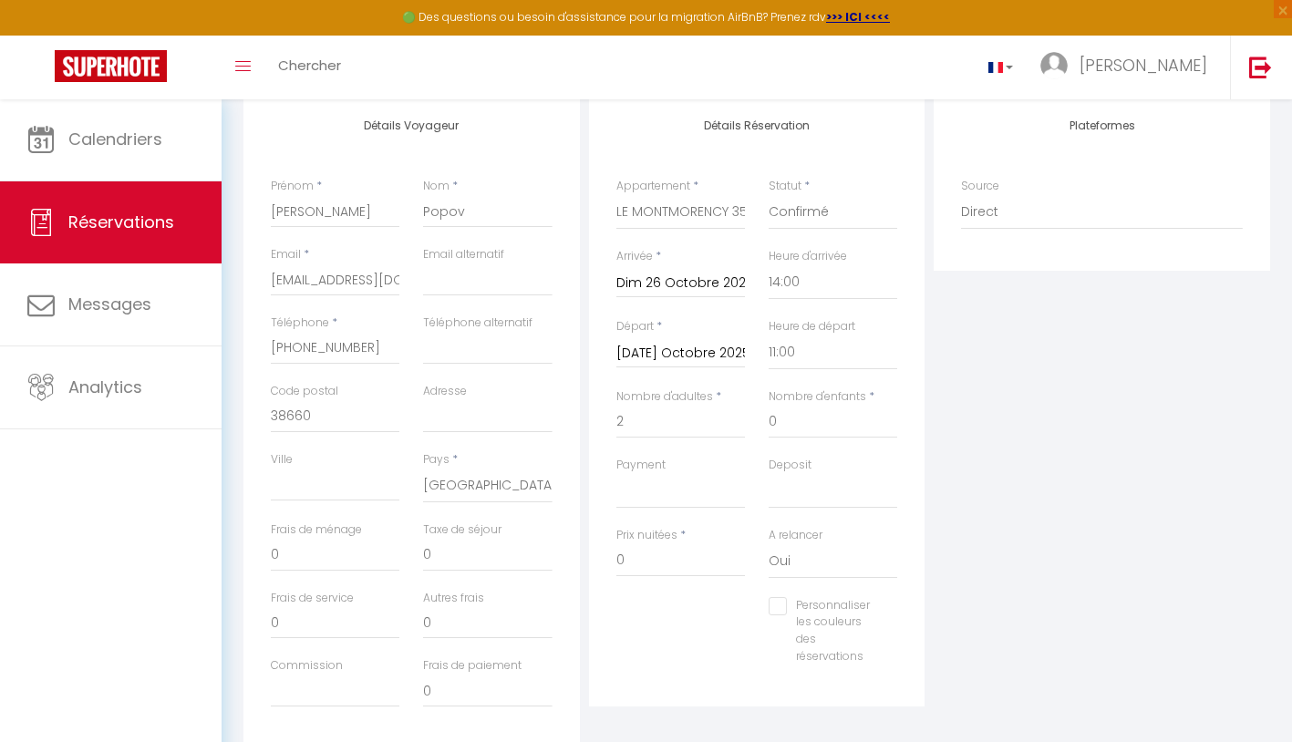
scroll to position [242, 0]
click at [700, 550] on input "150" at bounding box center [681, 559] width 129 height 33
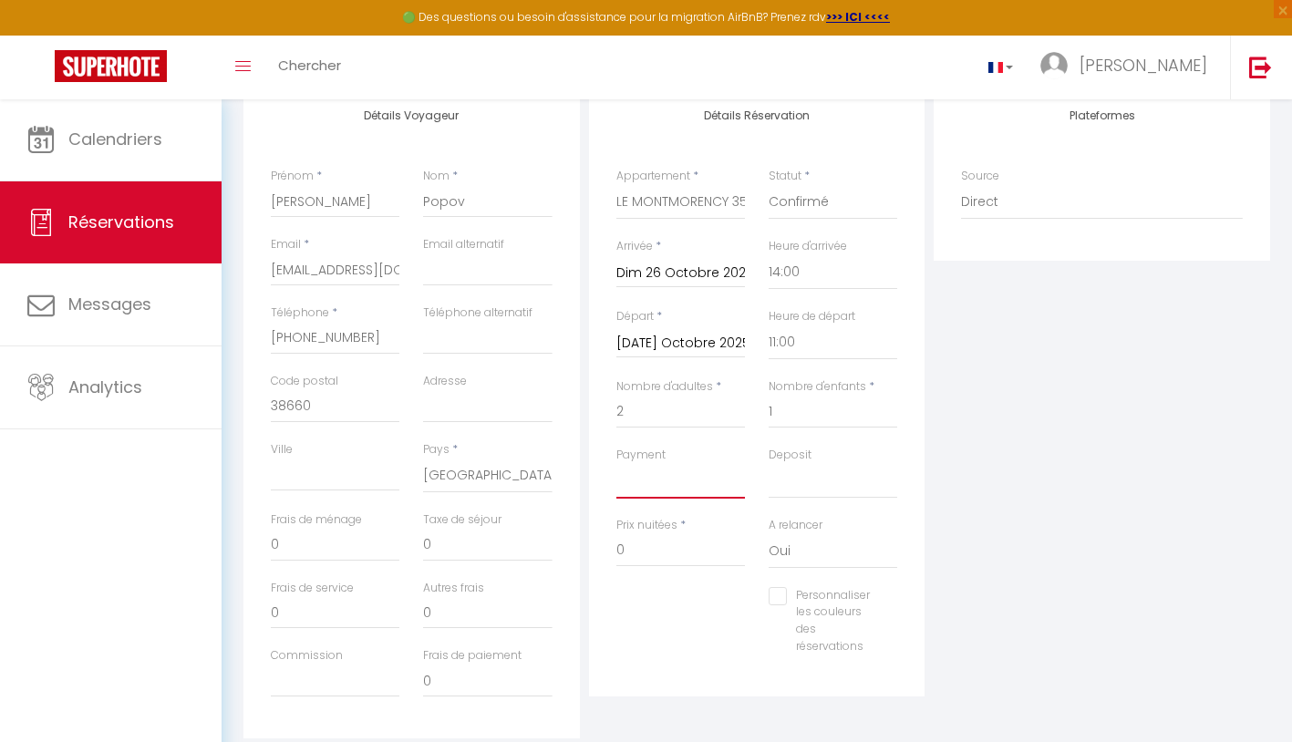
scroll to position [250, 0]
click at [468, 202] on input "Popov" at bounding box center [487, 201] width 129 height 33
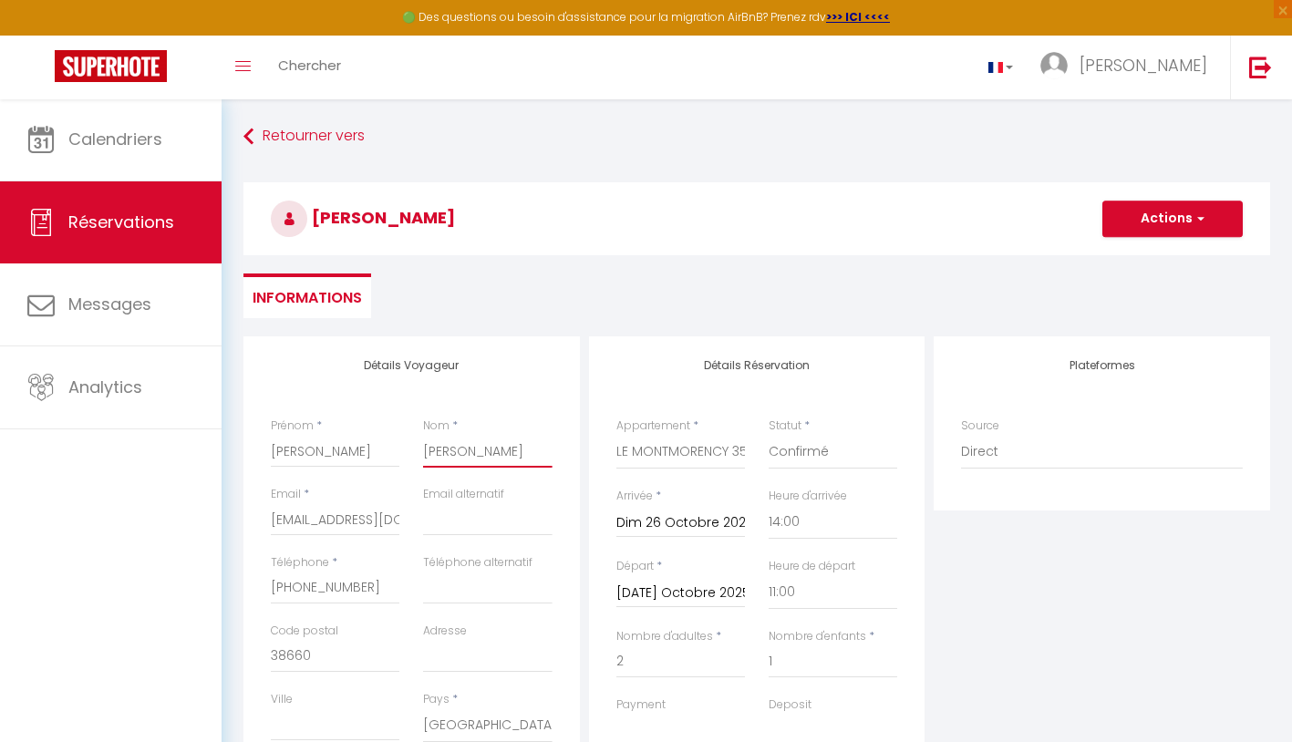
scroll to position [0, 0]
click at [1166, 217] on button "Actions" at bounding box center [1173, 219] width 140 height 36
click at [1151, 262] on link "Enregistrer" at bounding box center [1155, 259] width 144 height 24
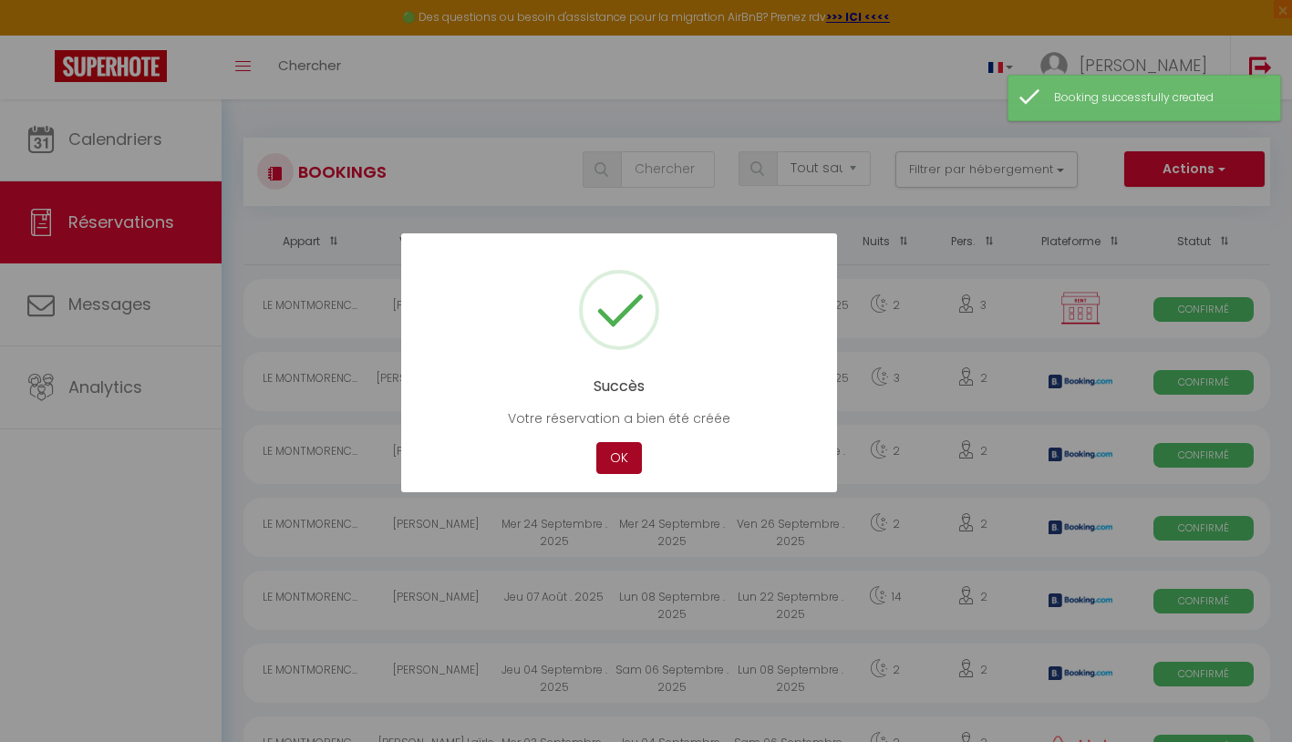
click at [611, 451] on button "OK" at bounding box center [620, 458] width 46 height 32
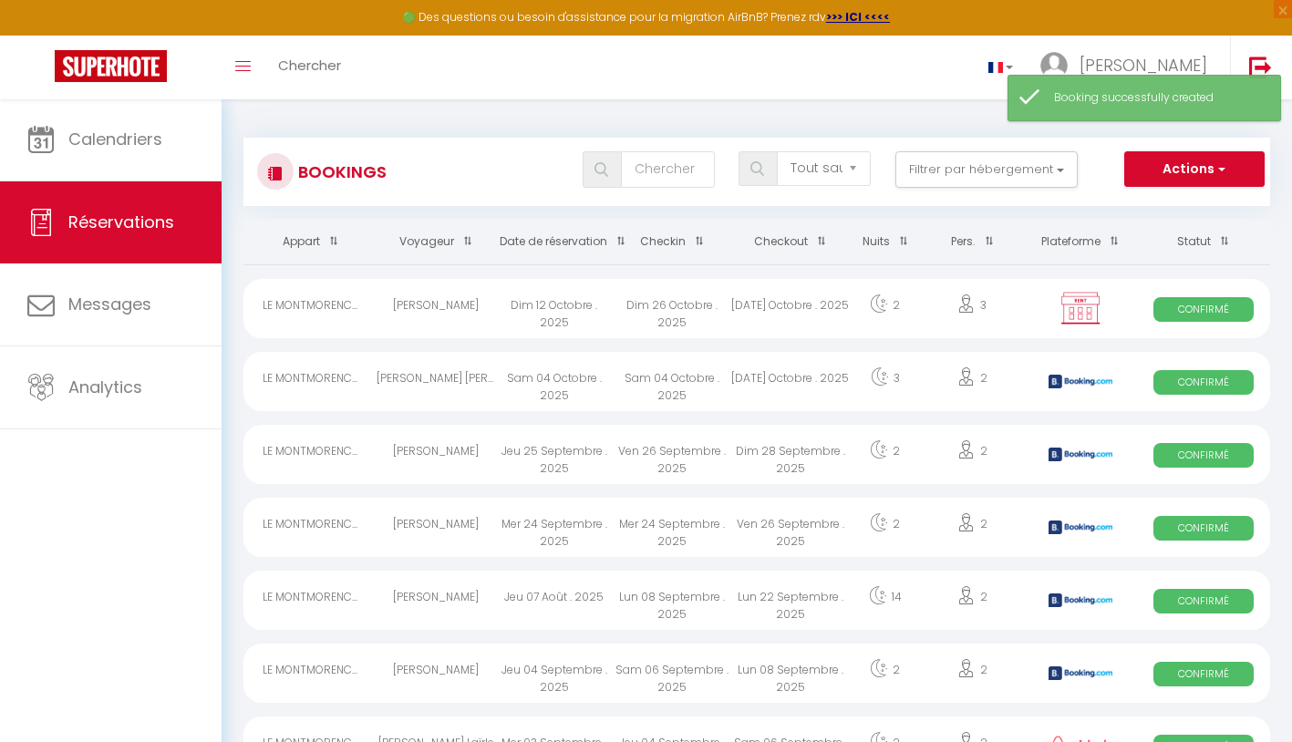
click at [692, 242] on span at bounding box center [695, 241] width 18 height 34
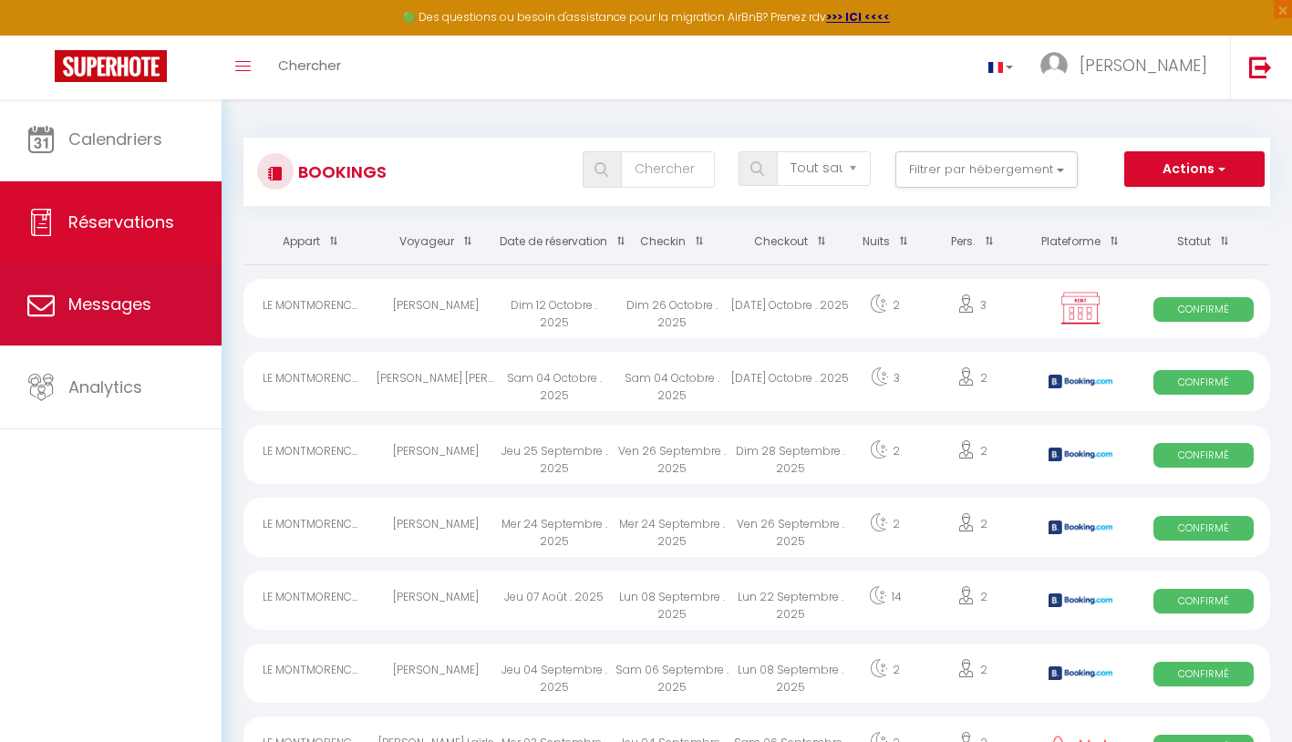
click at [112, 307] on span "Messages" at bounding box center [109, 304] width 83 height 23
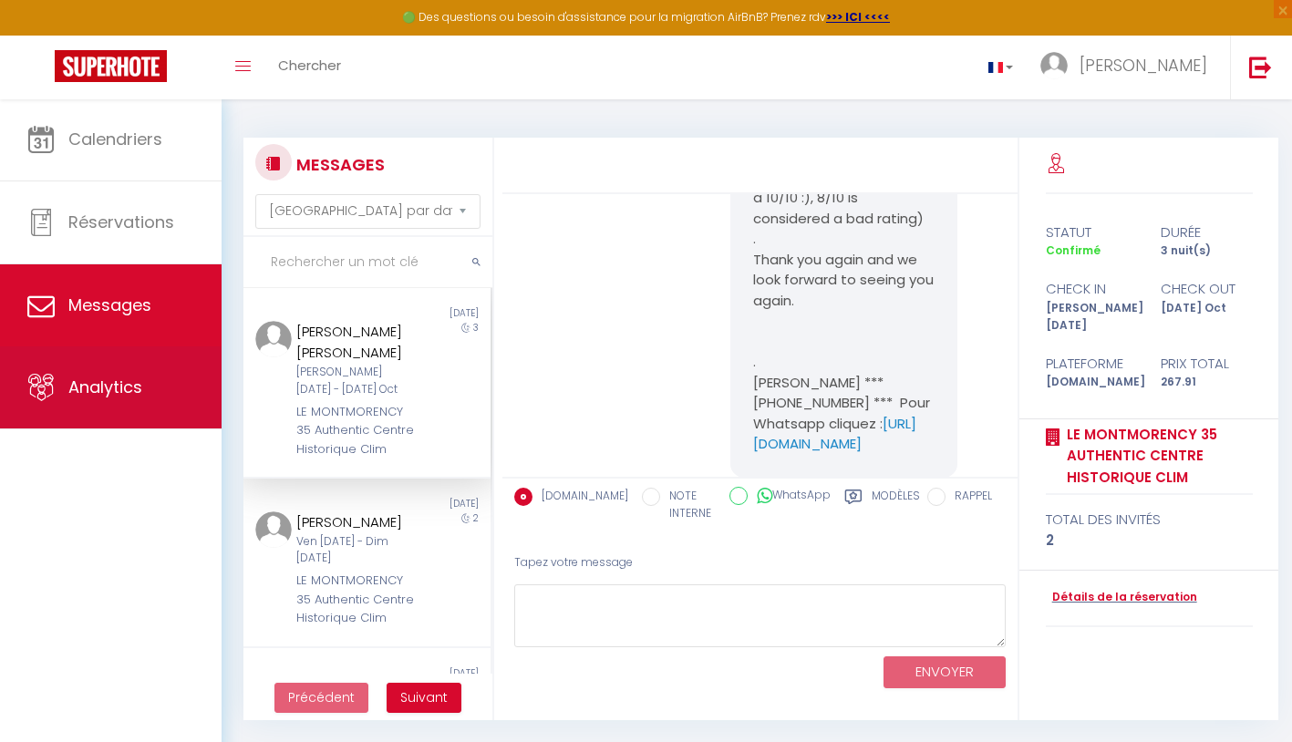
click at [115, 382] on span "Analytics" at bounding box center [105, 387] width 74 height 23
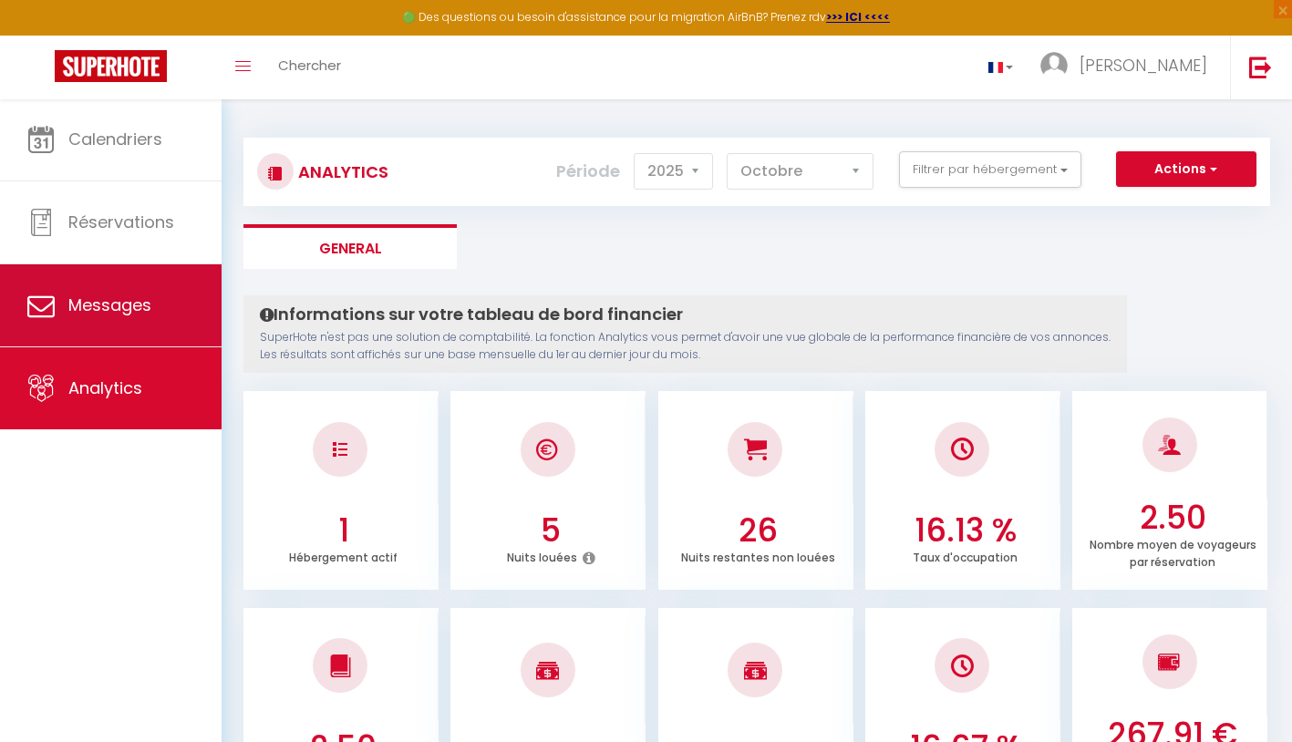
click at [122, 302] on span "Messages" at bounding box center [109, 305] width 83 height 23
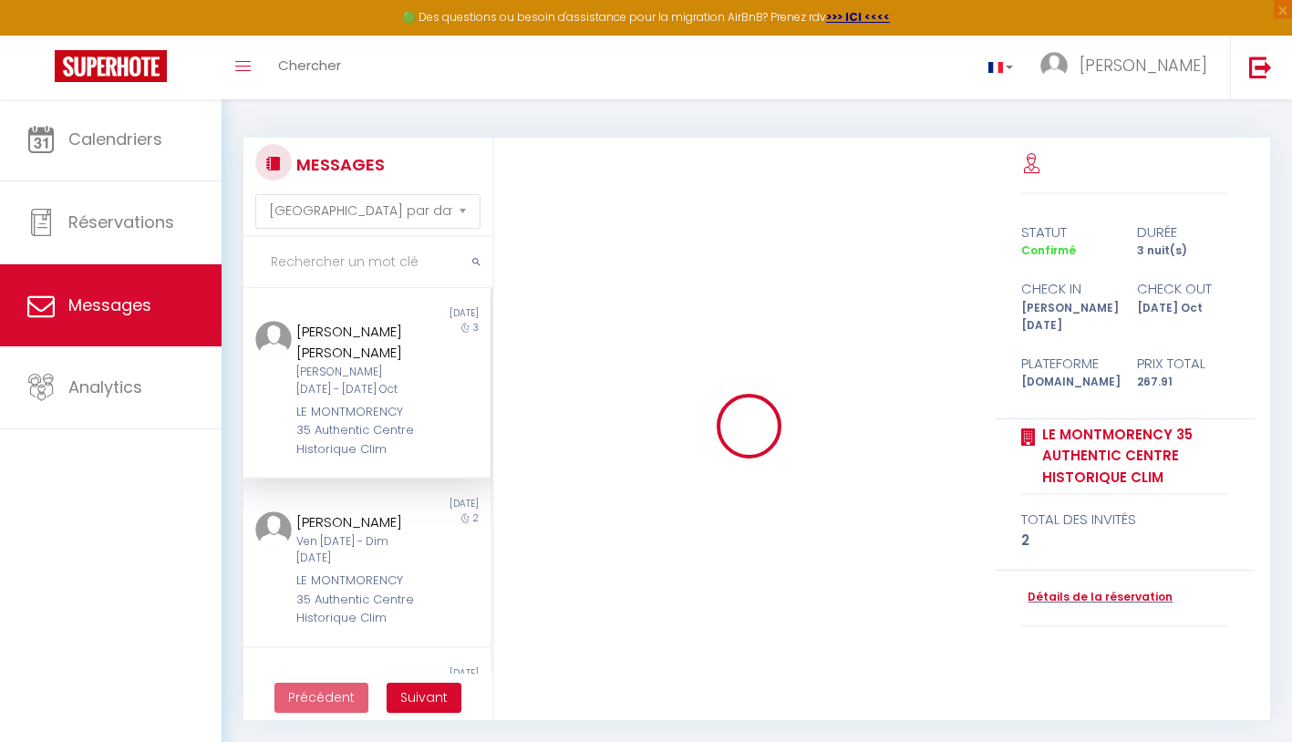
scroll to position [12689, 0]
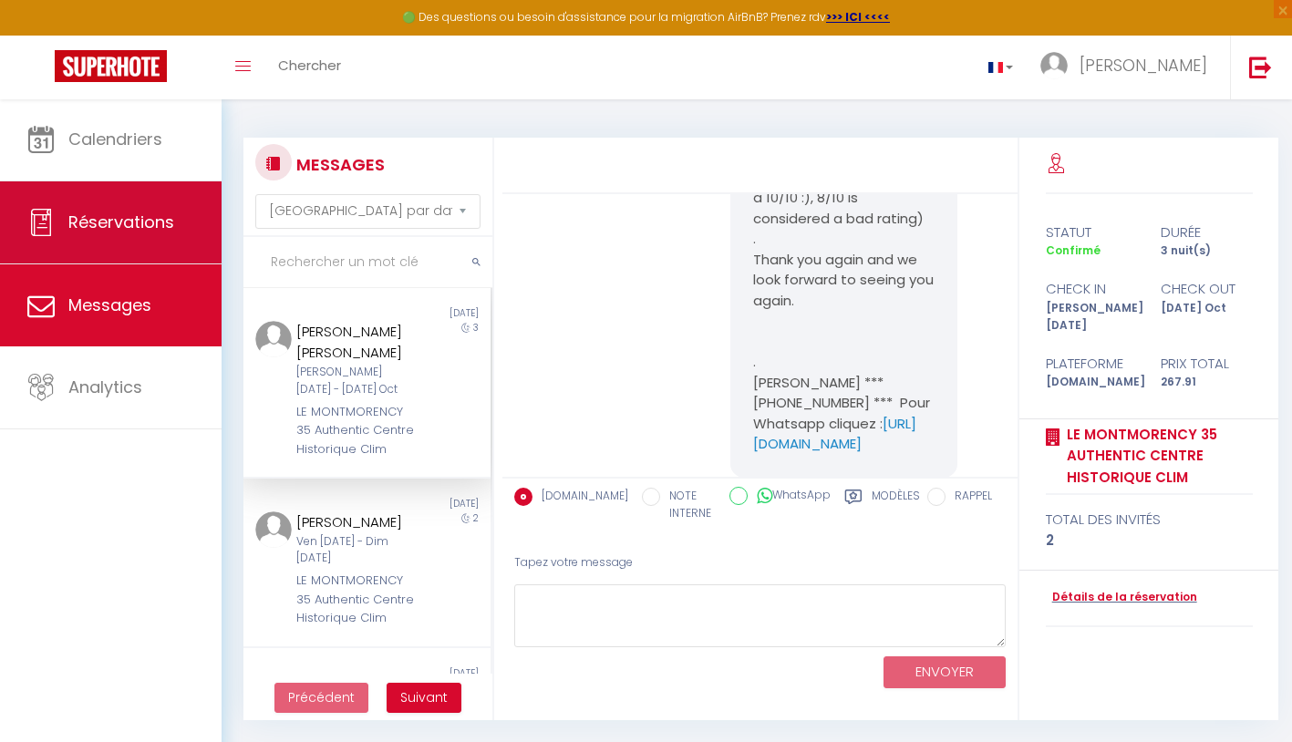
click at [113, 237] on link "Réservations" at bounding box center [111, 223] width 222 height 82
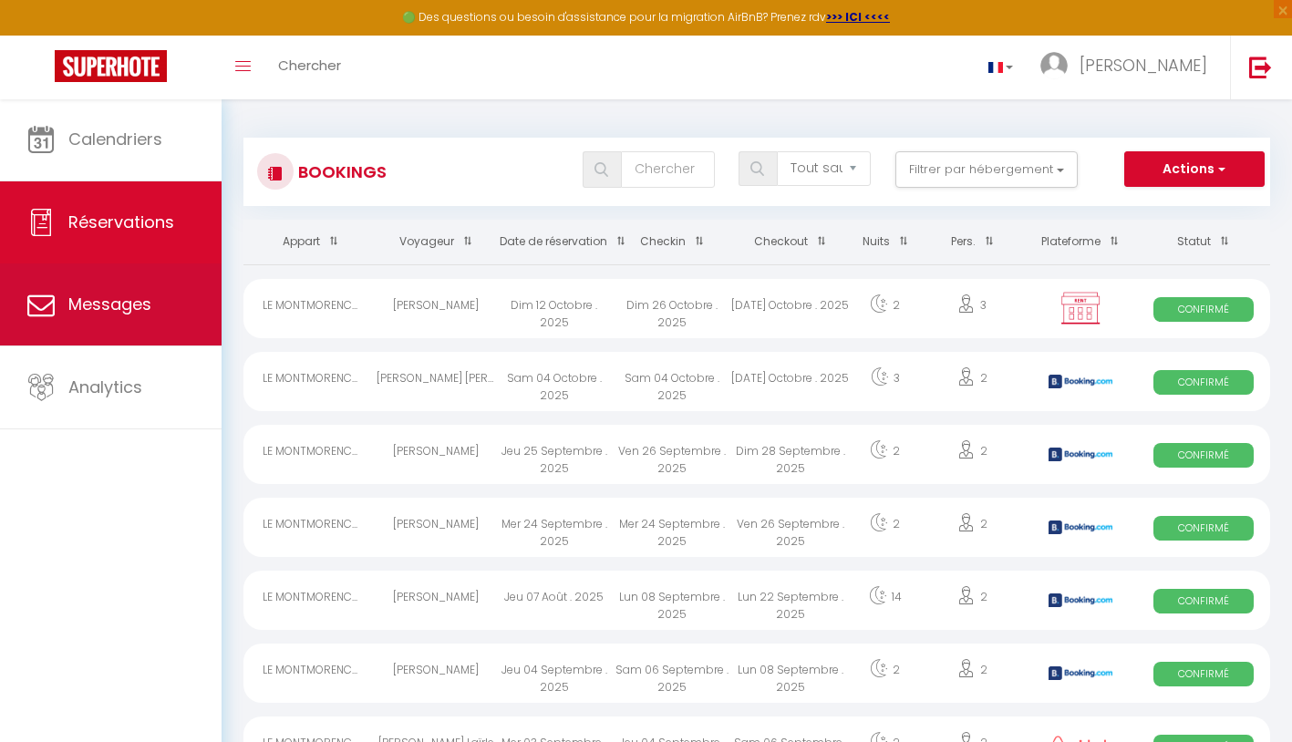
click at [172, 319] on link "Messages" at bounding box center [111, 305] width 222 height 82
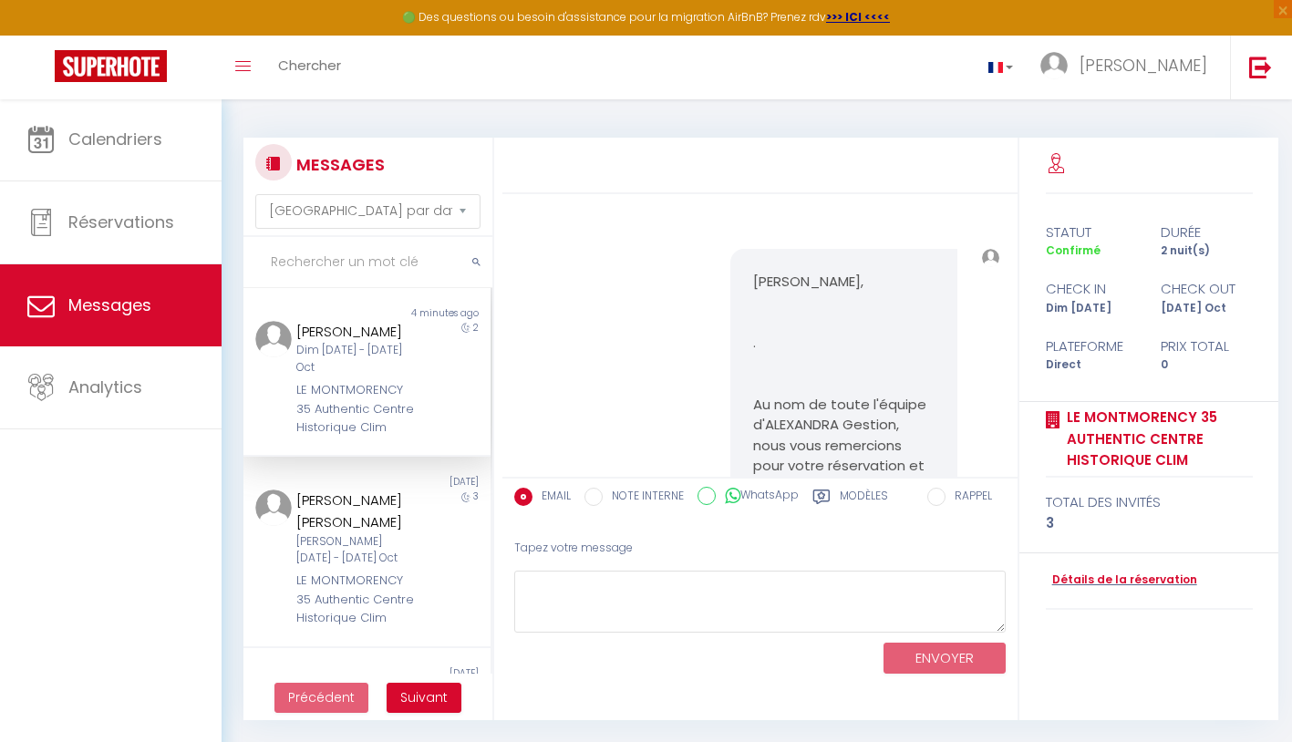
scroll to position [4816, 0]
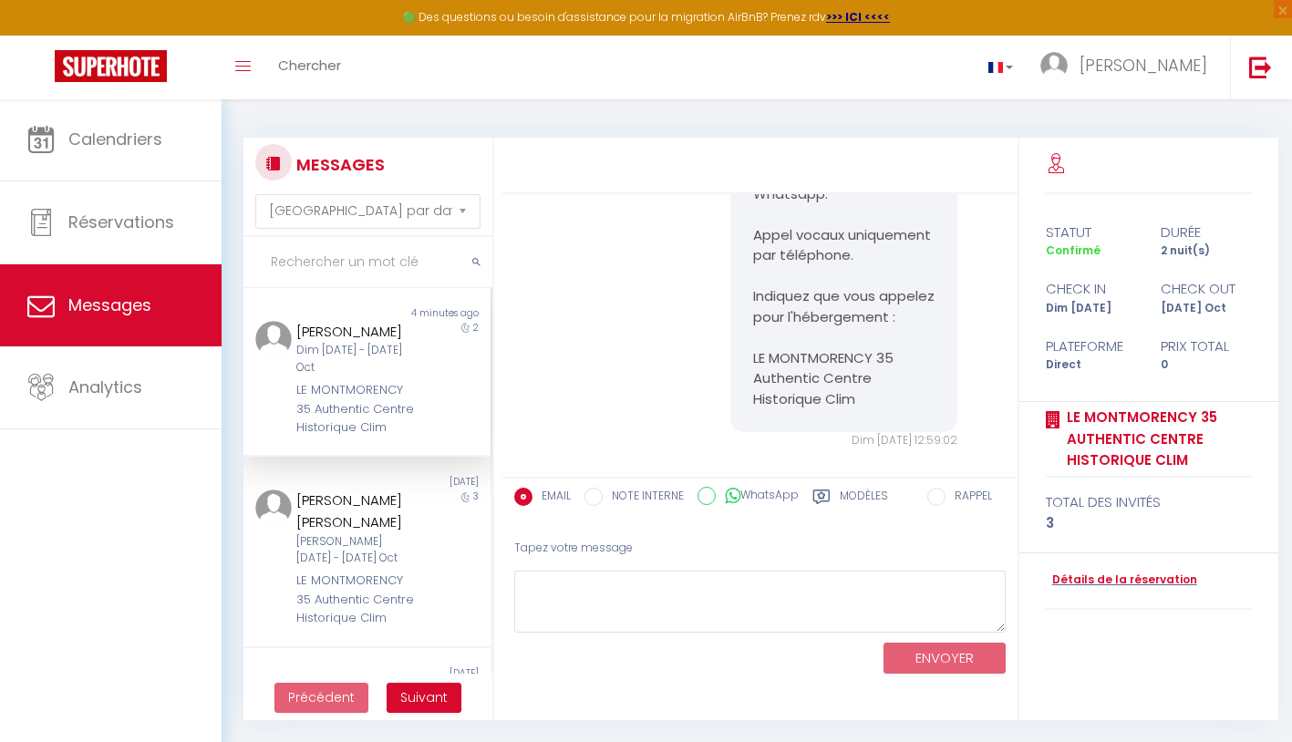
click at [351, 368] on div "Dim [DATE] - [DATE] Oct" at bounding box center [356, 359] width 120 height 35
click at [333, 381] on div "LE MONTMORENCY 35 Authentic Centre Historique Clim" at bounding box center [356, 409] width 120 height 56
click at [359, 521] on div "[PERSON_NAME] [PERSON_NAME]" at bounding box center [356, 511] width 120 height 43
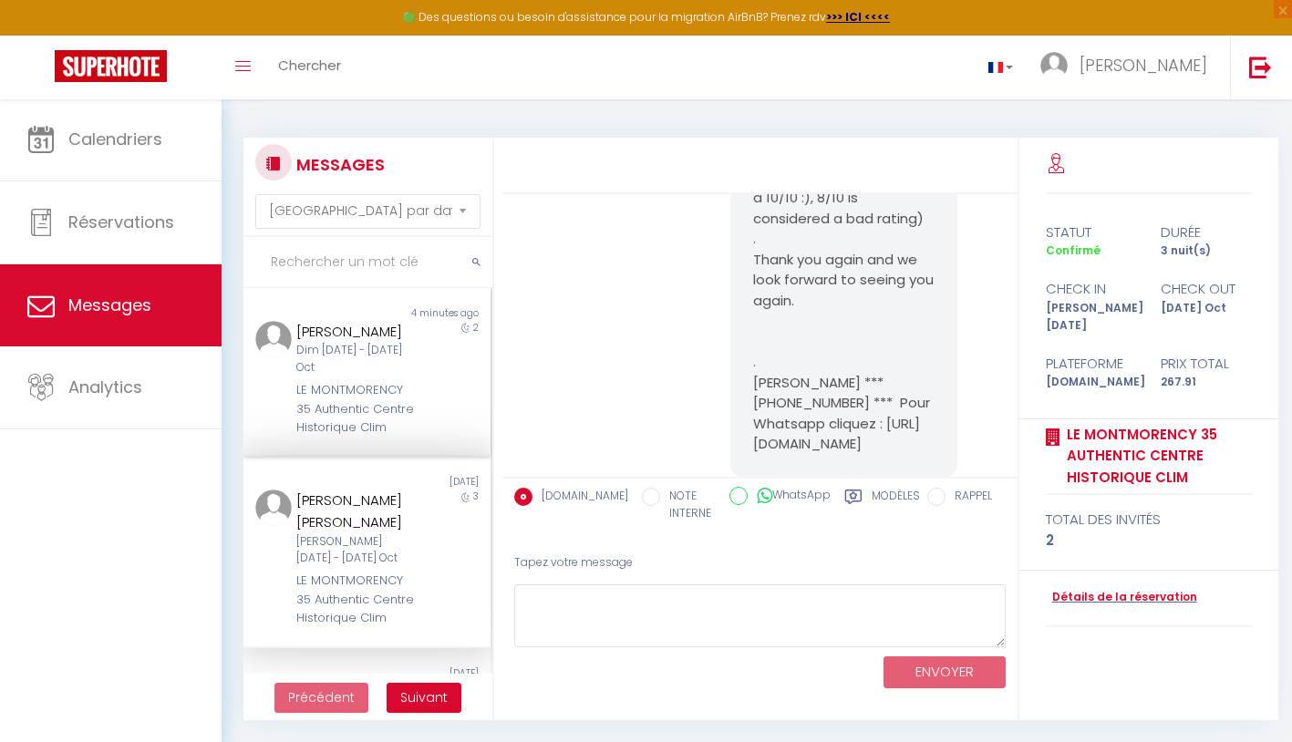
click at [340, 378] on div "[PERSON_NAME] Dim [DATE] - [DATE] Oct LE MONTMORENCY 35 Authentic Centre Histor…" at bounding box center [357, 379] width 144 height 117
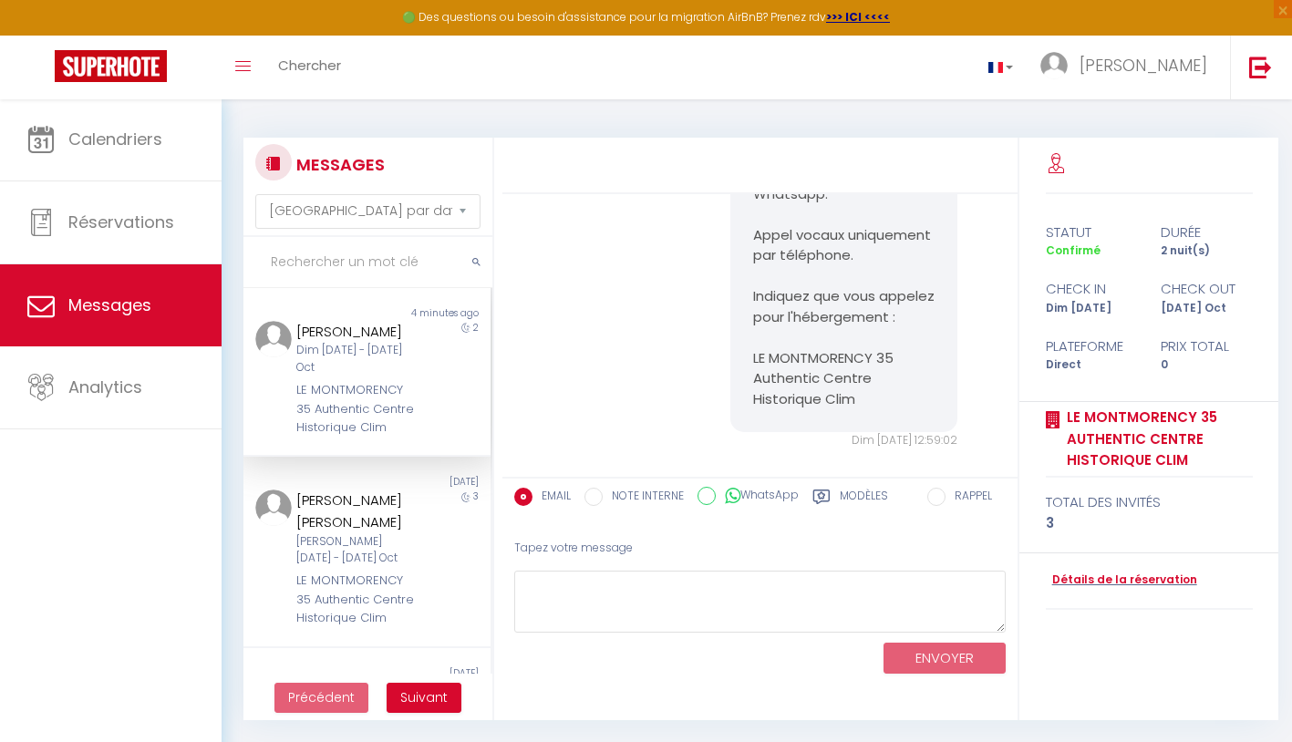
click at [324, 363] on div "Dim [DATE] - [DATE] Oct" at bounding box center [356, 359] width 120 height 35
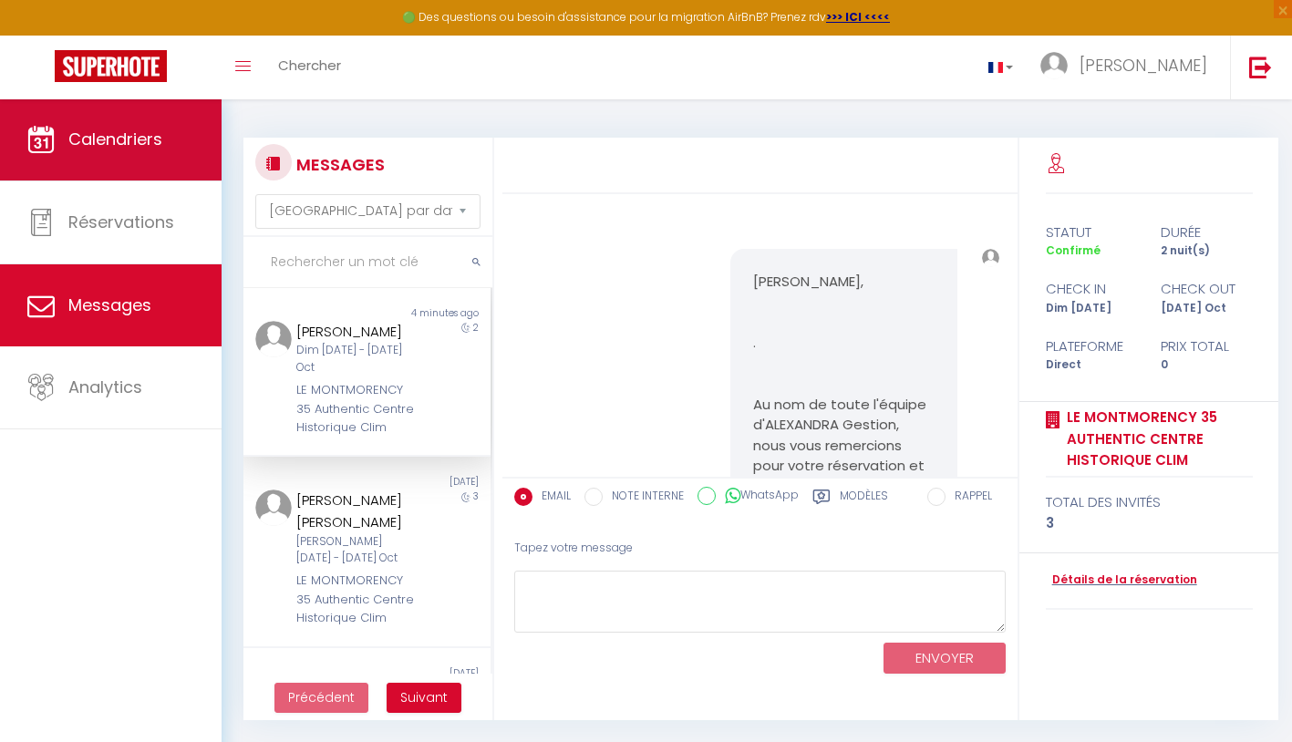
click at [163, 140] on link "Calendriers" at bounding box center [111, 140] width 222 height 82
